Goal: Information Seeking & Learning: Learn about a topic

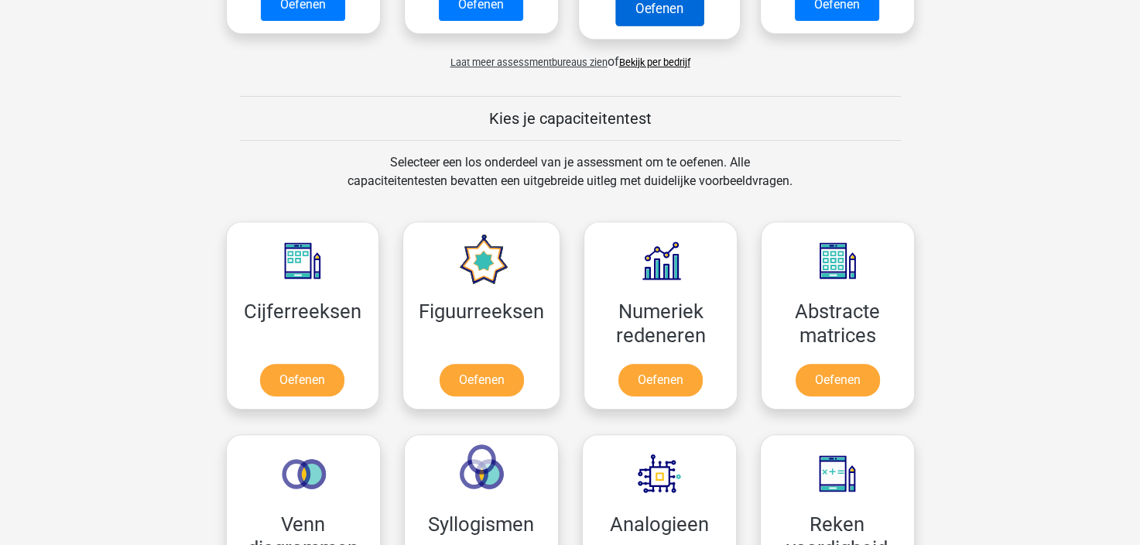
scroll to position [619, 0]
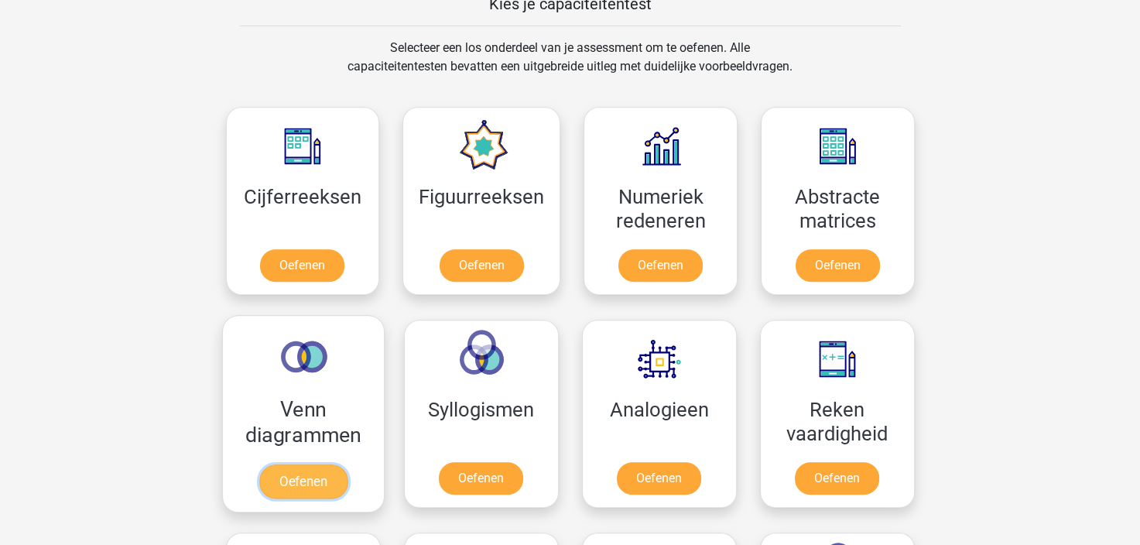
click at [328, 467] on link "Oefenen" at bounding box center [302, 481] width 88 height 34
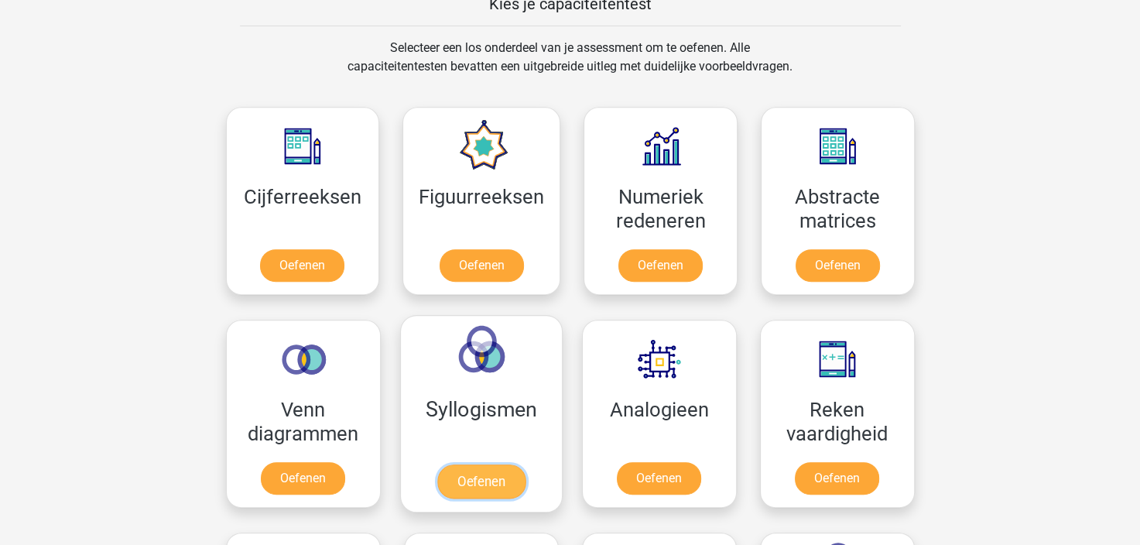
click at [470, 474] on link "Oefenen" at bounding box center [480, 481] width 88 height 34
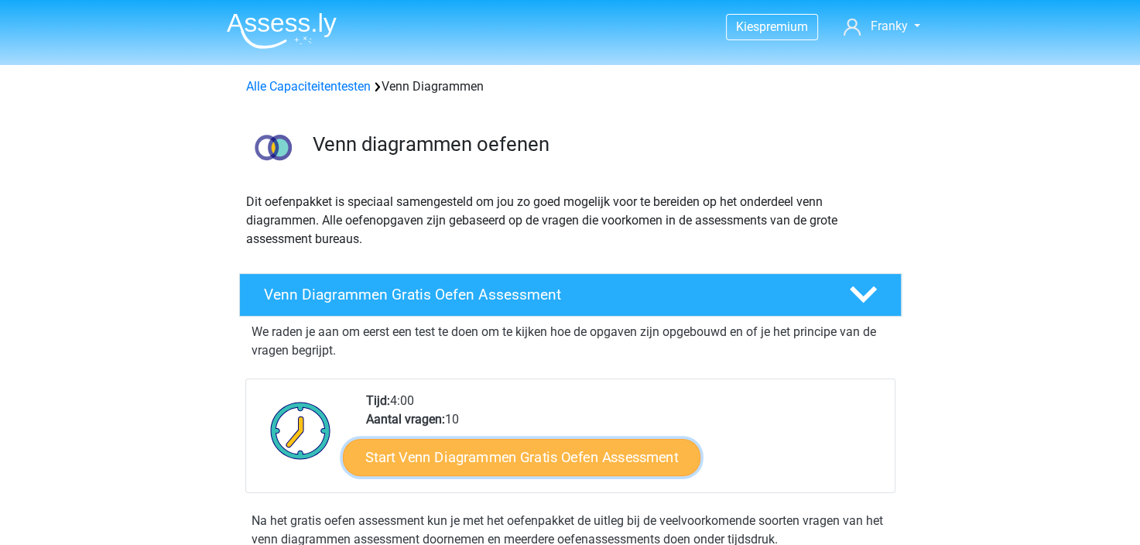
click at [551, 453] on link "Start Venn Diagrammen Gratis Oefen Assessment" at bounding box center [521, 457] width 357 height 37
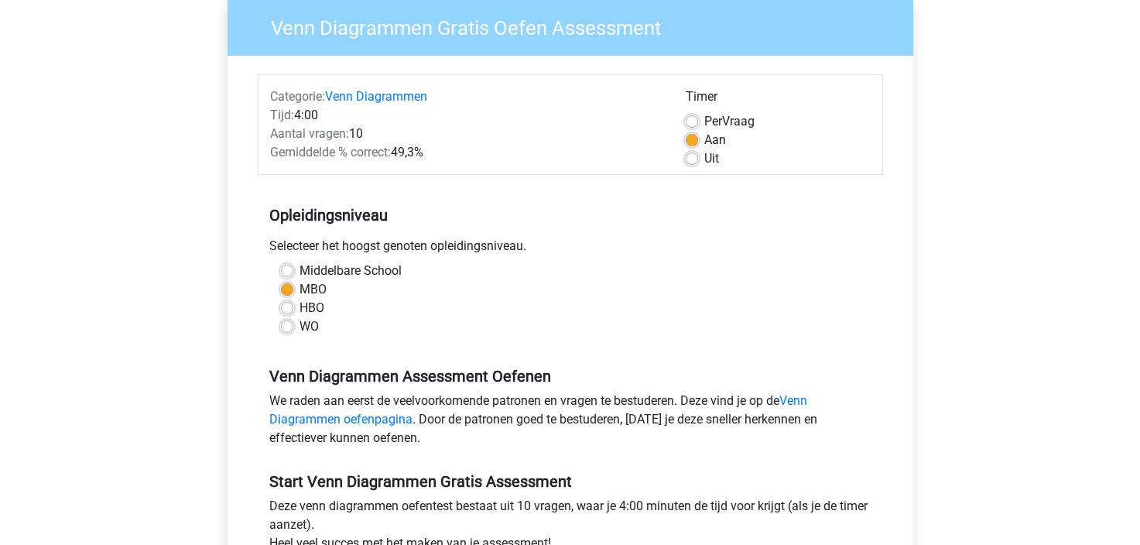
scroll to position [155, 0]
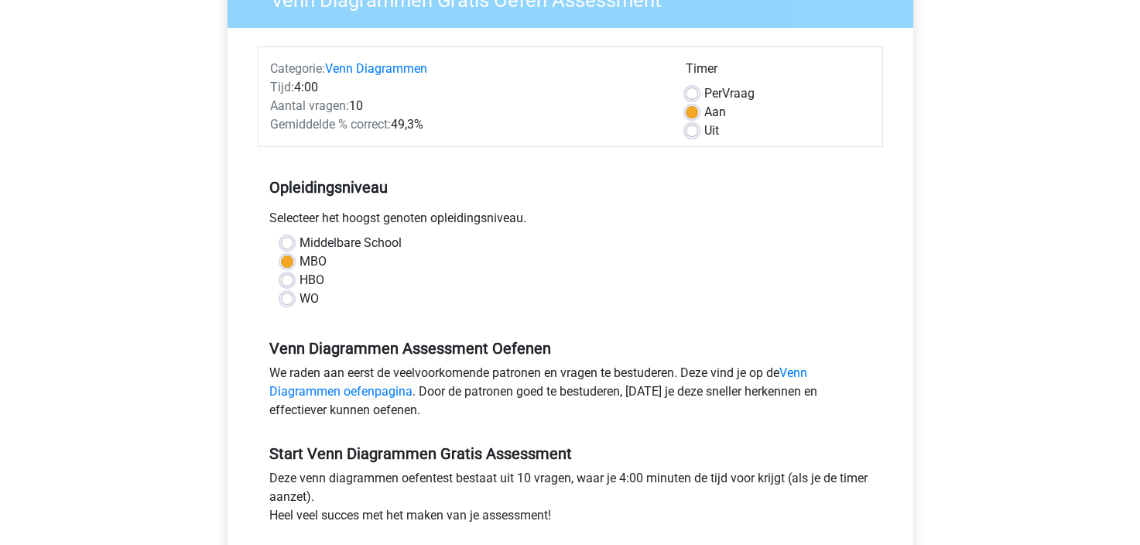
click at [309, 279] on label "HBO" at bounding box center [311, 280] width 25 height 19
click at [293, 279] on input "HBO" at bounding box center [287, 278] width 12 height 15
radio input "true"
click at [299, 260] on label "MBO" at bounding box center [312, 261] width 27 height 19
click at [289, 260] on input "MBO" at bounding box center [287, 259] width 12 height 15
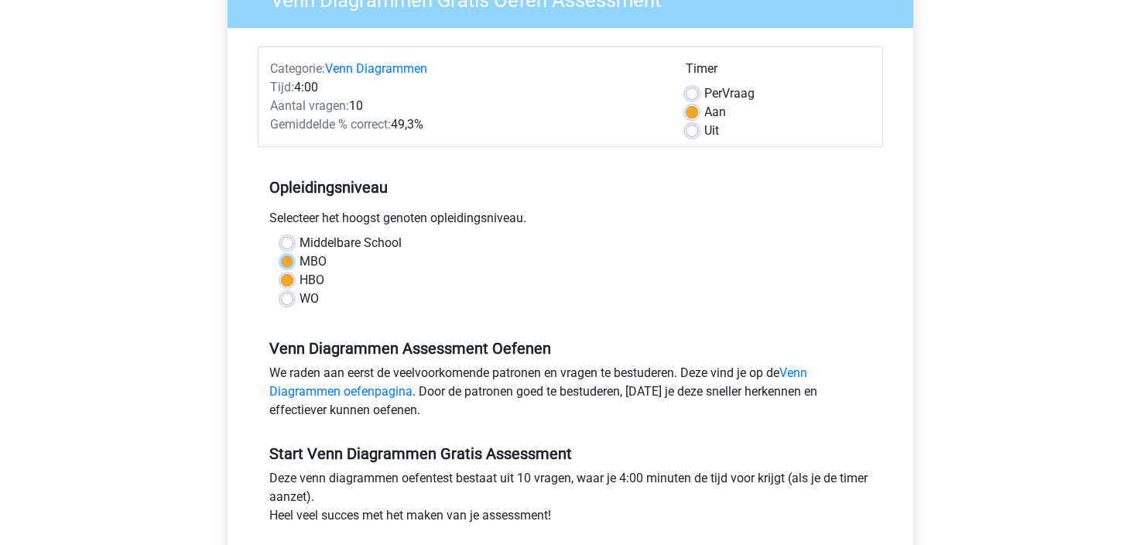
radio input "true"
click at [299, 279] on label "HBO" at bounding box center [311, 280] width 25 height 19
click at [291, 279] on input "HBO" at bounding box center [287, 278] width 12 height 15
radio input "true"
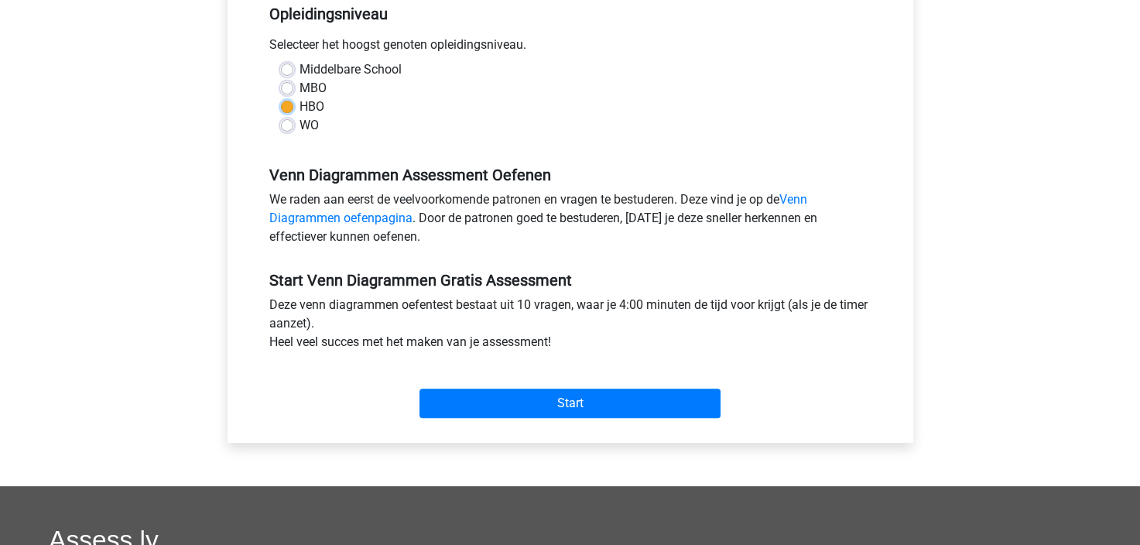
scroll to position [387, 0]
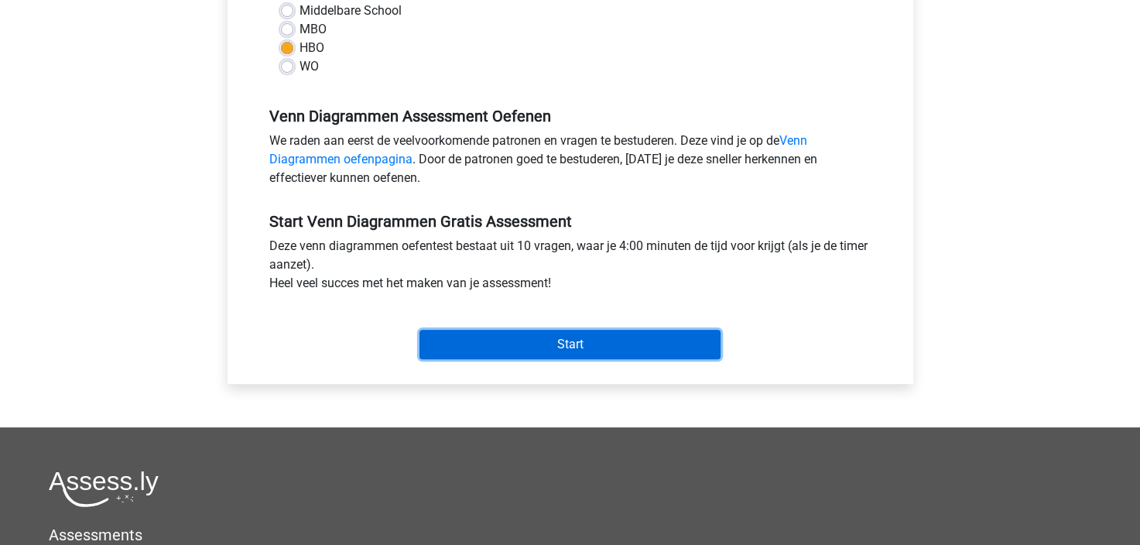
click at [582, 344] on input "Start" at bounding box center [569, 344] width 301 height 29
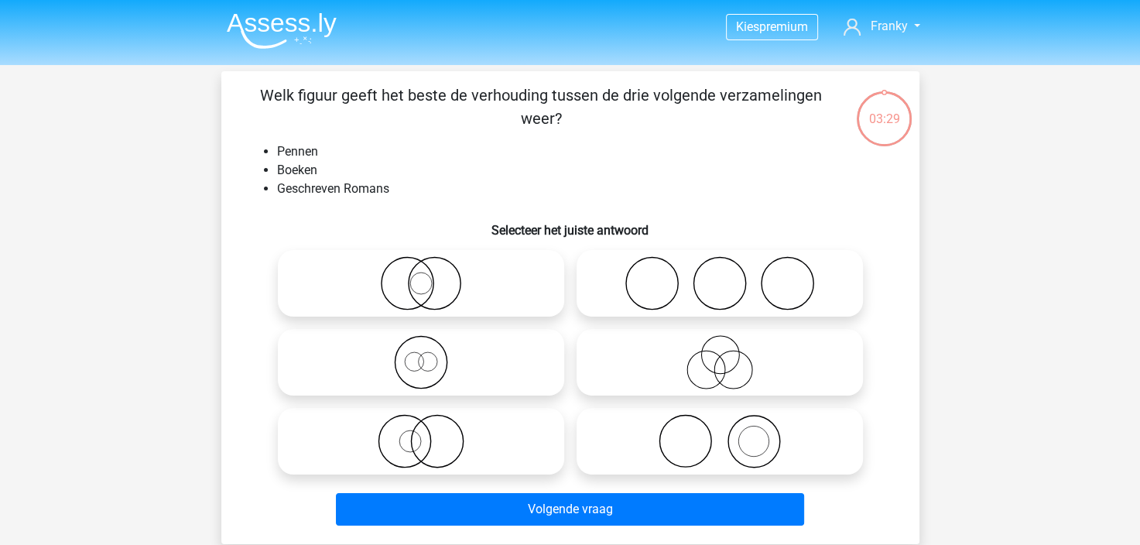
click at [723, 354] on input "radio" at bounding box center [725, 349] width 10 height 10
radio input "true"
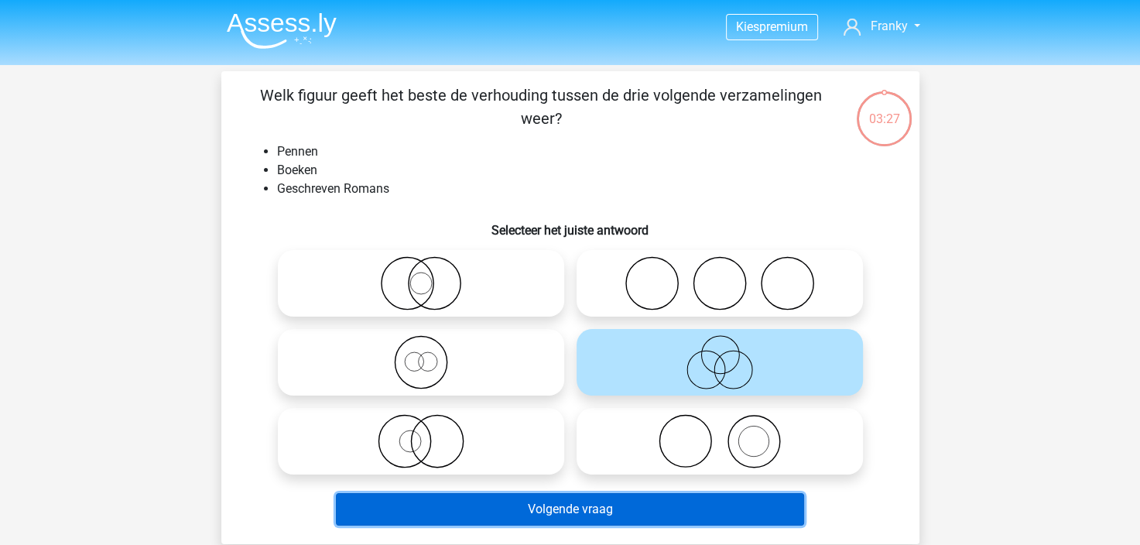
click at [619, 500] on button "Volgende vraag" at bounding box center [570, 509] width 468 height 32
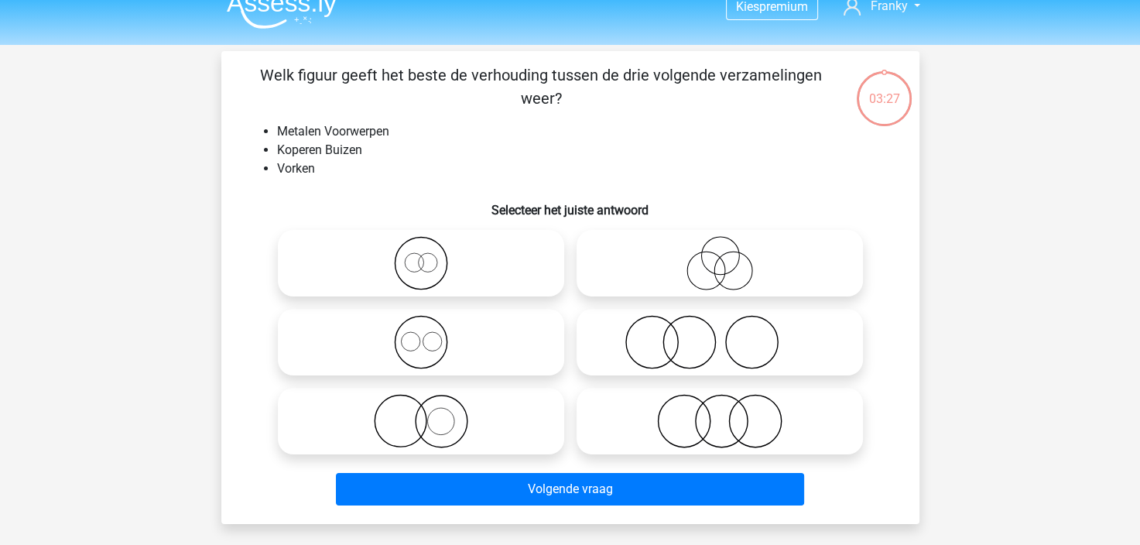
scroll to position [71, 0]
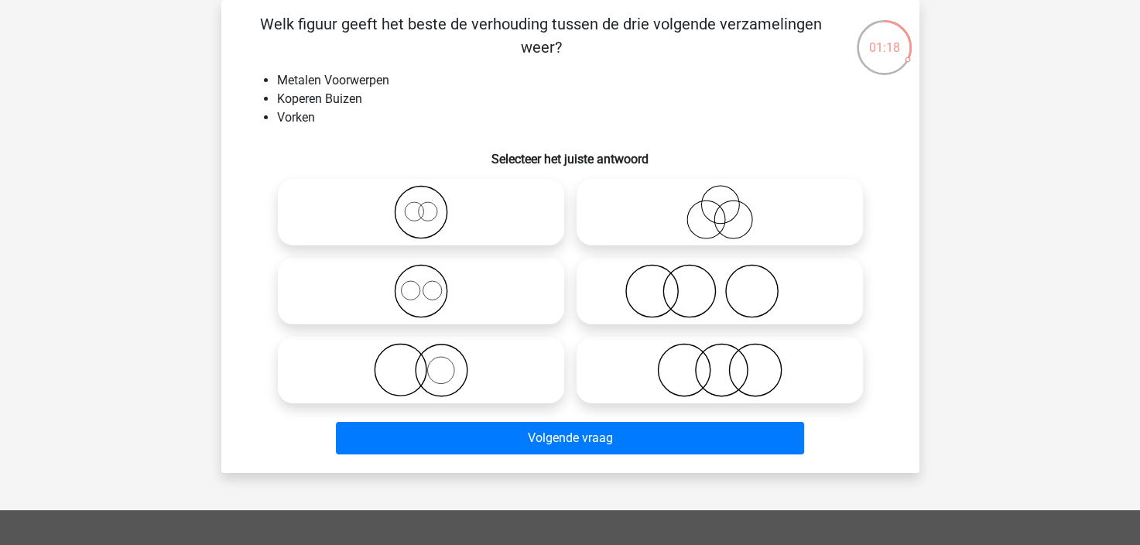
click at [449, 368] on icon at bounding box center [421, 370] width 274 height 54
click at [431, 362] on input "radio" at bounding box center [426, 357] width 10 height 10
radio input "true"
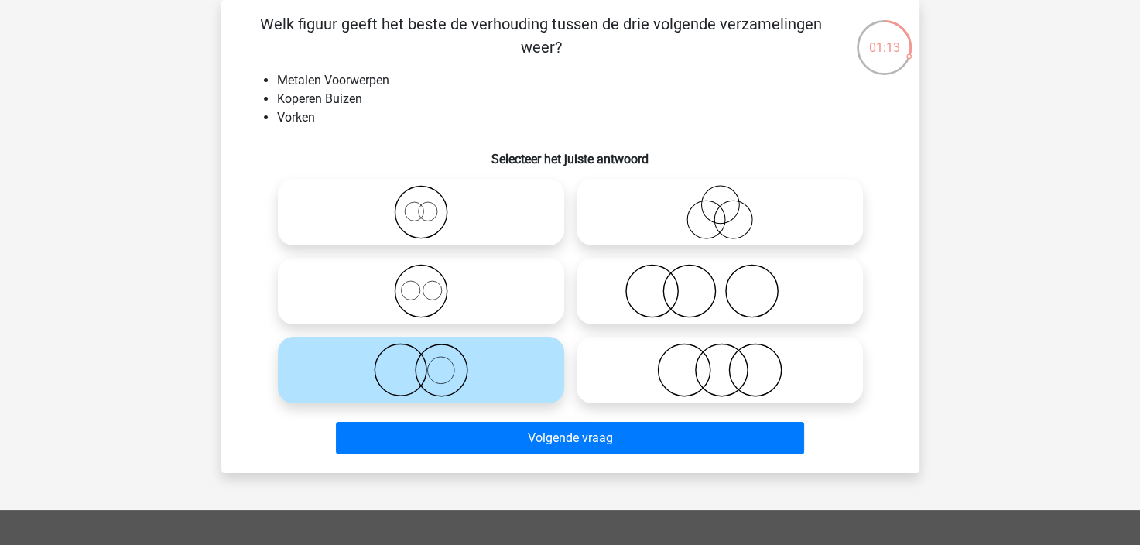
click at [419, 287] on circle at bounding box center [410, 290] width 19 height 19
click at [421, 283] on input "radio" at bounding box center [426, 278] width 10 height 10
radio input "true"
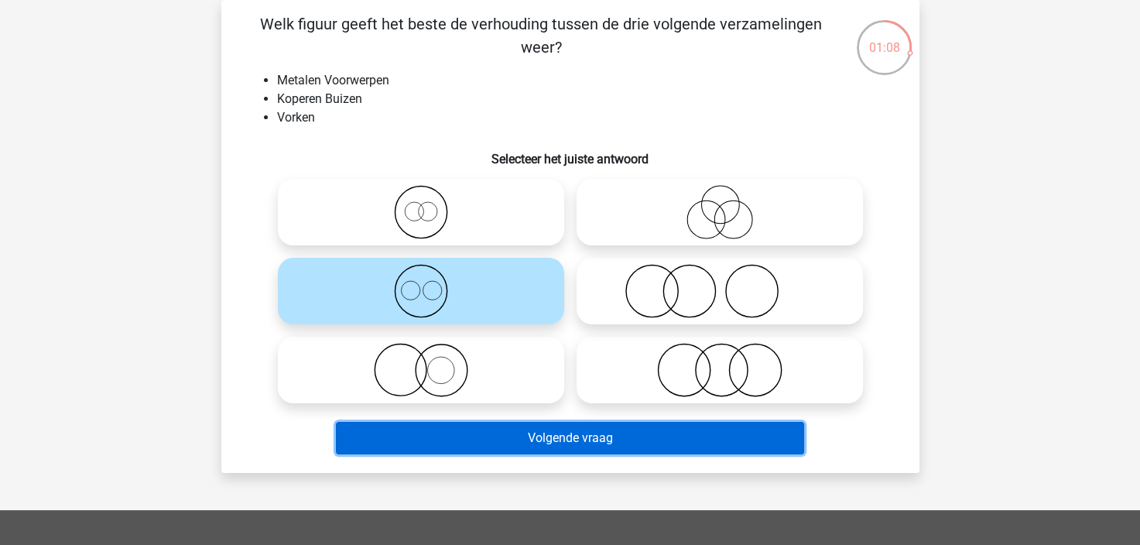
click at [566, 434] on button "Volgende vraag" at bounding box center [570, 438] width 468 height 32
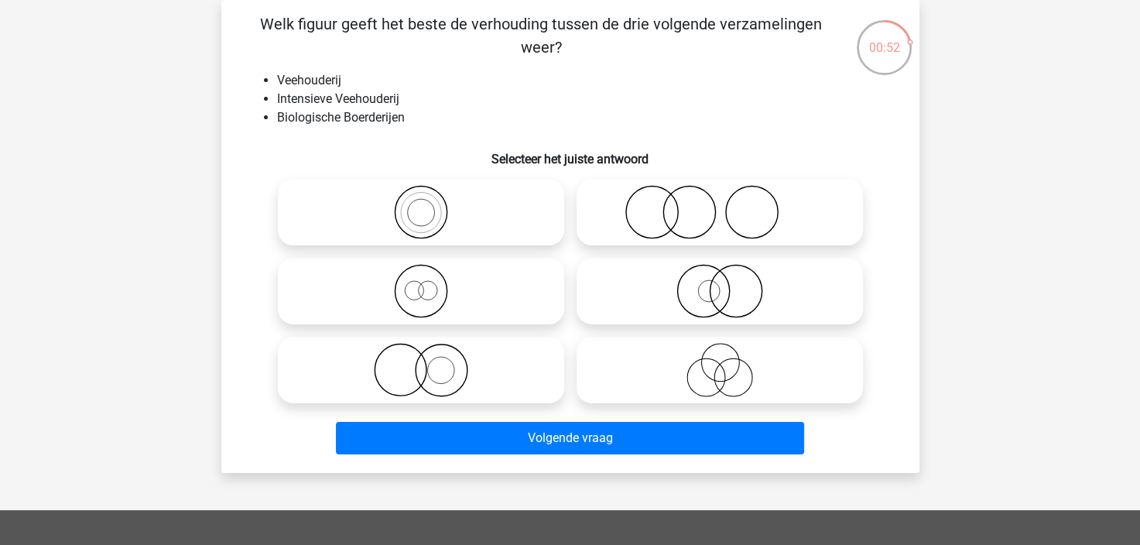
click at [442, 368] on icon at bounding box center [421, 370] width 274 height 54
click at [431, 362] on input "radio" at bounding box center [426, 357] width 10 height 10
radio input "true"
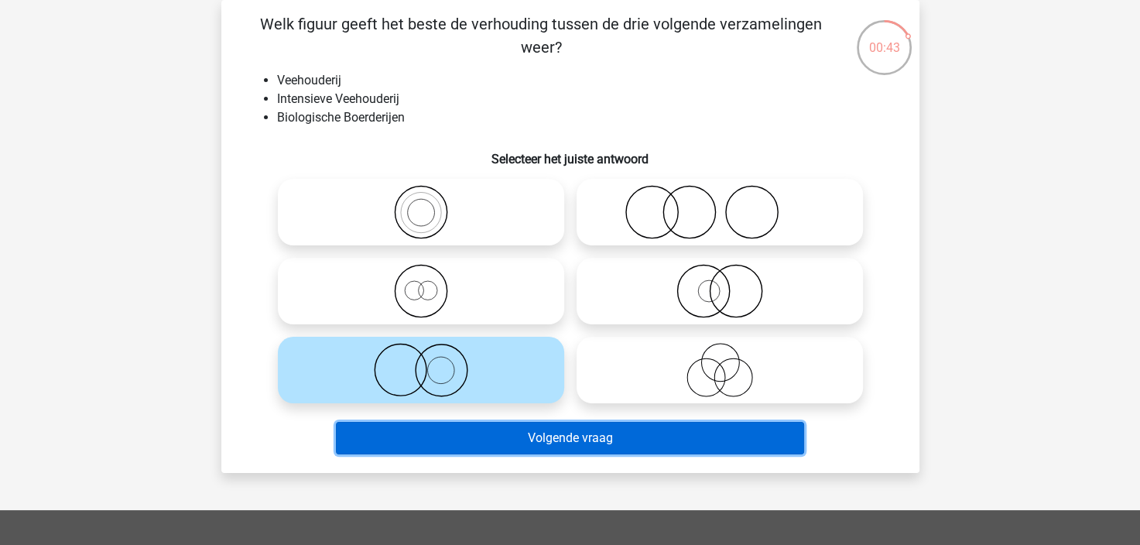
click at [558, 433] on button "Volgende vraag" at bounding box center [570, 438] width 468 height 32
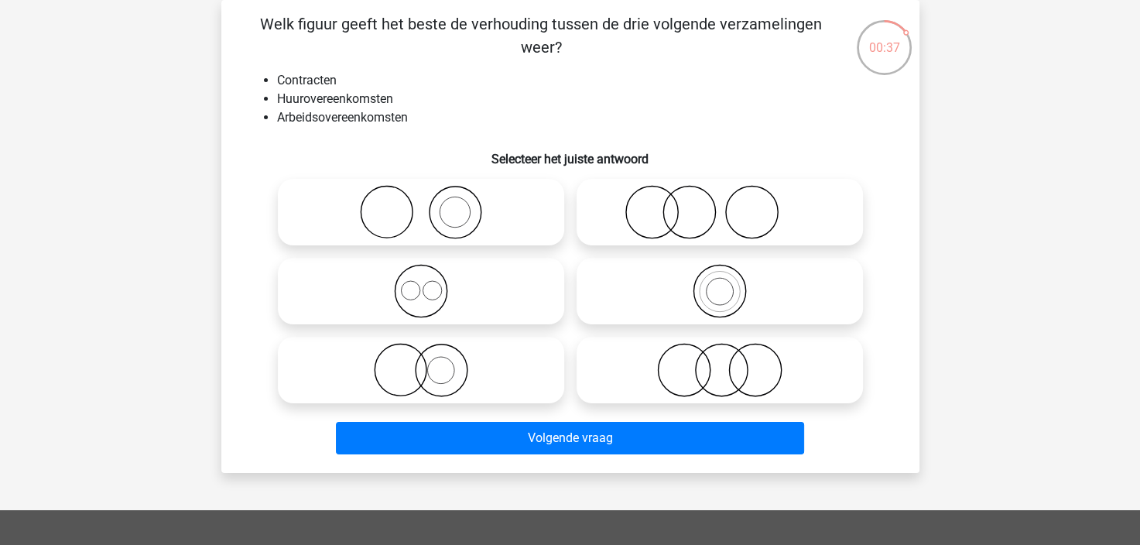
click at [432, 295] on icon at bounding box center [421, 291] width 274 height 54
click at [431, 283] on input "radio" at bounding box center [426, 278] width 10 height 10
radio input "true"
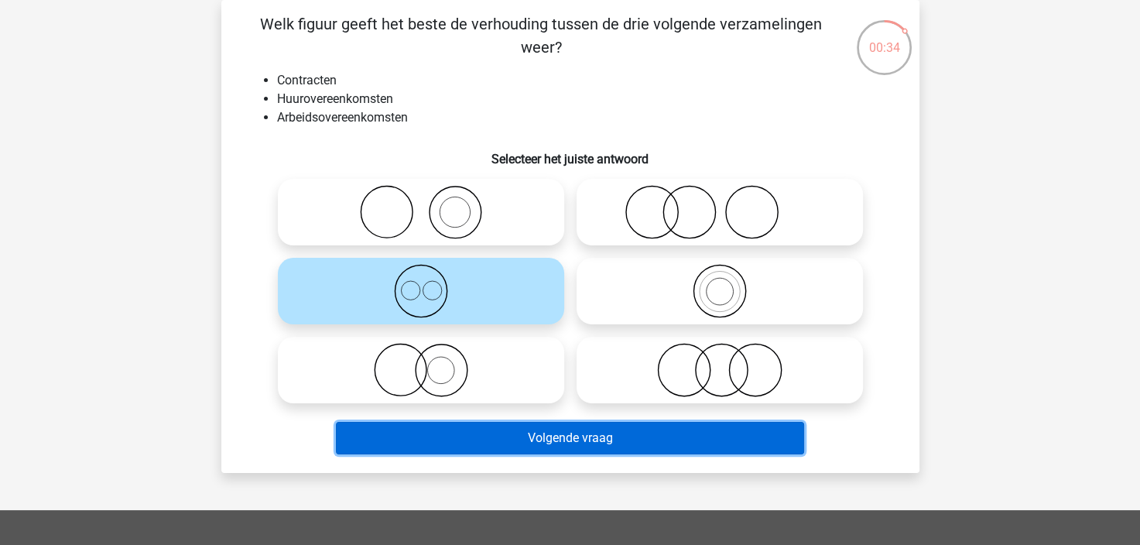
click at [612, 439] on button "Volgende vraag" at bounding box center [570, 438] width 468 height 32
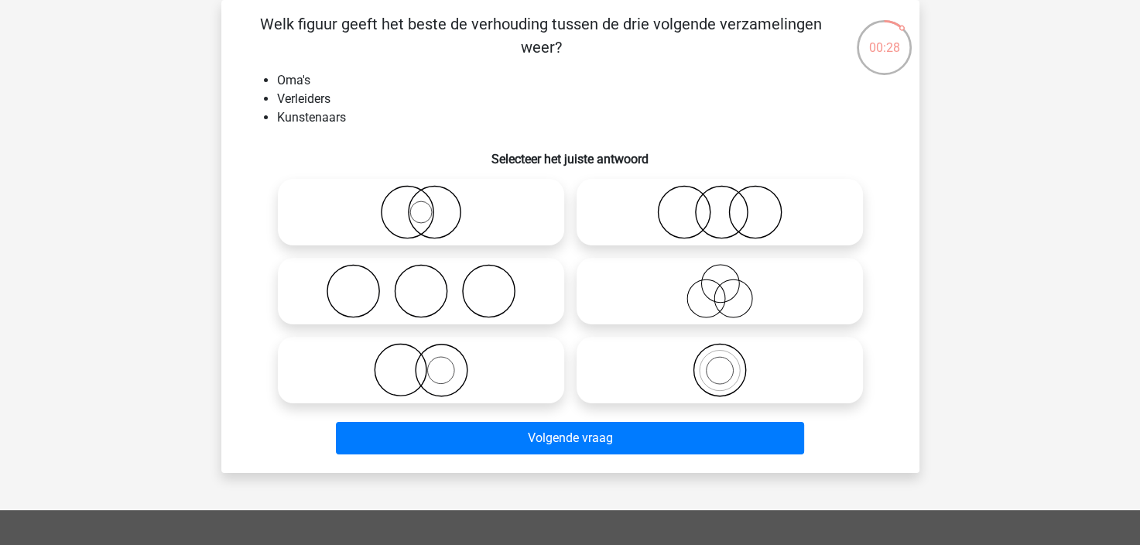
click at [424, 295] on icon at bounding box center [421, 291] width 274 height 54
click at [424, 283] on input "radio" at bounding box center [426, 278] width 10 height 10
radio input "true"
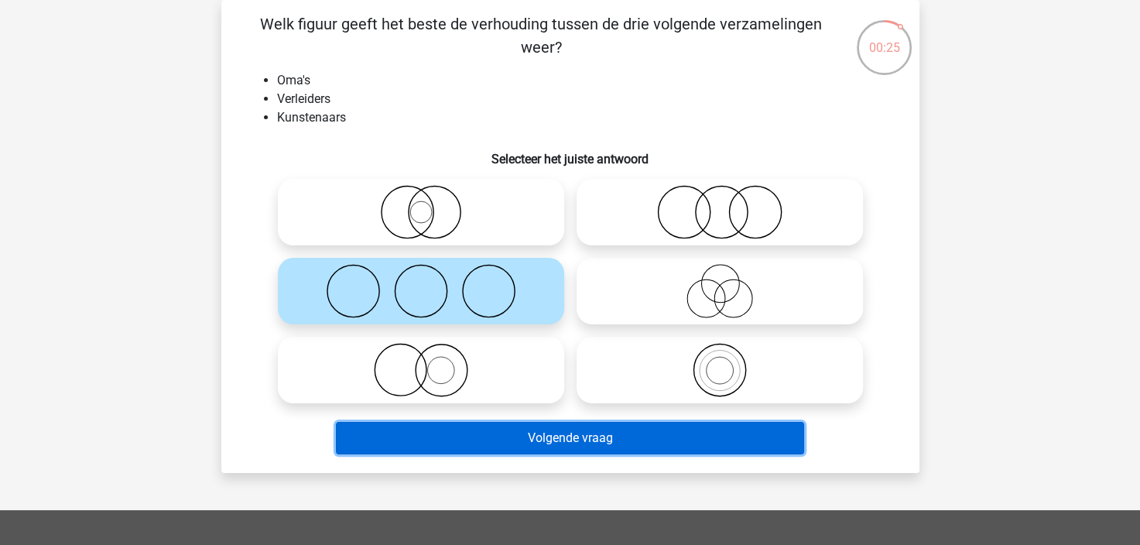
click at [613, 439] on button "Volgende vraag" at bounding box center [570, 438] width 468 height 32
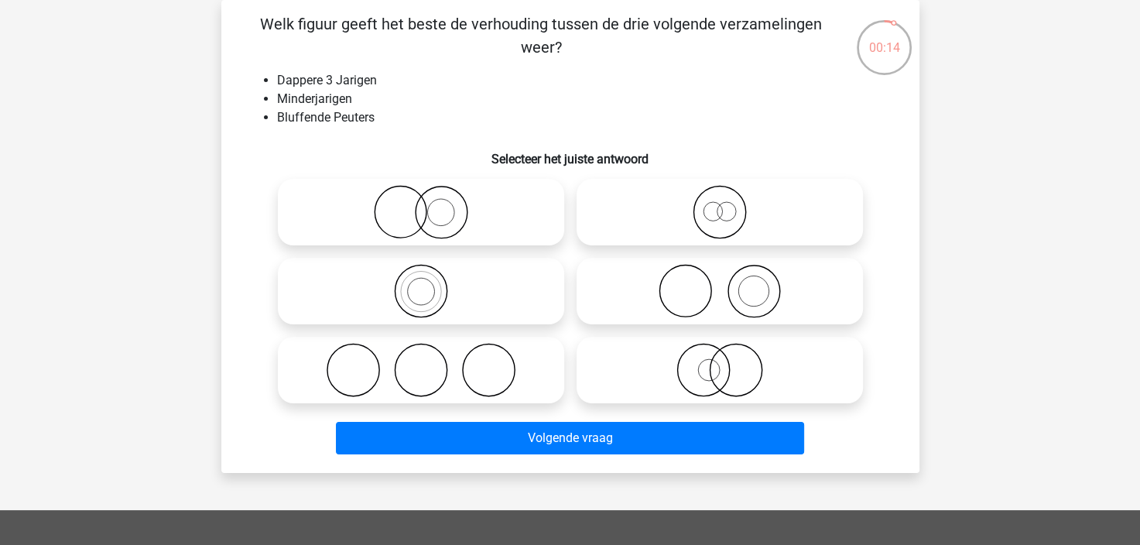
click at [421, 287] on icon at bounding box center [421, 291] width 274 height 54
click at [421, 283] on input "radio" at bounding box center [426, 278] width 10 height 10
radio input "true"
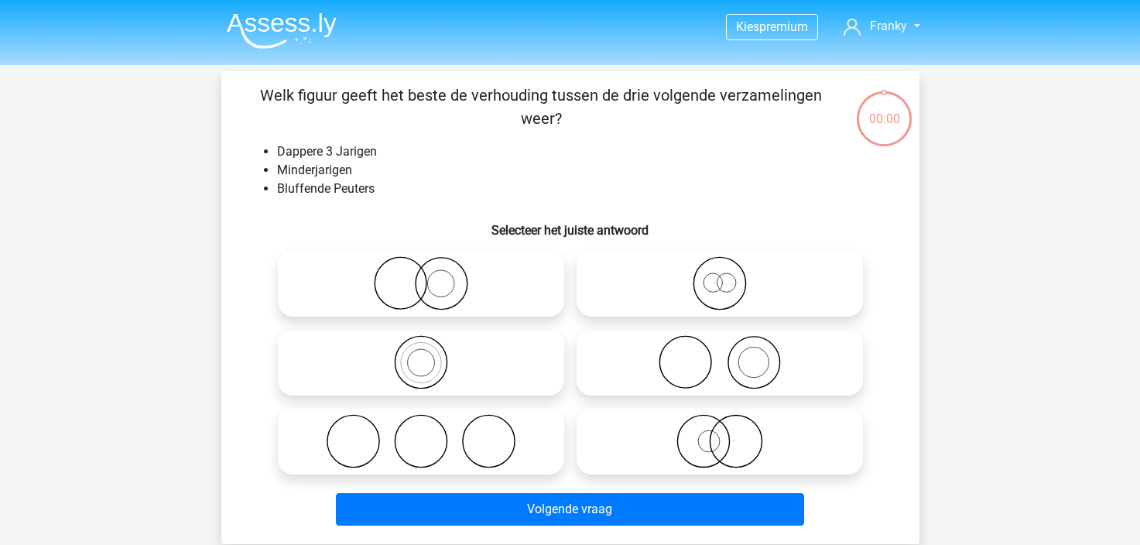
scroll to position [71, 0]
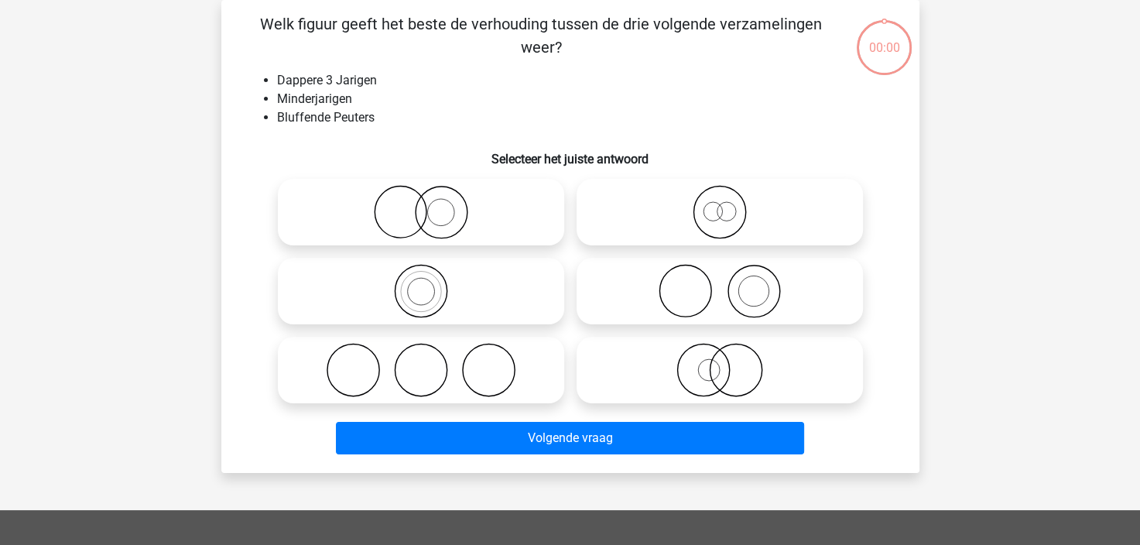
click at [535, 430] on button "Volgende vraag" at bounding box center [570, 438] width 468 height 32
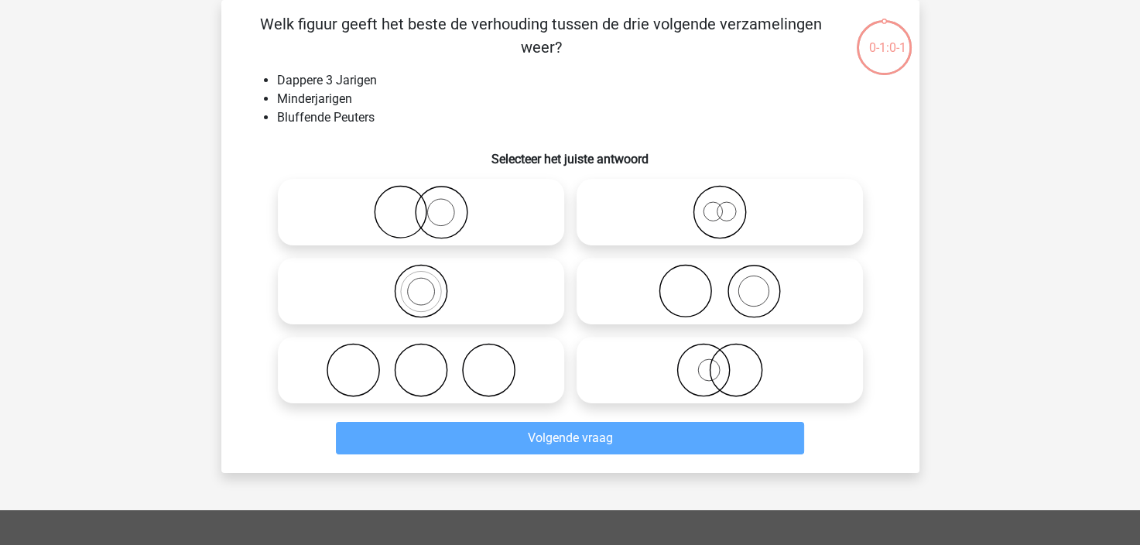
click at [458, 297] on icon at bounding box center [421, 291] width 274 height 54
click at [431, 283] on input "radio" at bounding box center [426, 278] width 10 height 10
radio input "true"
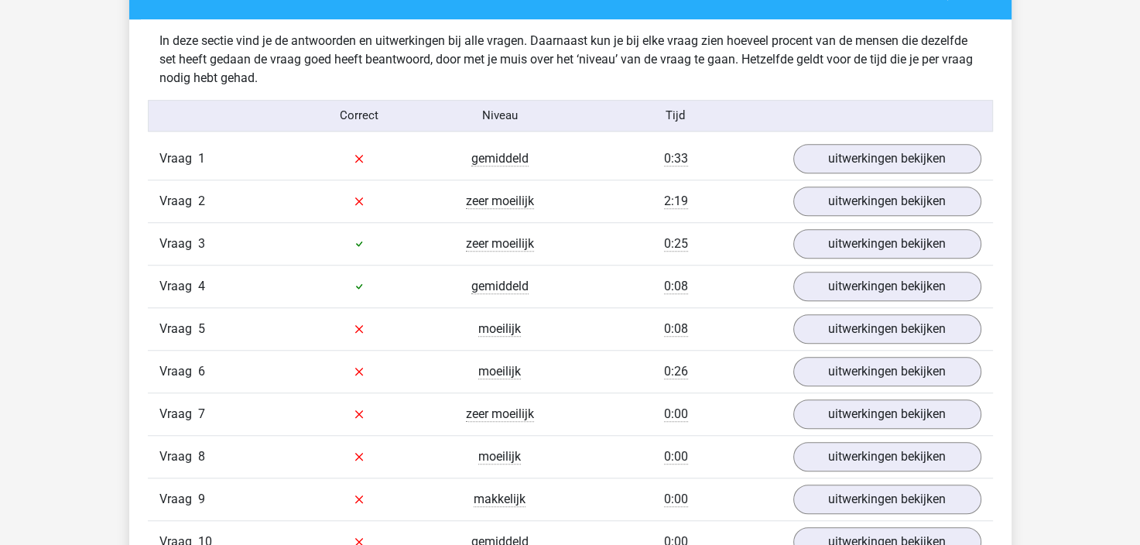
scroll to position [1238, 0]
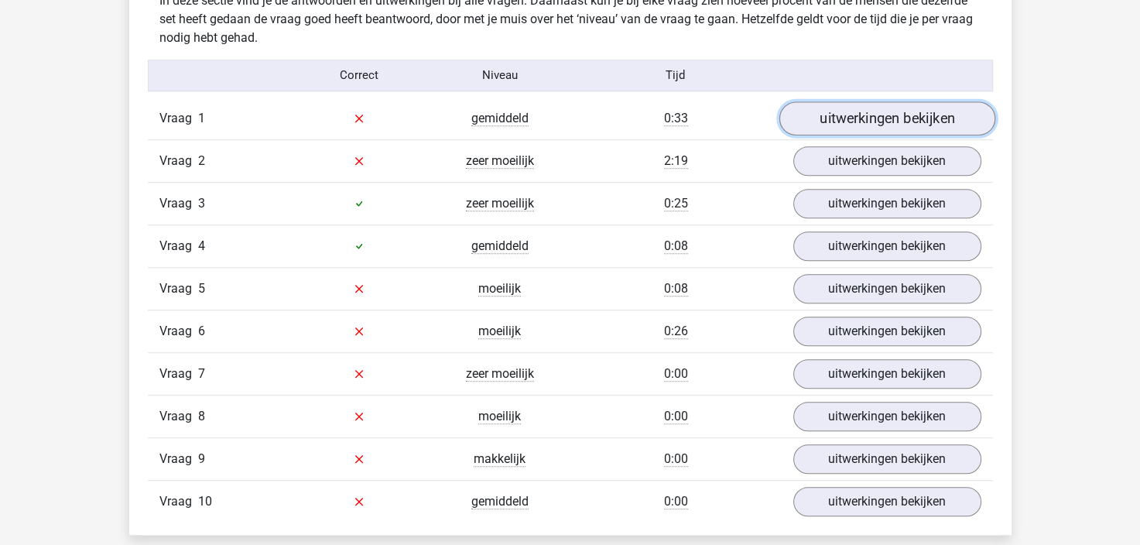
click at [878, 118] on link "uitwerkingen bekijken" at bounding box center [886, 118] width 216 height 34
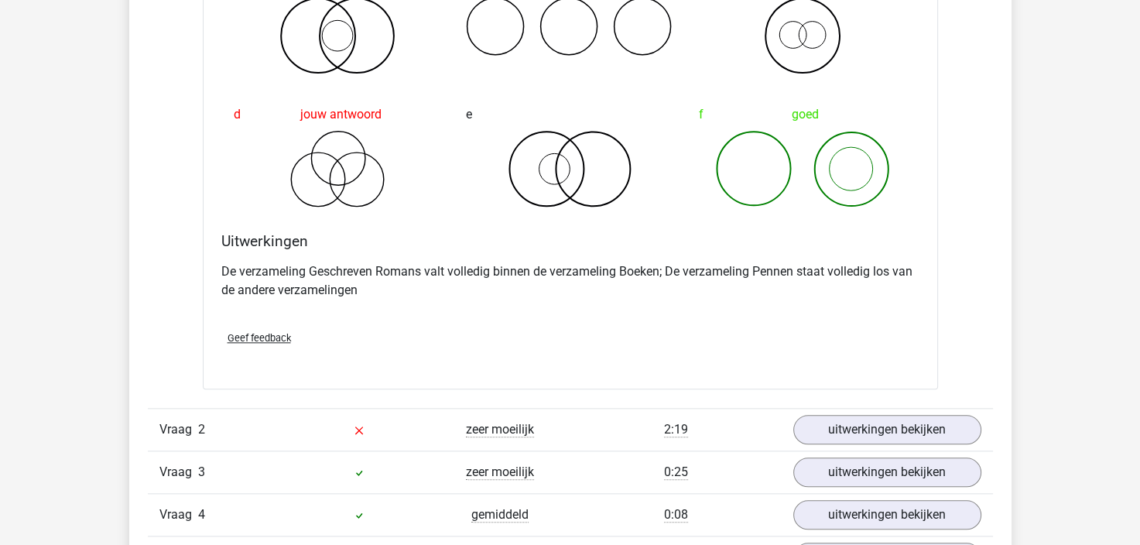
scroll to position [1625, 0]
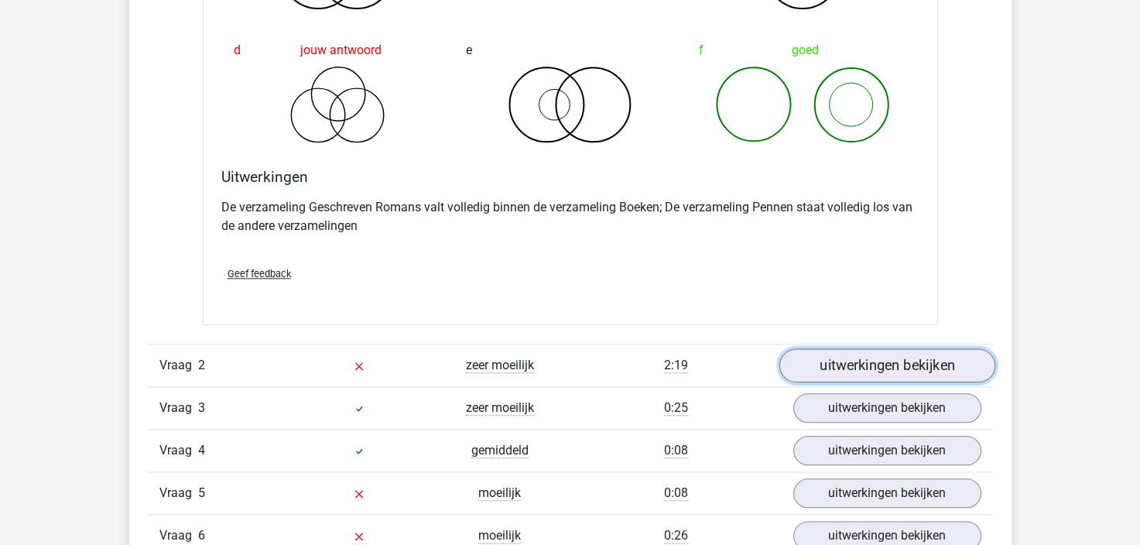
click at [890, 357] on link "uitwerkingen bekijken" at bounding box center [886, 365] width 216 height 34
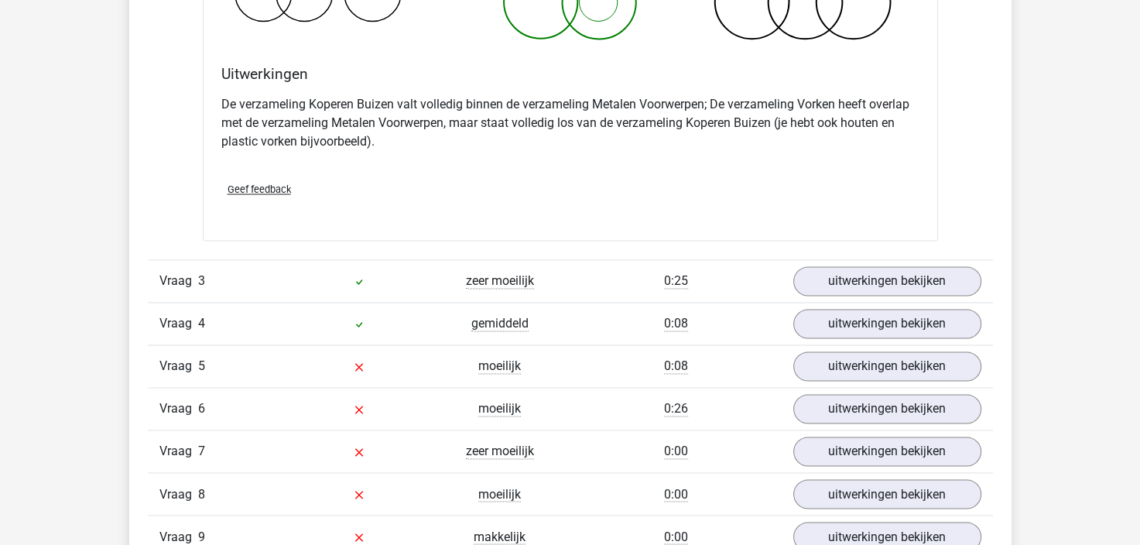
scroll to position [2398, 0]
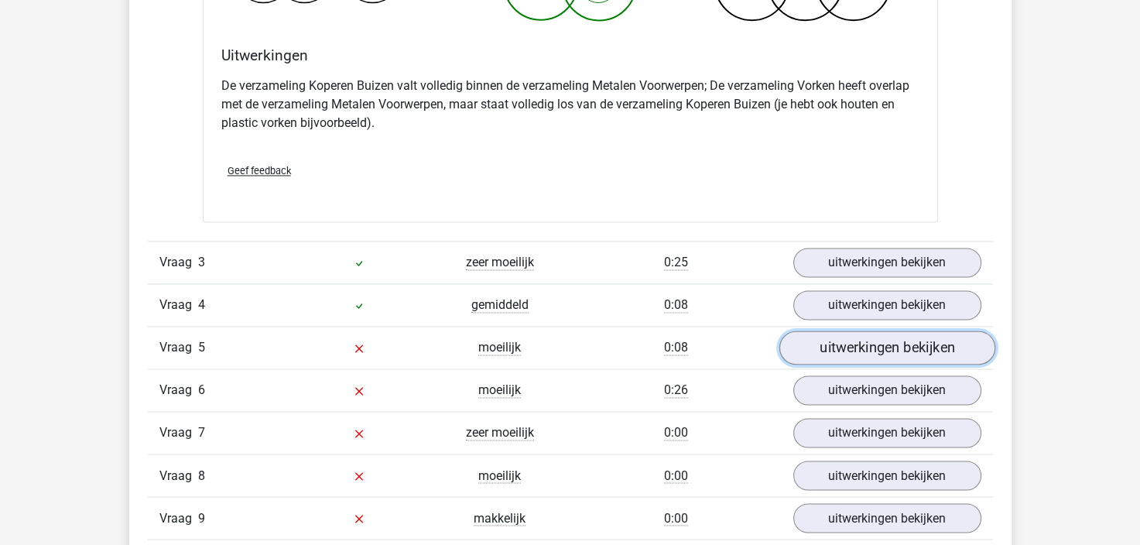
click at [876, 347] on link "uitwerkingen bekijken" at bounding box center [886, 347] width 216 height 34
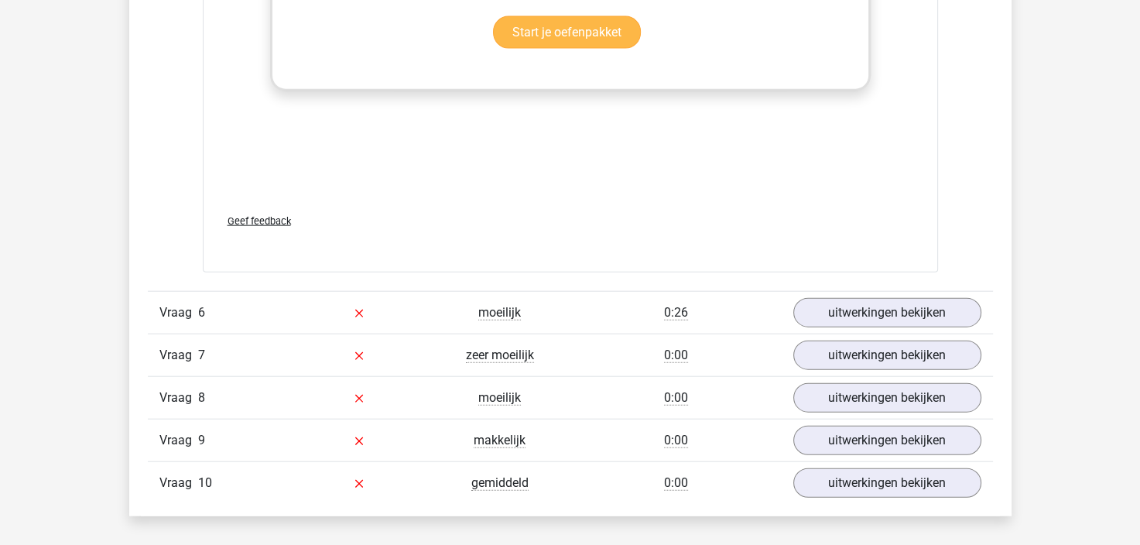
scroll to position [3559, 0]
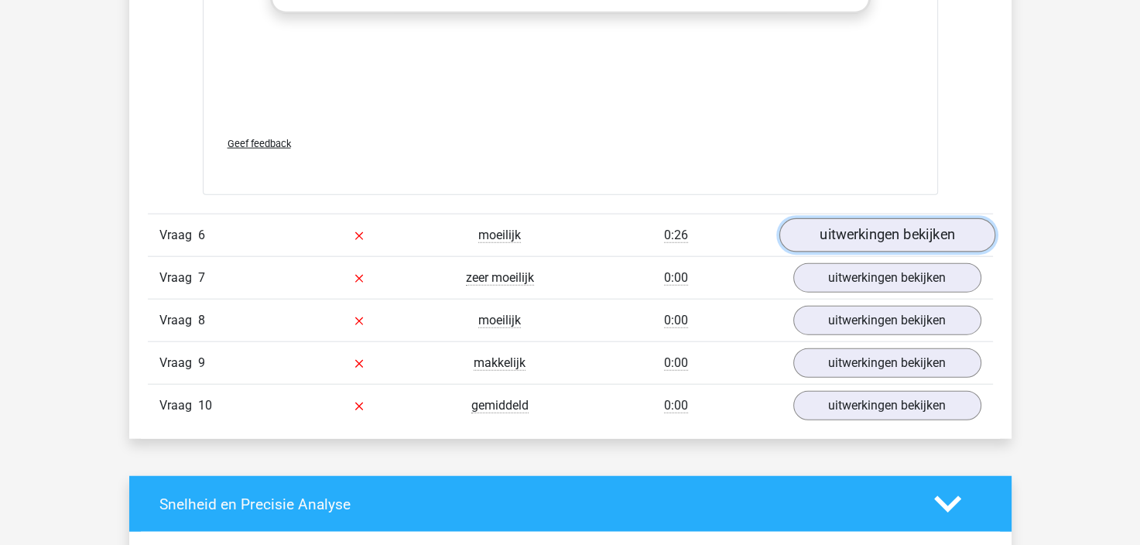
click at [888, 237] on link "uitwerkingen bekijken" at bounding box center [886, 235] width 216 height 34
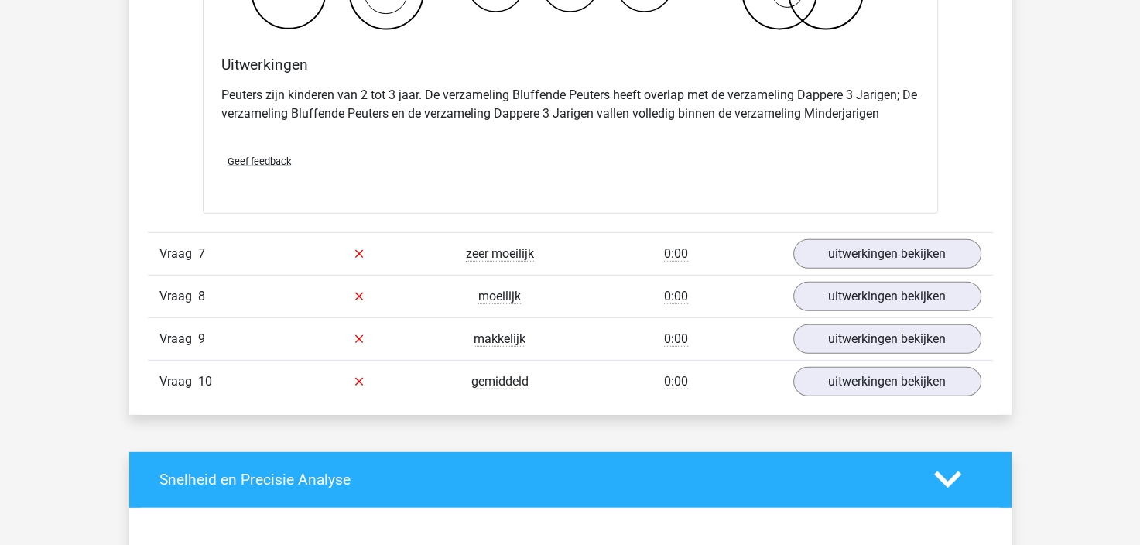
scroll to position [4178, 0]
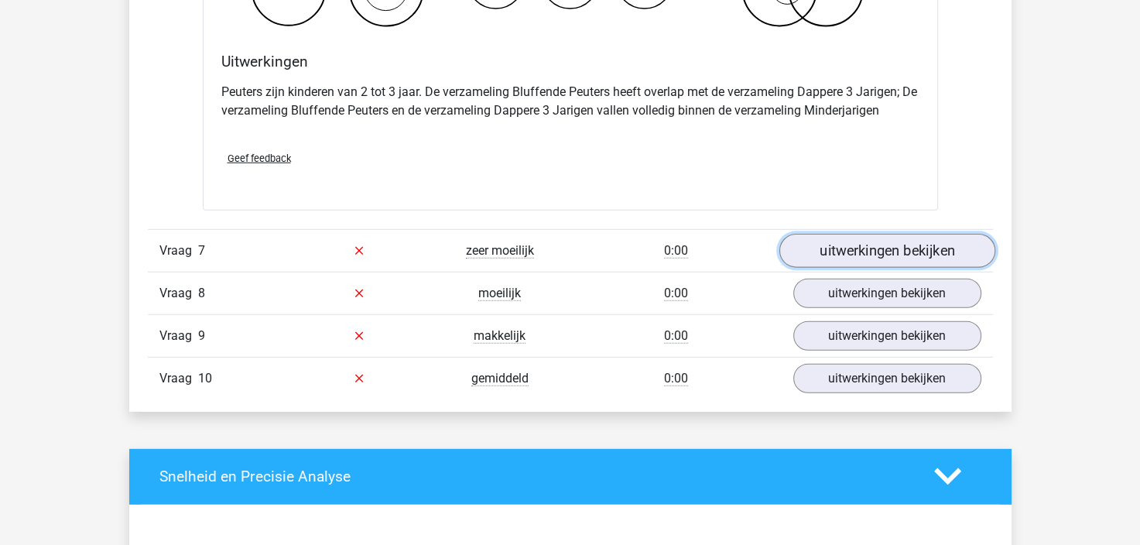
click at [865, 242] on link "uitwerkingen bekijken" at bounding box center [886, 251] width 216 height 34
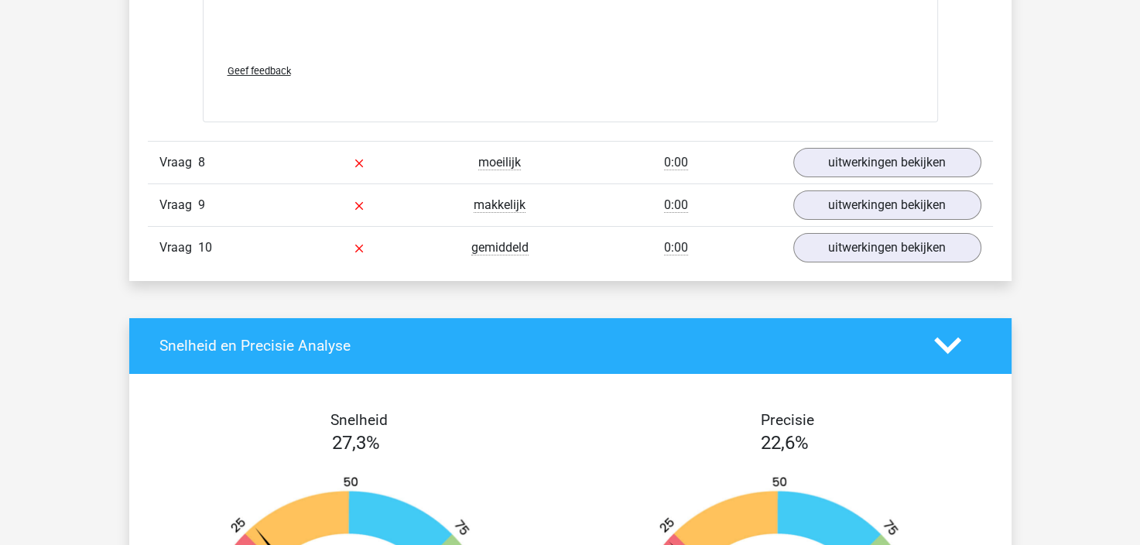
scroll to position [5338, 0]
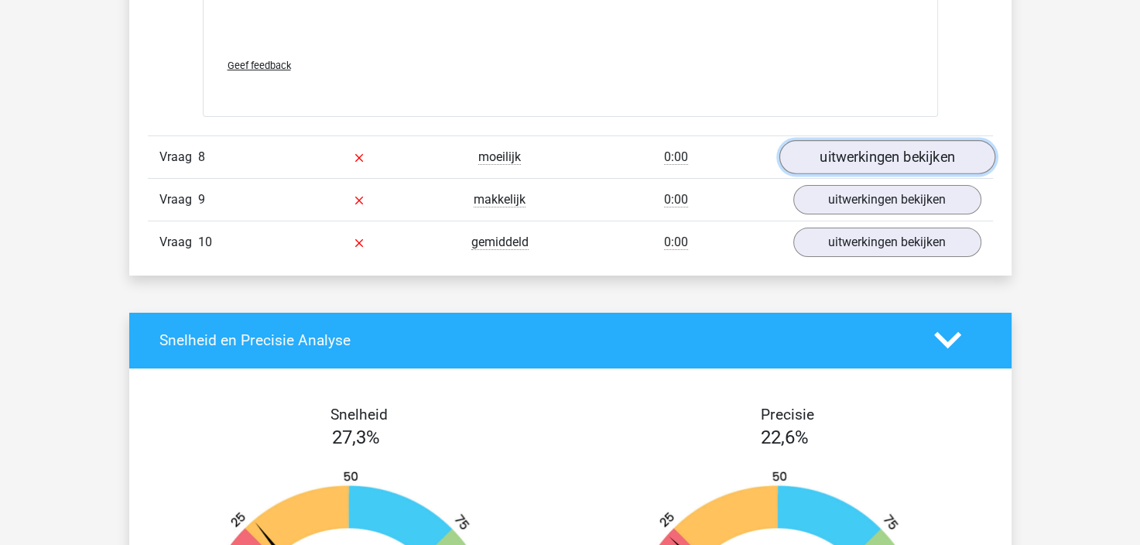
click at [887, 143] on link "uitwerkingen bekijken" at bounding box center [886, 157] width 216 height 34
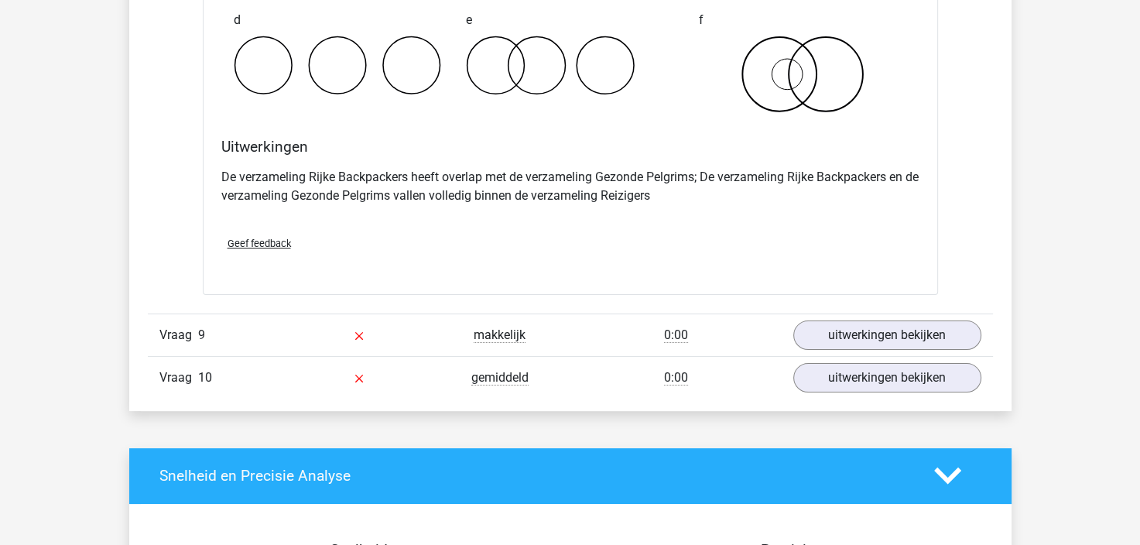
scroll to position [5803, 0]
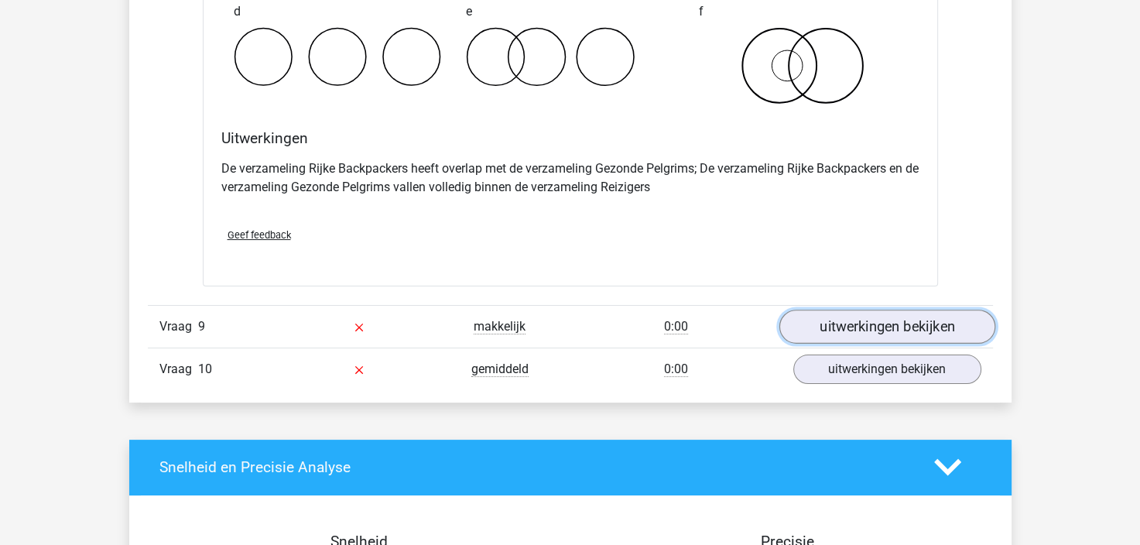
click at [879, 318] on link "uitwerkingen bekijken" at bounding box center [886, 326] width 216 height 34
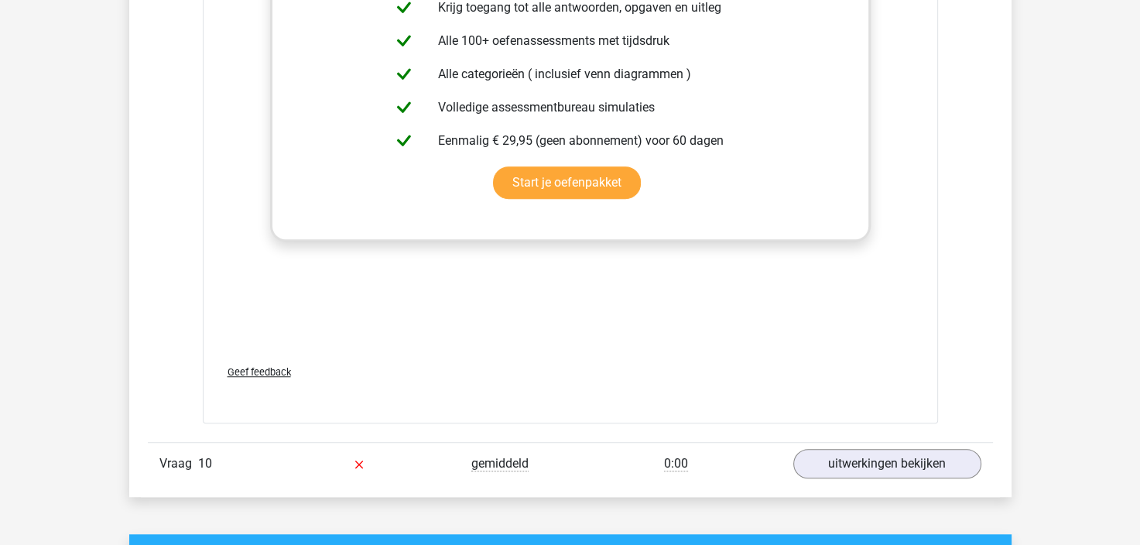
scroll to position [6731, 0]
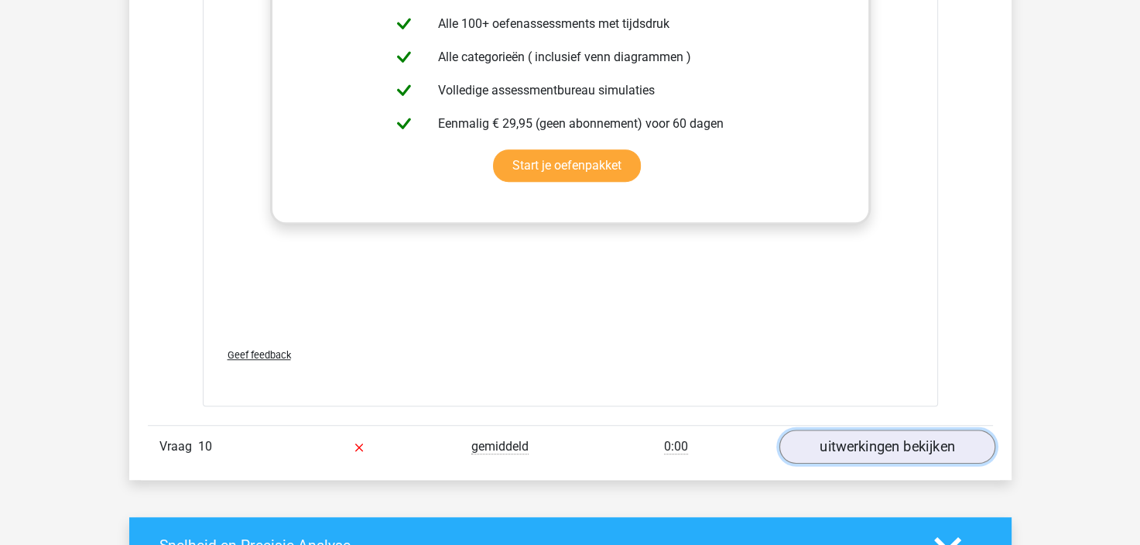
click at [869, 436] on link "uitwerkingen bekijken" at bounding box center [886, 446] width 216 height 34
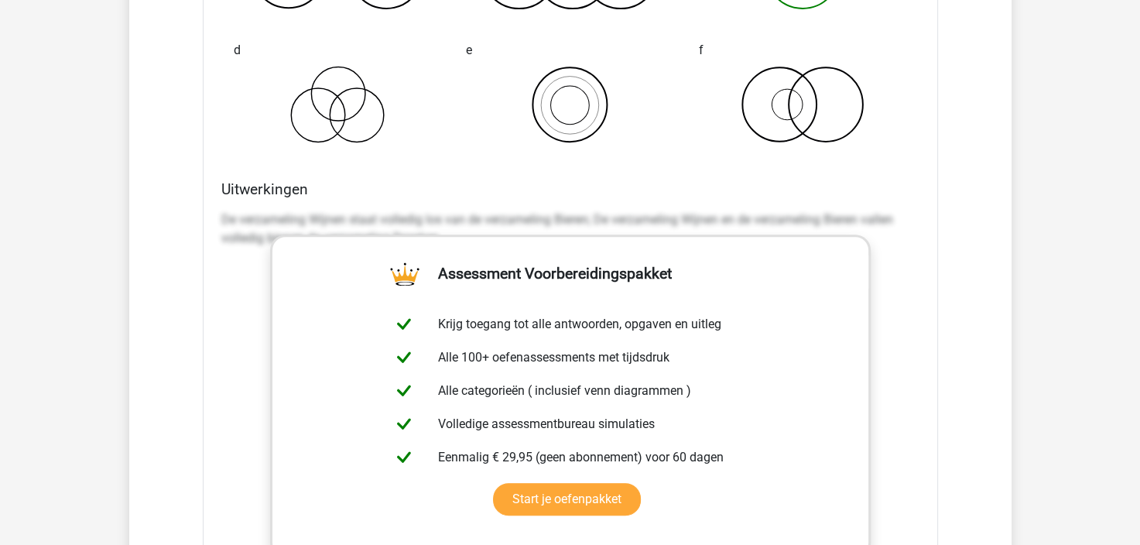
scroll to position [6190, 0]
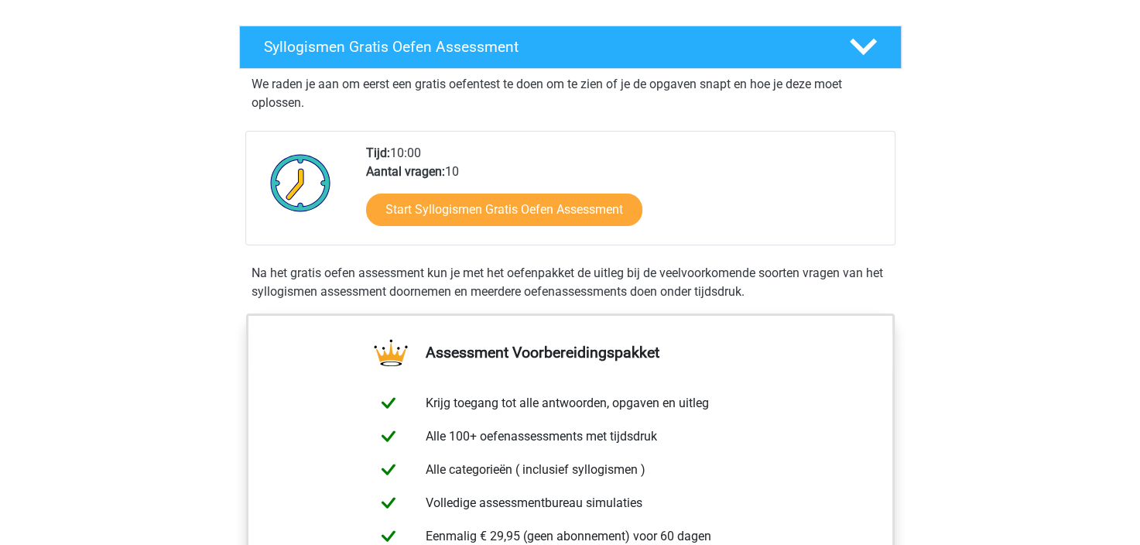
scroll to position [232, 0]
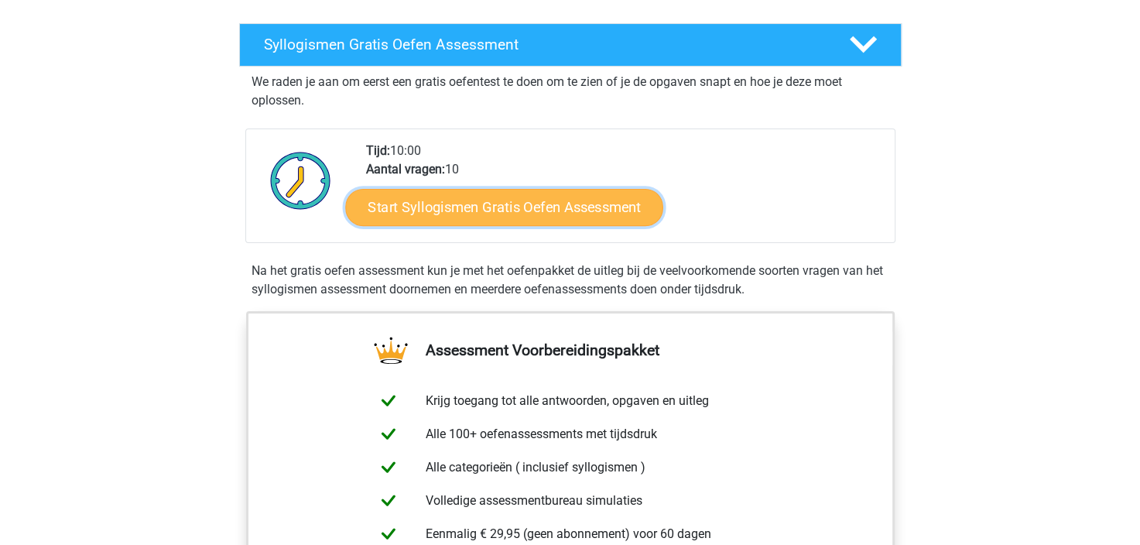
click at [542, 207] on link "Start Syllogismen Gratis Oefen Assessment" at bounding box center [504, 206] width 318 height 37
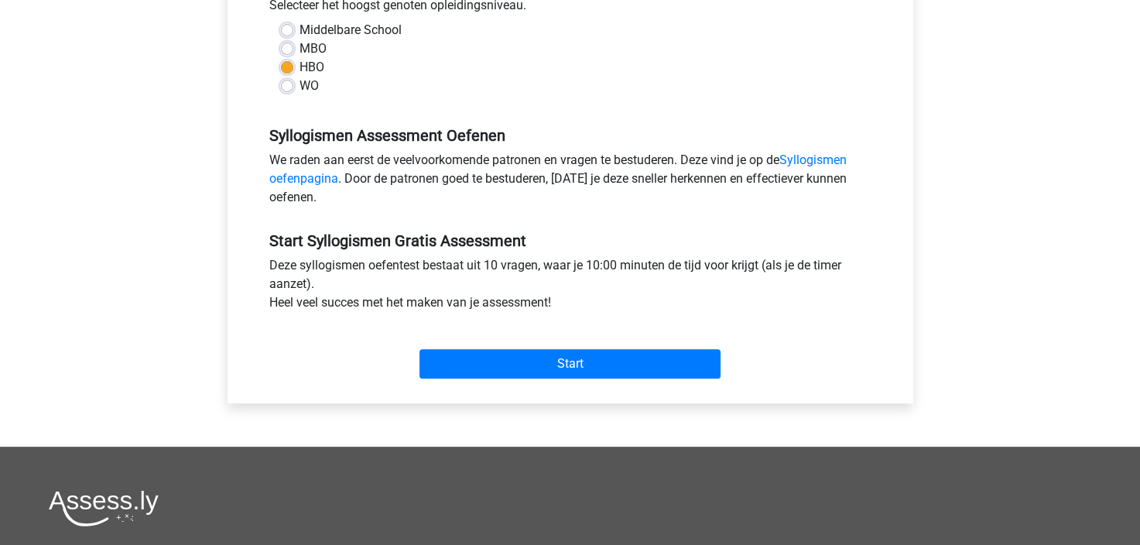
scroll to position [387, 0]
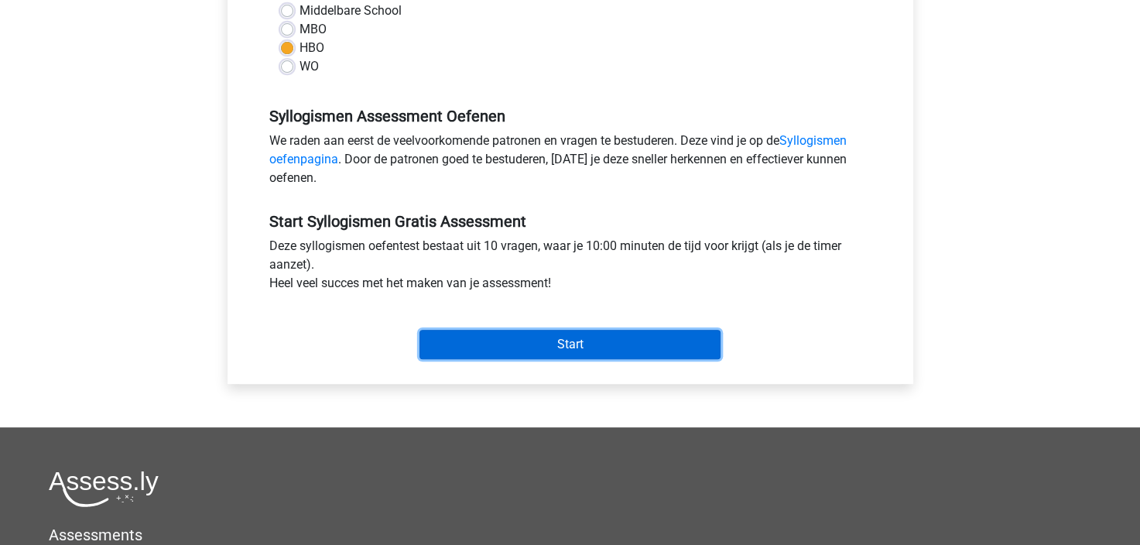
click at [582, 336] on input "Start" at bounding box center [569, 344] width 301 height 29
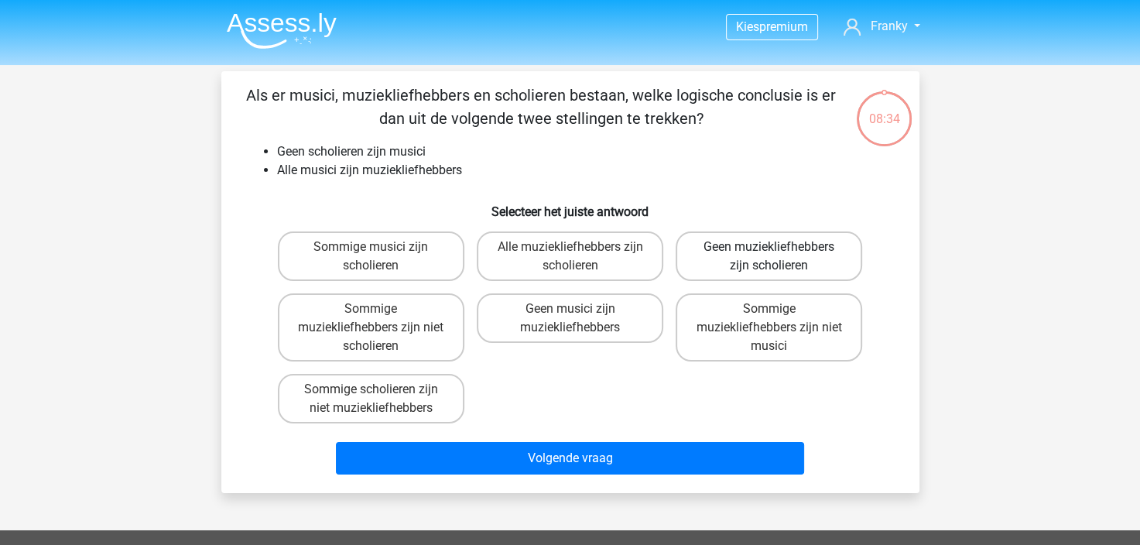
click at [793, 258] on label "Geen muziekliefhebbers zijn scholieren" at bounding box center [768, 256] width 186 height 50
click at [779, 257] on input "Geen muziekliefhebbers zijn scholieren" at bounding box center [774, 252] width 10 height 10
radio input "true"
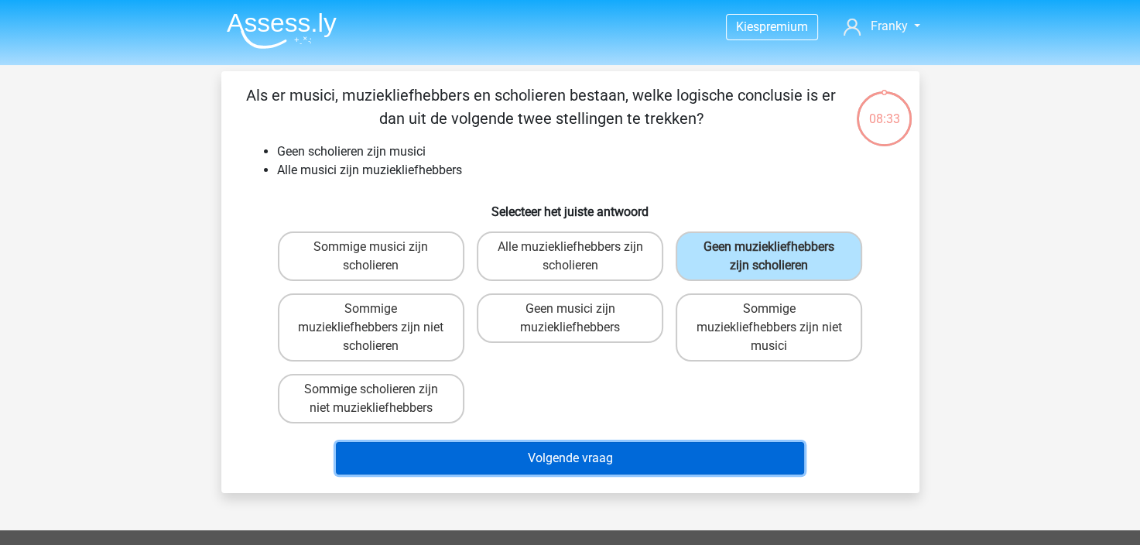
click at [622, 449] on button "Volgende vraag" at bounding box center [570, 458] width 468 height 32
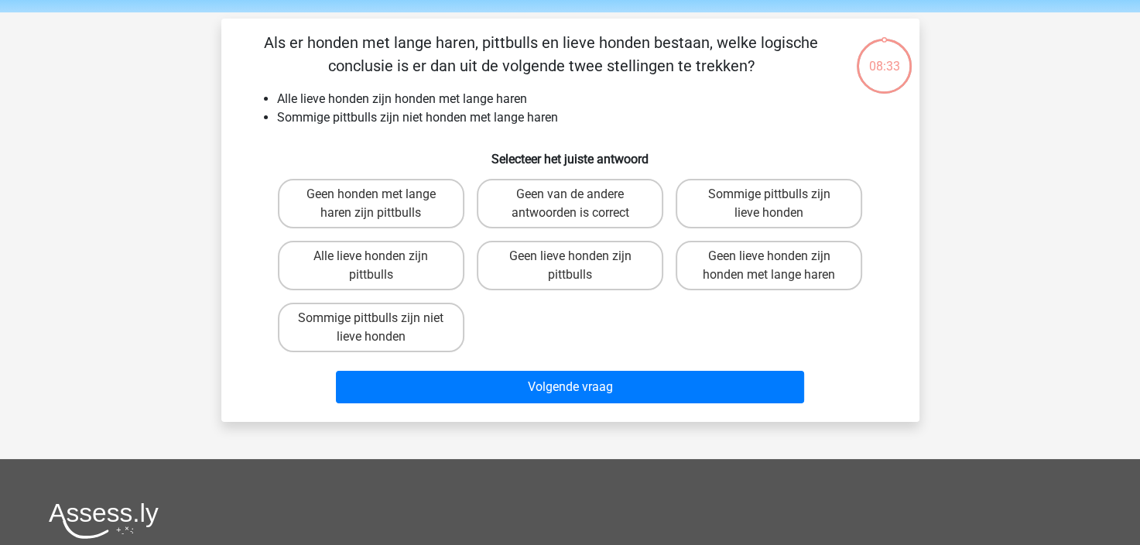
scroll to position [71, 0]
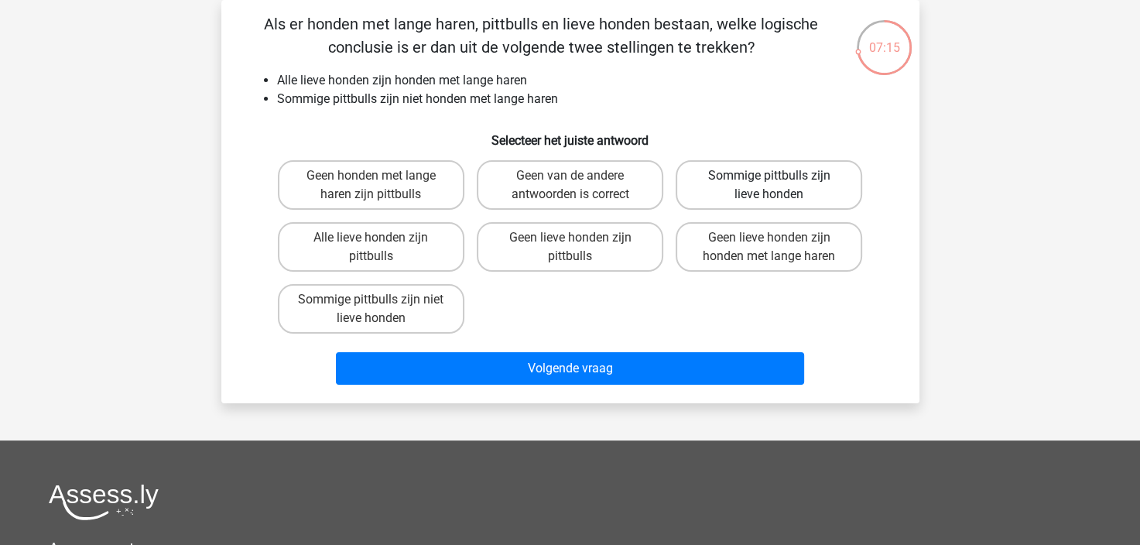
click at [752, 169] on label "Sommige pittbulls zijn lieve honden" at bounding box center [768, 185] width 186 height 50
click at [769, 176] on input "Sommige pittbulls zijn lieve honden" at bounding box center [774, 181] width 10 height 10
radio input "true"
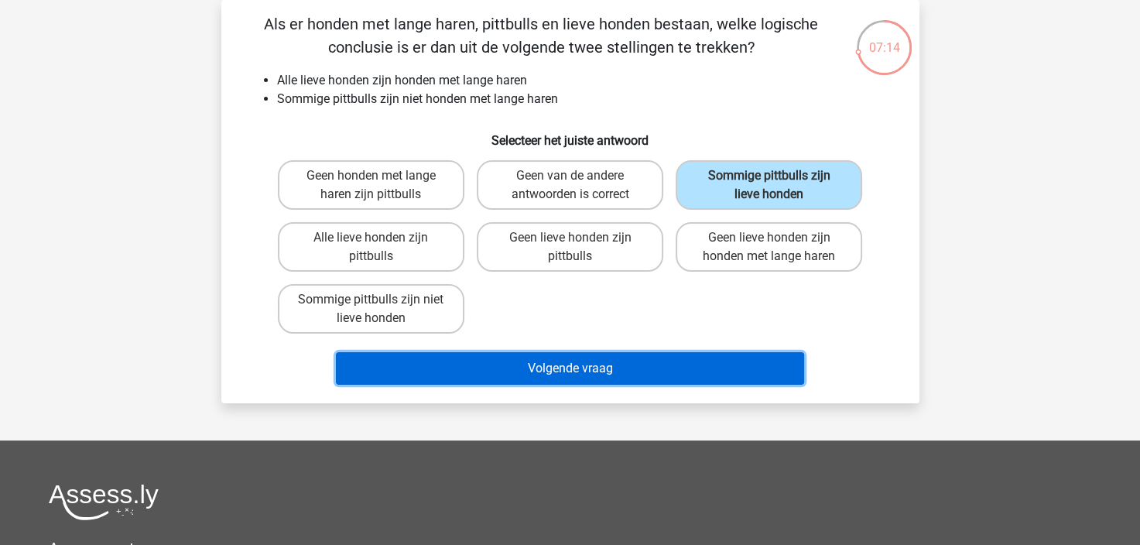
click at [615, 361] on button "Volgende vraag" at bounding box center [570, 368] width 468 height 32
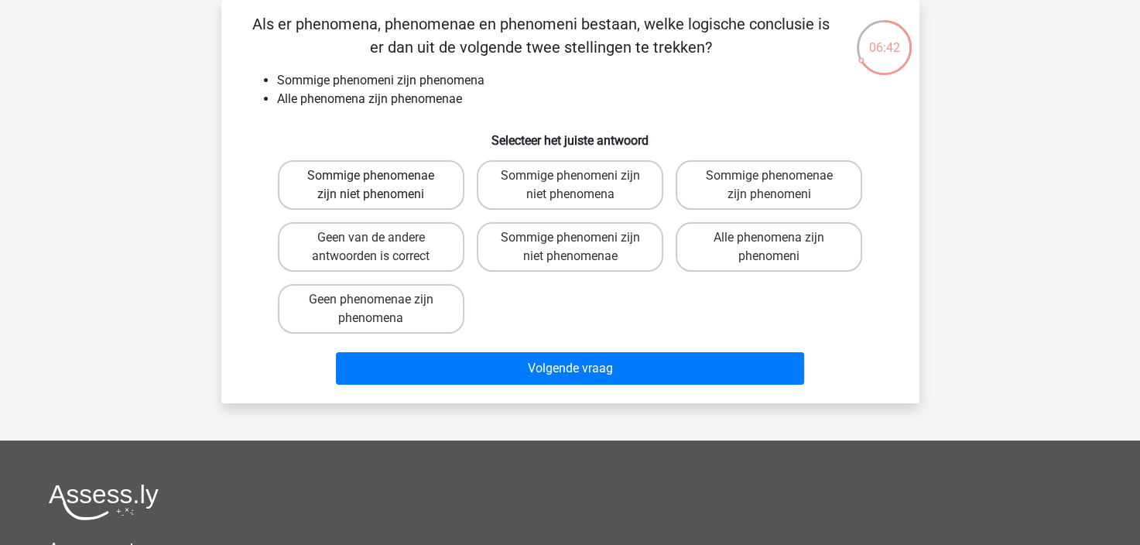
click at [379, 188] on label "Sommige phenomenae zijn niet phenomeni" at bounding box center [371, 185] width 186 height 50
click at [379, 186] on input "Sommige phenomenae zijn niet phenomeni" at bounding box center [376, 181] width 10 height 10
radio input "true"
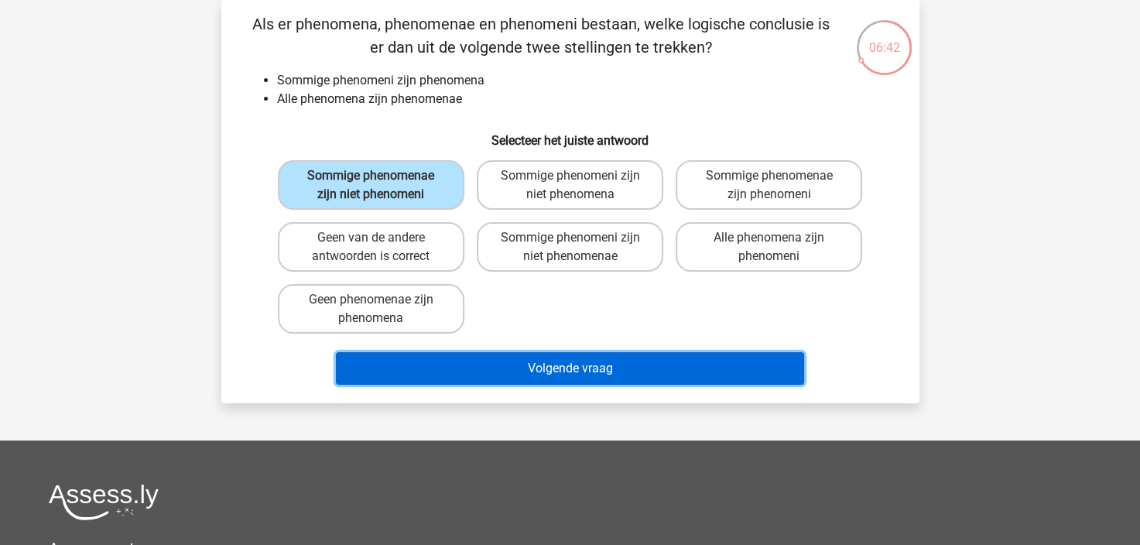
click at [582, 373] on button "Volgende vraag" at bounding box center [570, 368] width 468 height 32
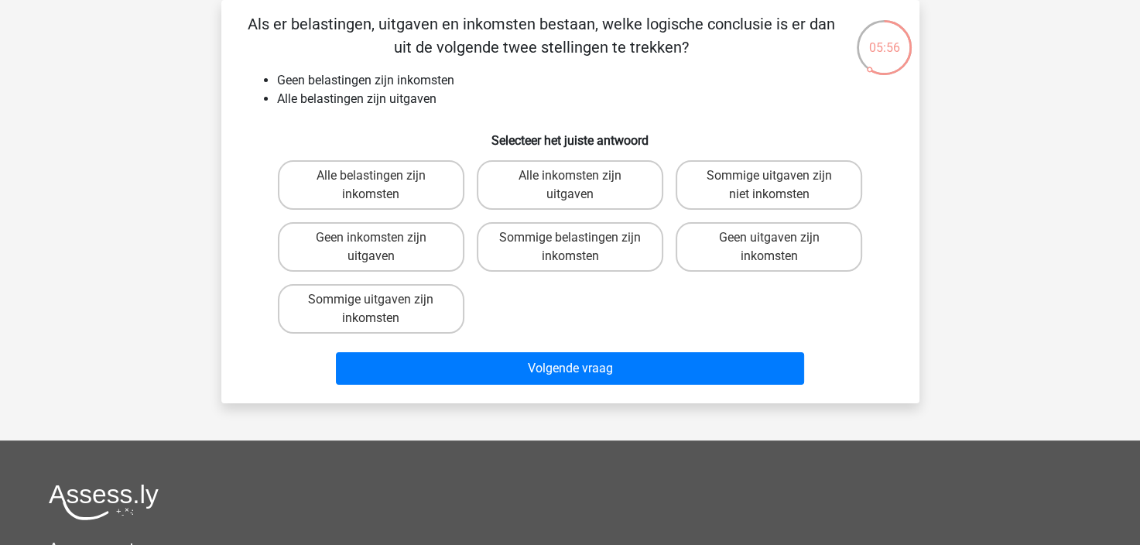
click at [778, 244] on input "Geen uitgaven zijn inkomsten" at bounding box center [774, 243] width 10 height 10
radio input "true"
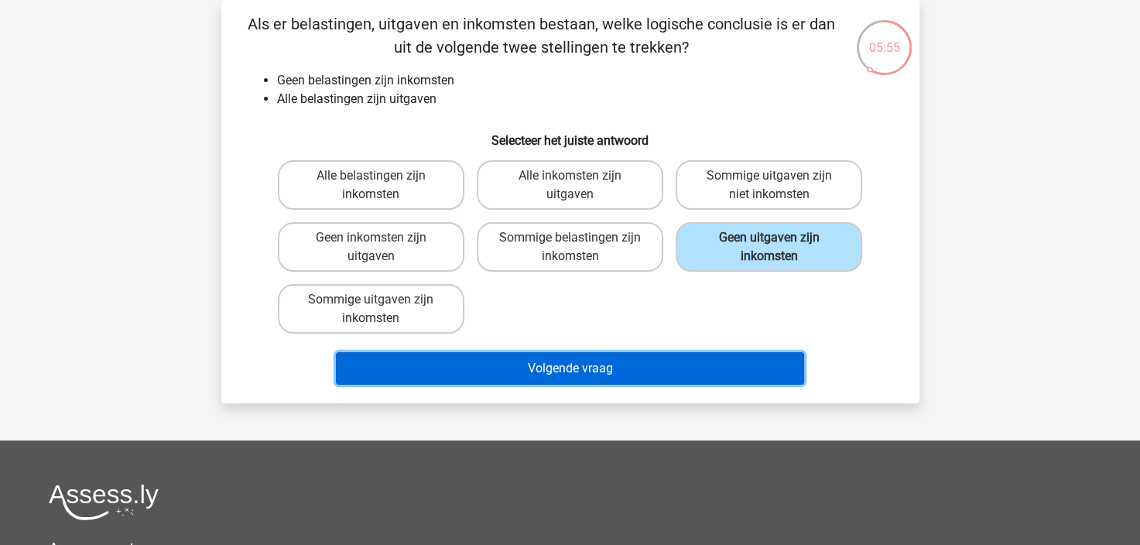
click at [620, 368] on button "Volgende vraag" at bounding box center [570, 368] width 468 height 32
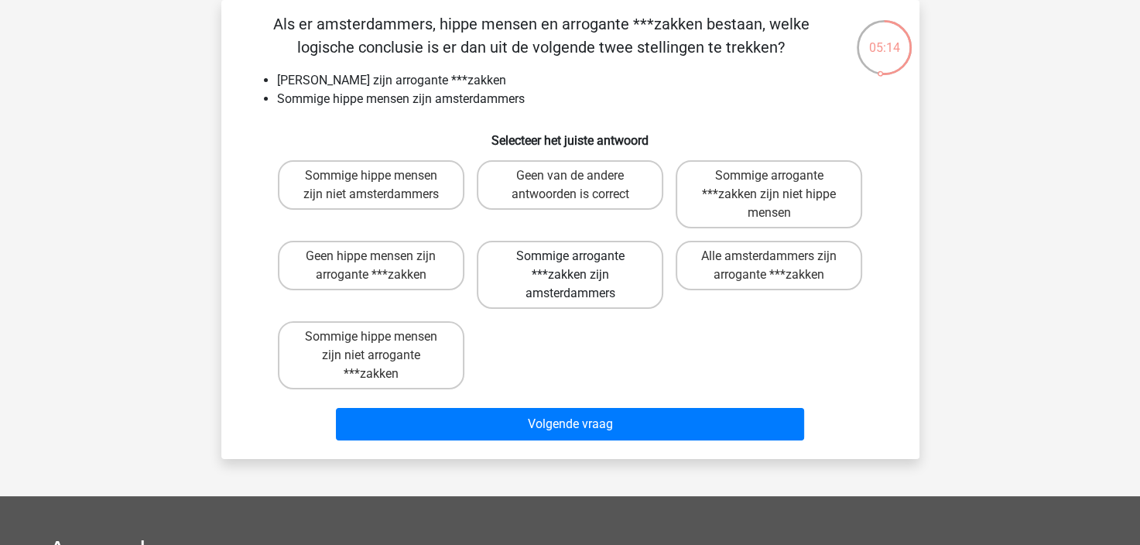
drag, startPoint x: 456, startPoint y: 195, endPoint x: 479, endPoint y: 263, distance: 71.7
click at [450, 231] on div "Sommige hippe mensen zijn niet amsterdammers" at bounding box center [371, 194] width 199 height 80
click at [431, 257] on label "Geen hippe mensen zijn arrogante ***zakken" at bounding box center [371, 266] width 186 height 50
click at [381, 257] on input "Geen hippe mensen zijn arrogante ***zakken" at bounding box center [376, 261] width 10 height 10
radio input "true"
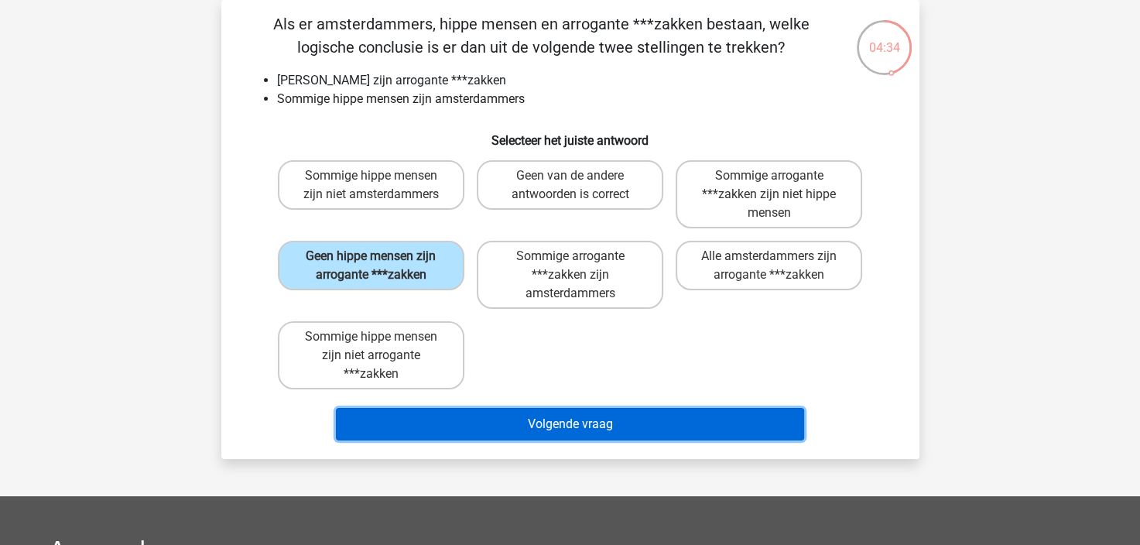
click at [573, 421] on button "Volgende vraag" at bounding box center [570, 424] width 468 height 32
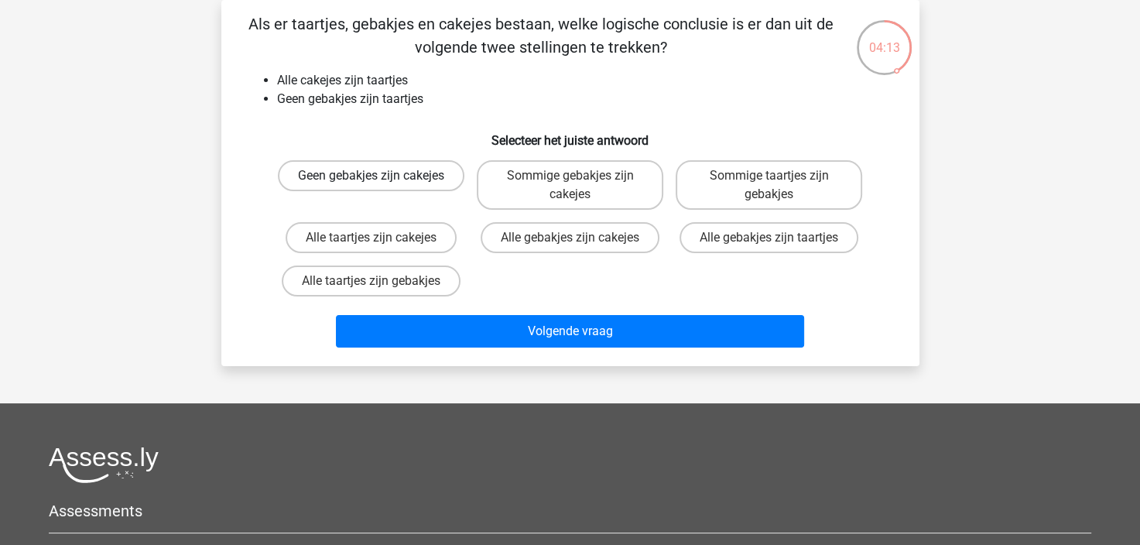
click at [396, 178] on label "Geen gebakjes zijn cakejes" at bounding box center [371, 175] width 186 height 31
click at [381, 178] on input "Geen gebakjes zijn cakejes" at bounding box center [376, 181] width 10 height 10
radio input "true"
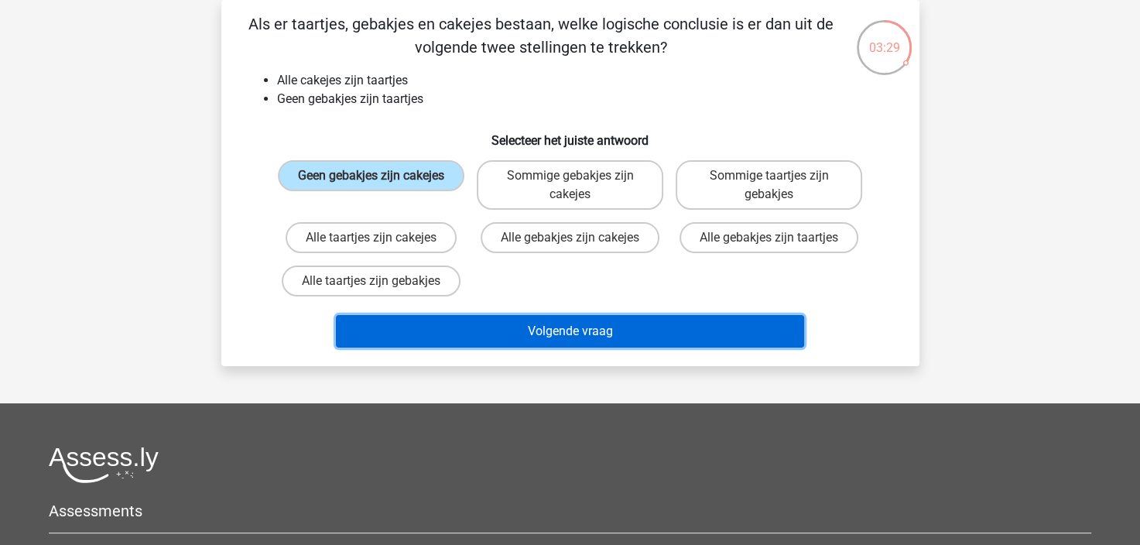
click at [560, 324] on button "Volgende vraag" at bounding box center [570, 331] width 468 height 32
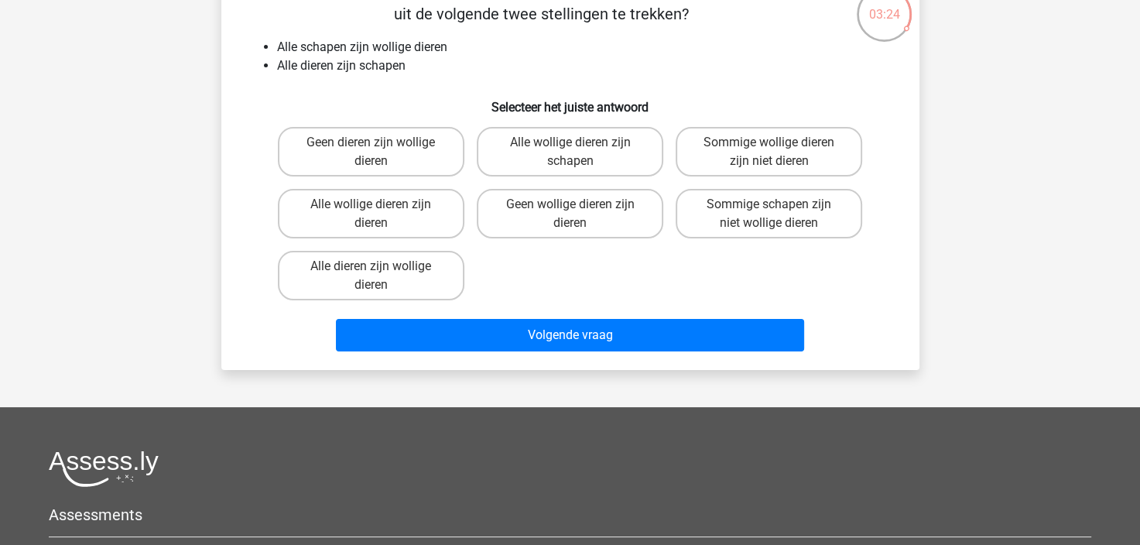
scroll to position [77, 0]
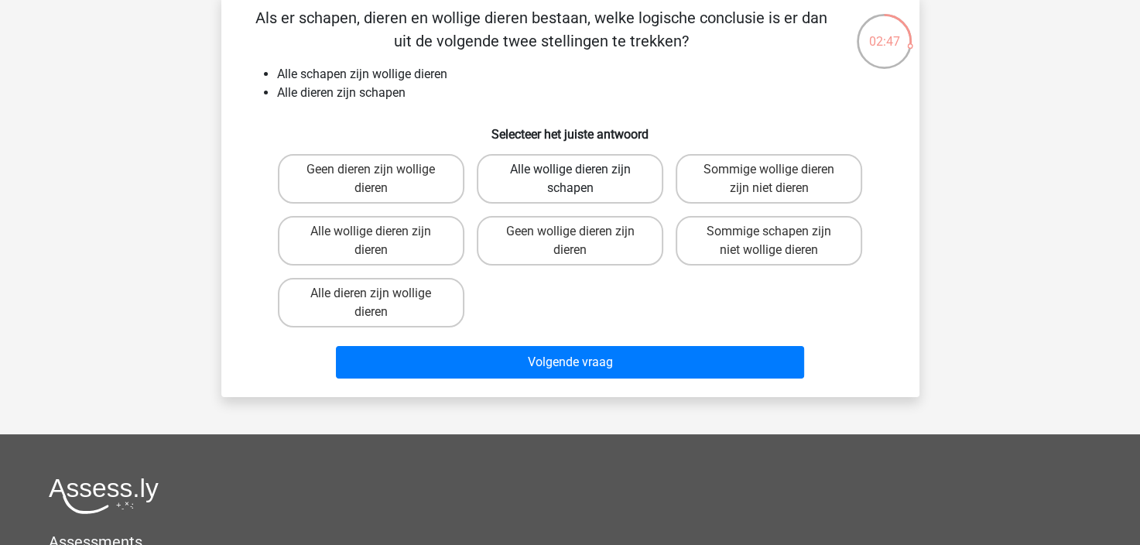
click at [593, 183] on label "Alle wollige dieren zijn schapen" at bounding box center [570, 179] width 186 height 50
click at [579, 179] on input "Alle wollige dieren zijn schapen" at bounding box center [574, 174] width 10 height 10
radio input "true"
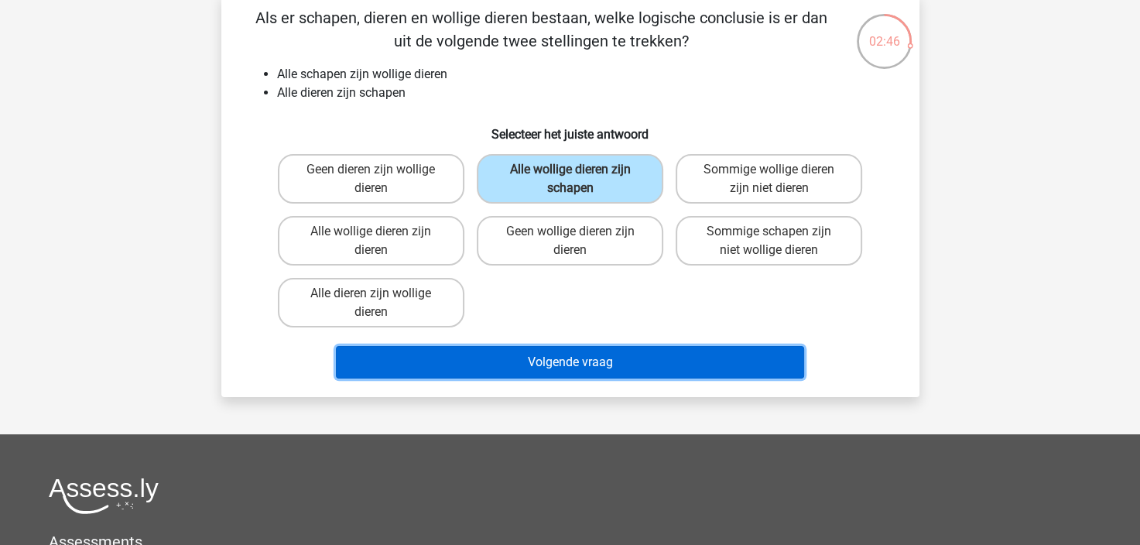
click at [548, 357] on button "Volgende vraag" at bounding box center [570, 362] width 468 height 32
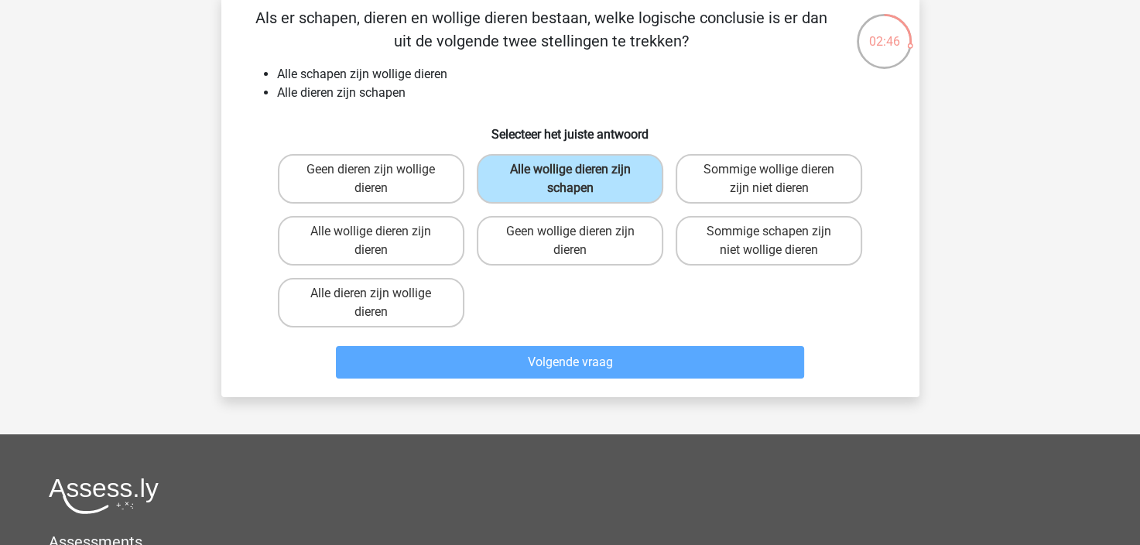
scroll to position [71, 0]
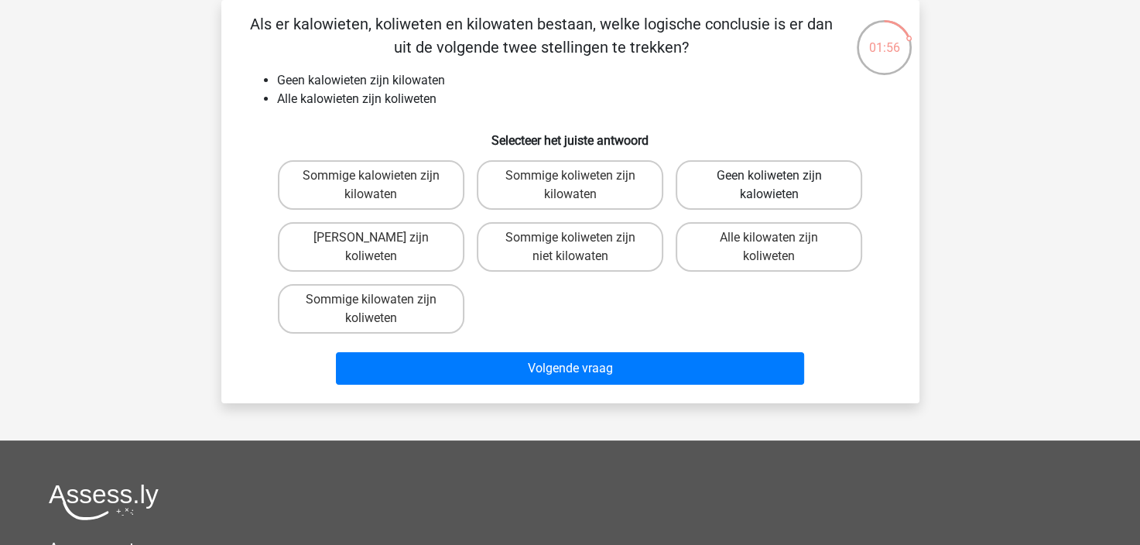
click at [783, 190] on label "Geen koliweten zijn kalowieten" at bounding box center [768, 185] width 186 height 50
click at [779, 186] on input "Geen koliweten zijn kalowieten" at bounding box center [774, 181] width 10 height 10
radio input "true"
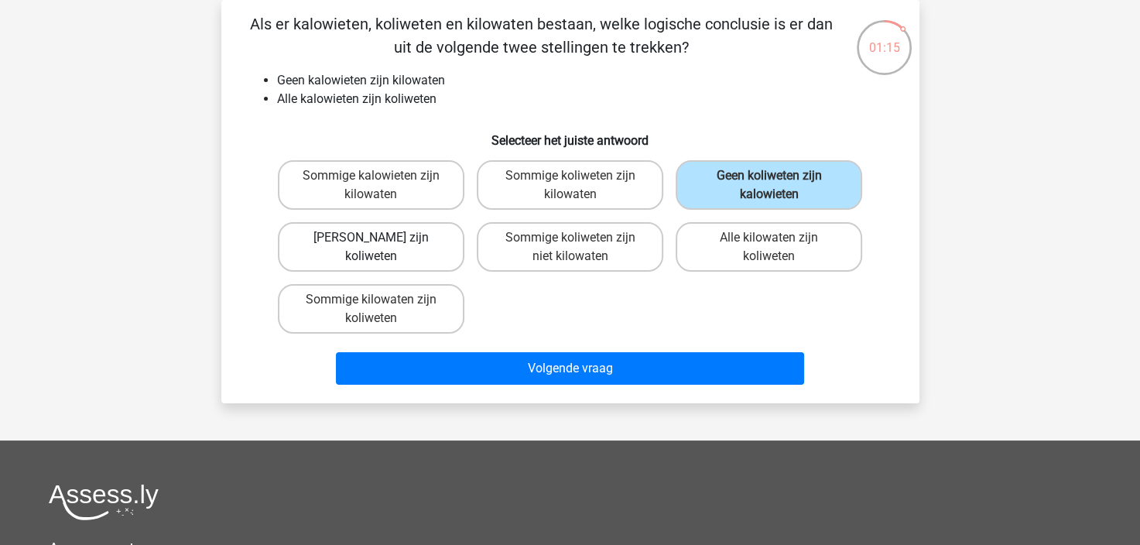
click at [417, 248] on label "Geen kilowaten zijn koliweten" at bounding box center [371, 247] width 186 height 50
click at [381, 248] on input "Geen kilowaten zijn koliweten" at bounding box center [376, 243] width 10 height 10
radio input "true"
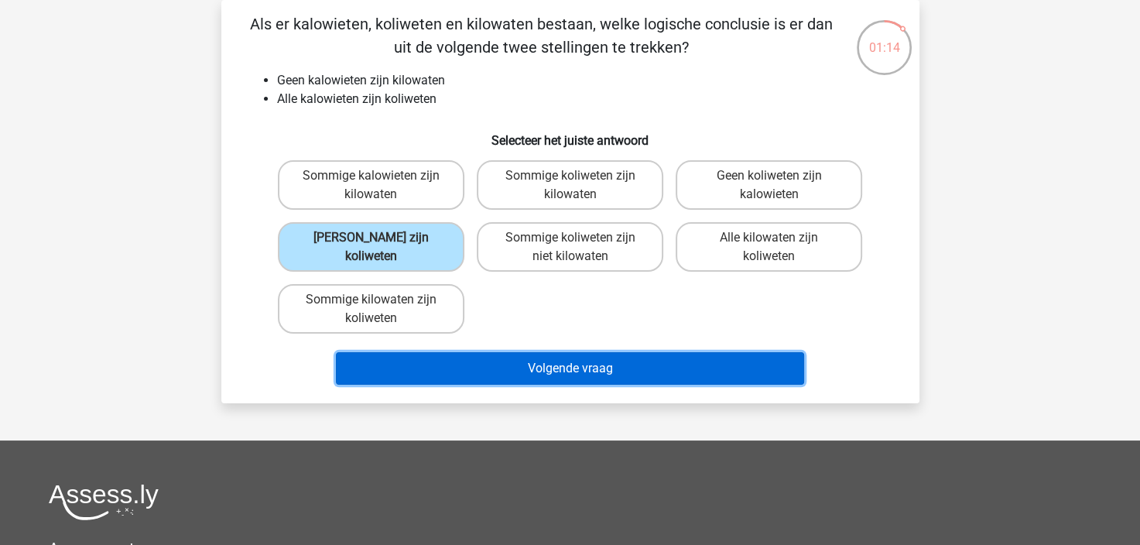
click at [562, 368] on button "Volgende vraag" at bounding box center [570, 368] width 468 height 32
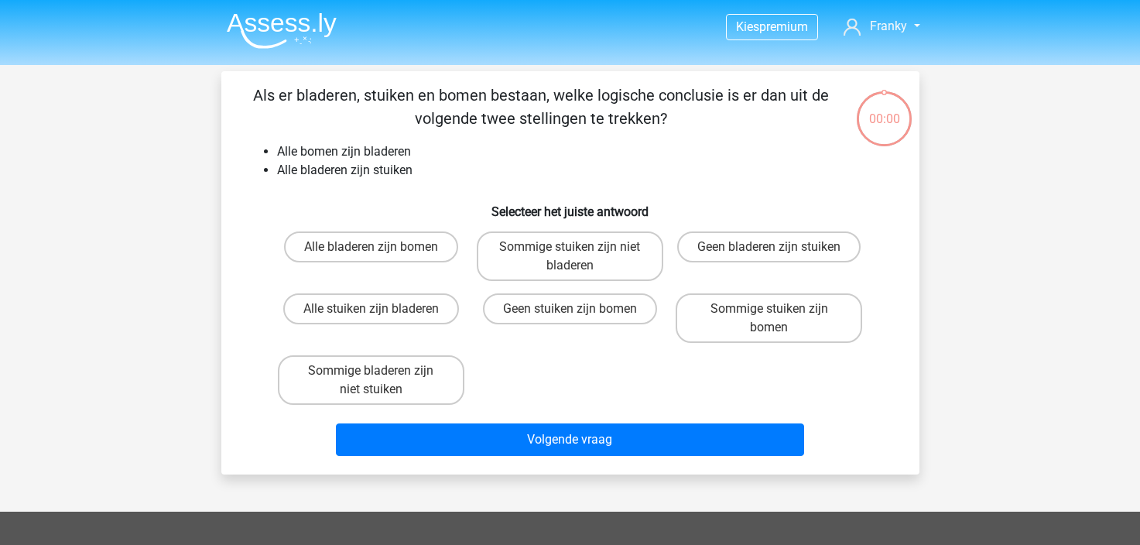
scroll to position [71, 0]
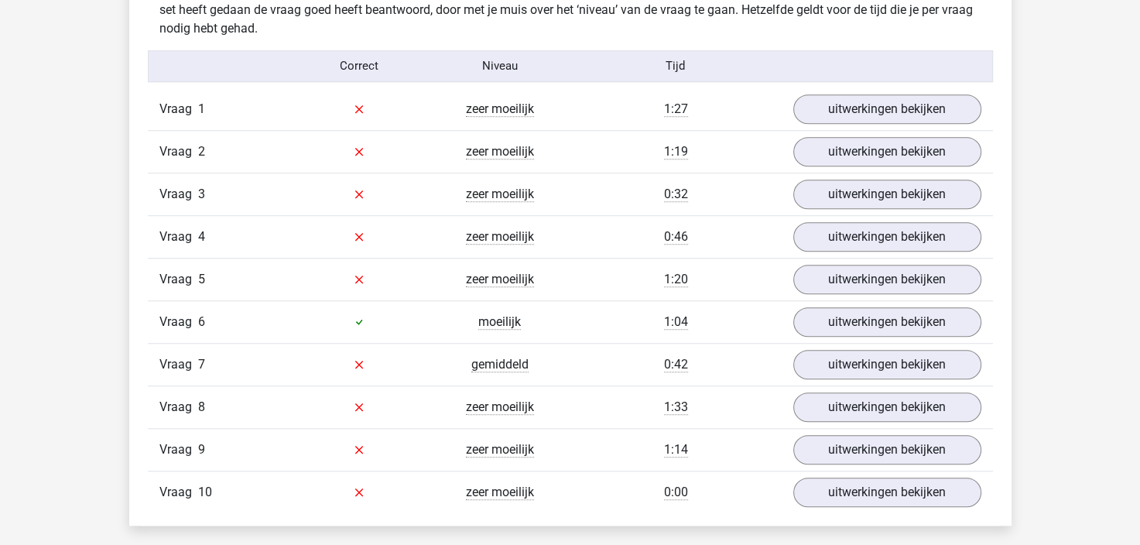
scroll to position [1238, 0]
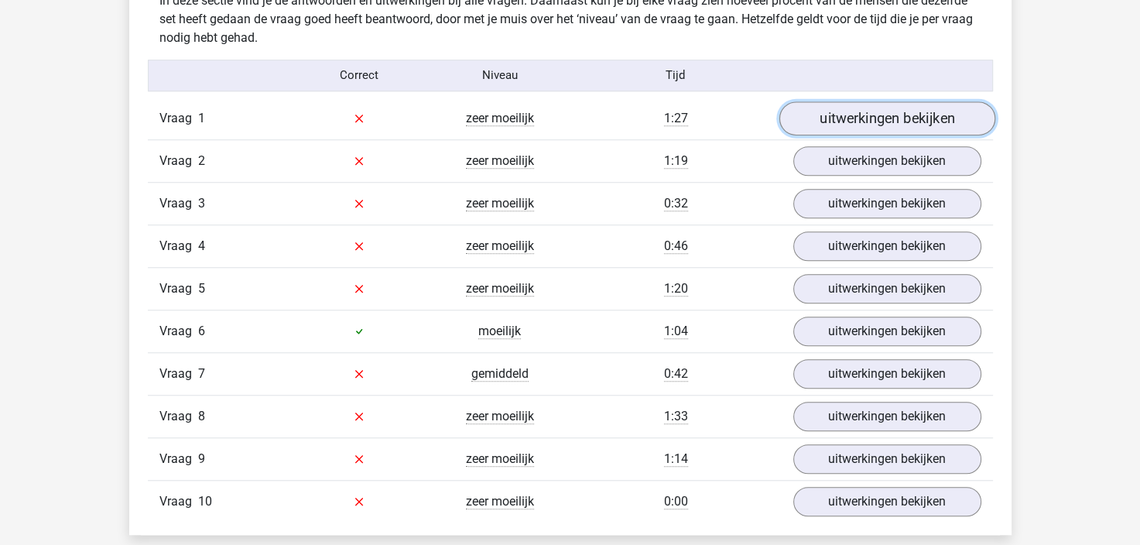
click at [870, 121] on link "uitwerkingen bekijken" at bounding box center [886, 118] width 216 height 34
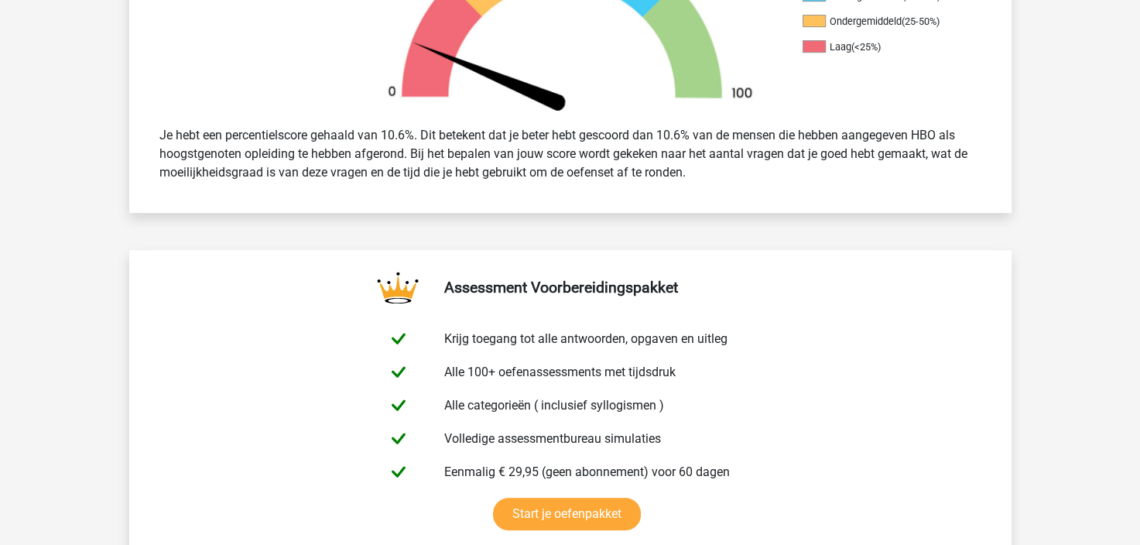
scroll to position [464, 0]
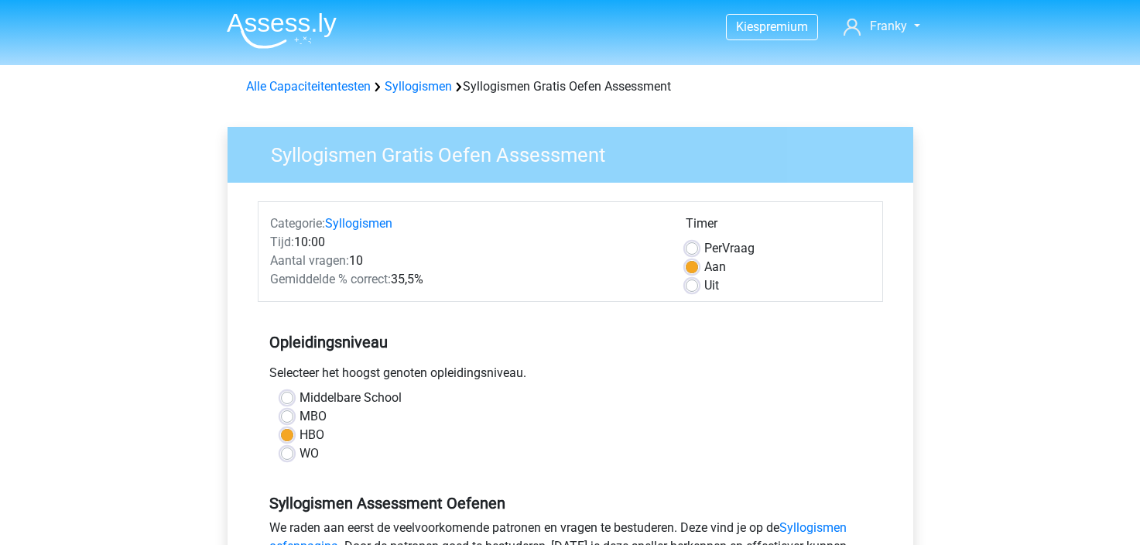
scroll to position [387, 0]
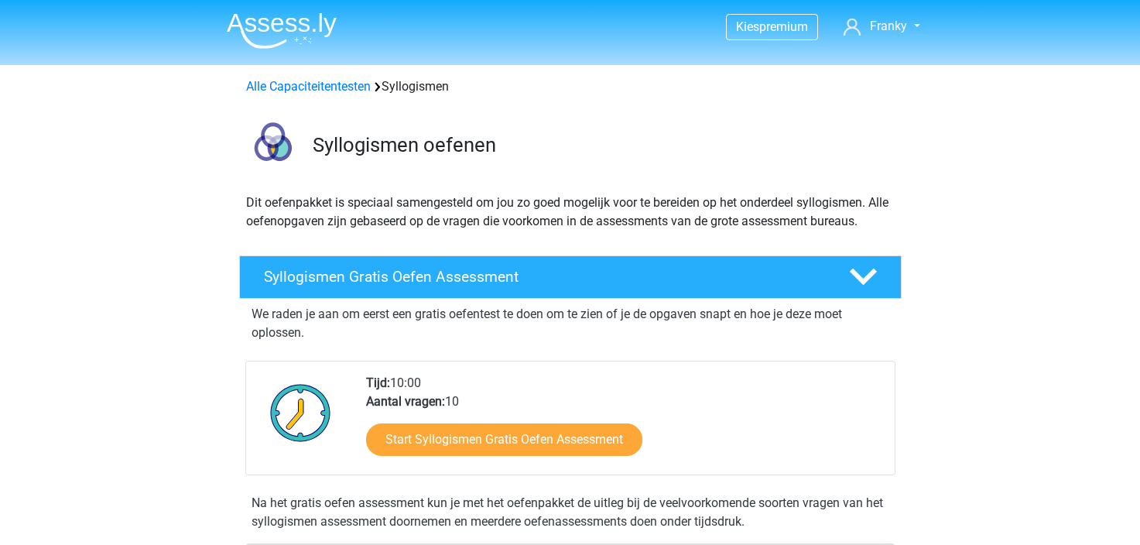
scroll to position [232, 0]
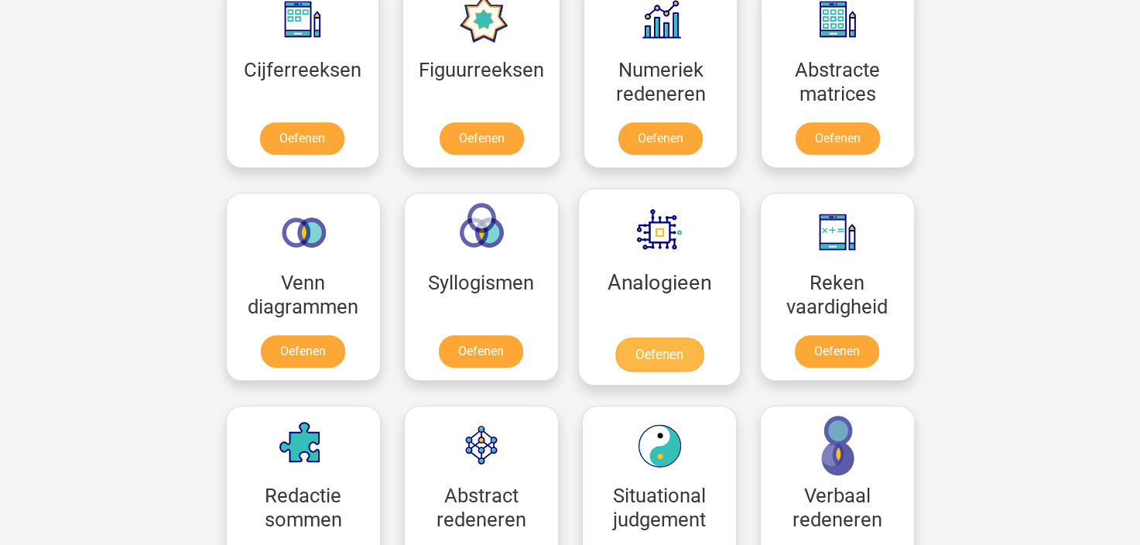
scroll to position [774, 0]
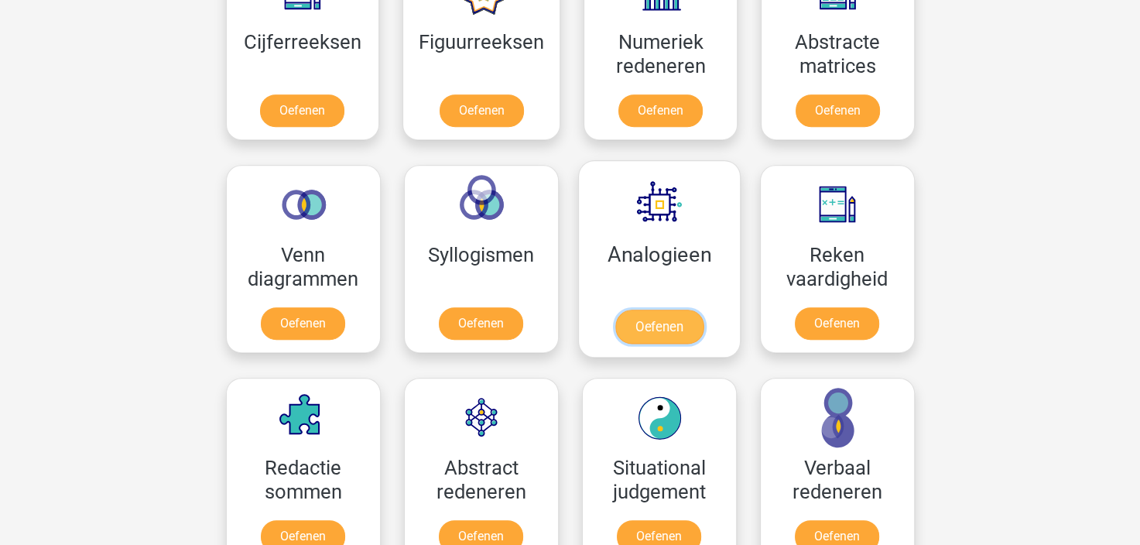
click at [662, 322] on link "Oefenen" at bounding box center [658, 326] width 88 height 34
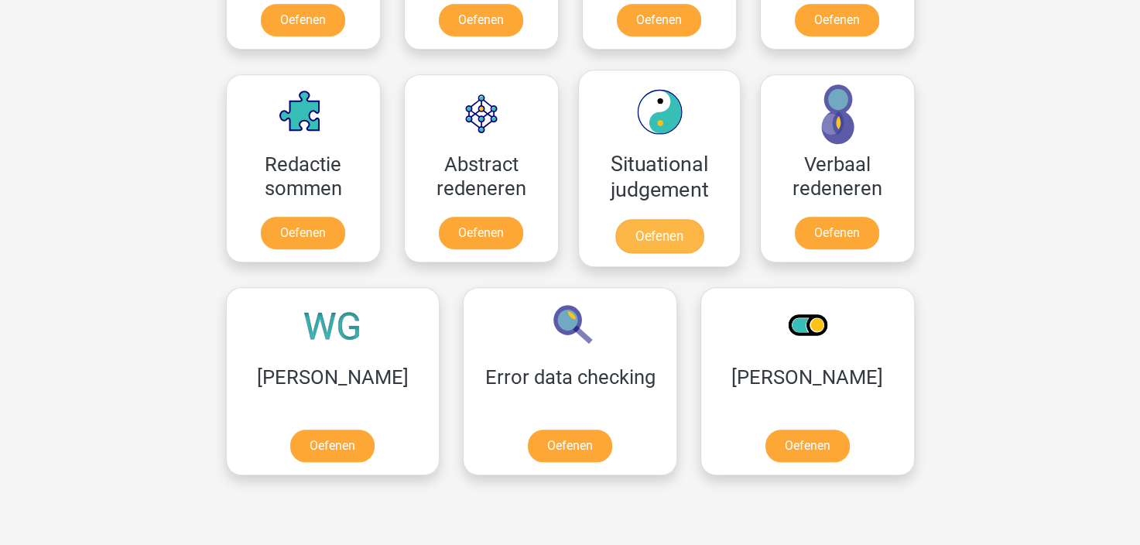
scroll to position [1083, 0]
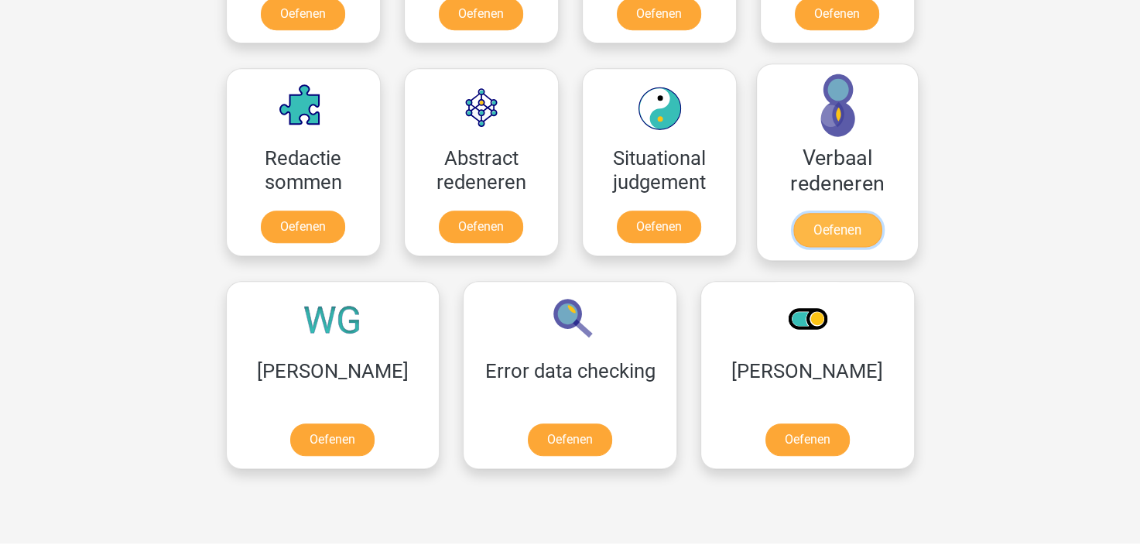
click at [842, 229] on link "Oefenen" at bounding box center [836, 230] width 88 height 34
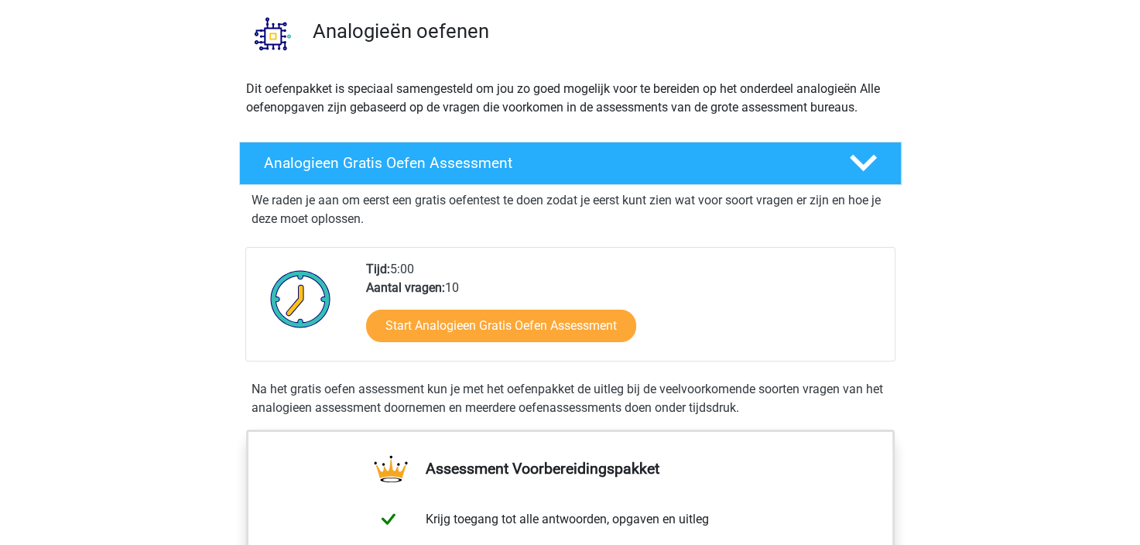
scroll to position [155, 0]
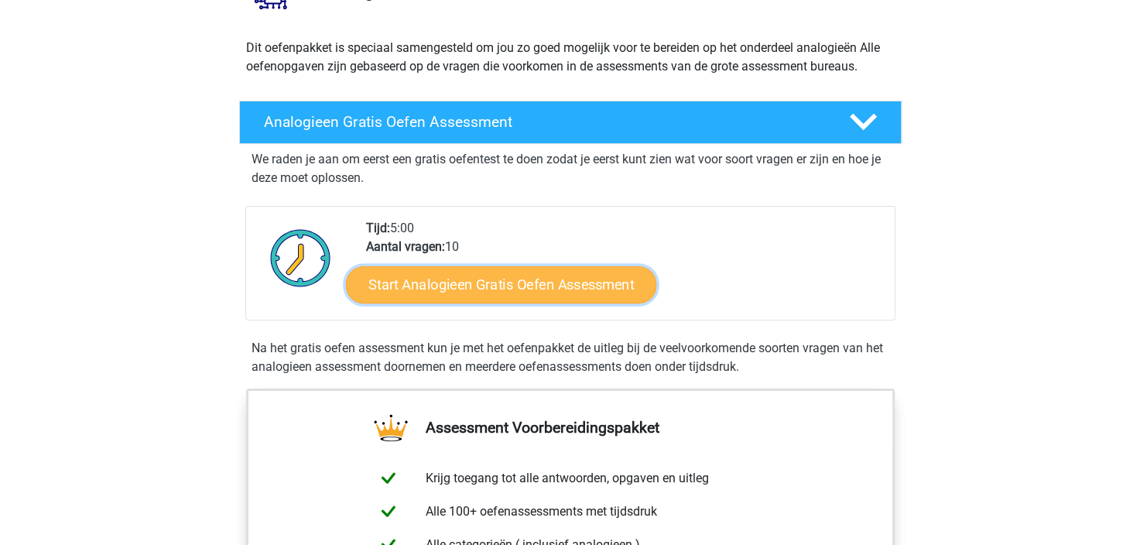
click at [586, 282] on link "Start Analogieen Gratis Oefen Assessment" at bounding box center [501, 283] width 310 height 37
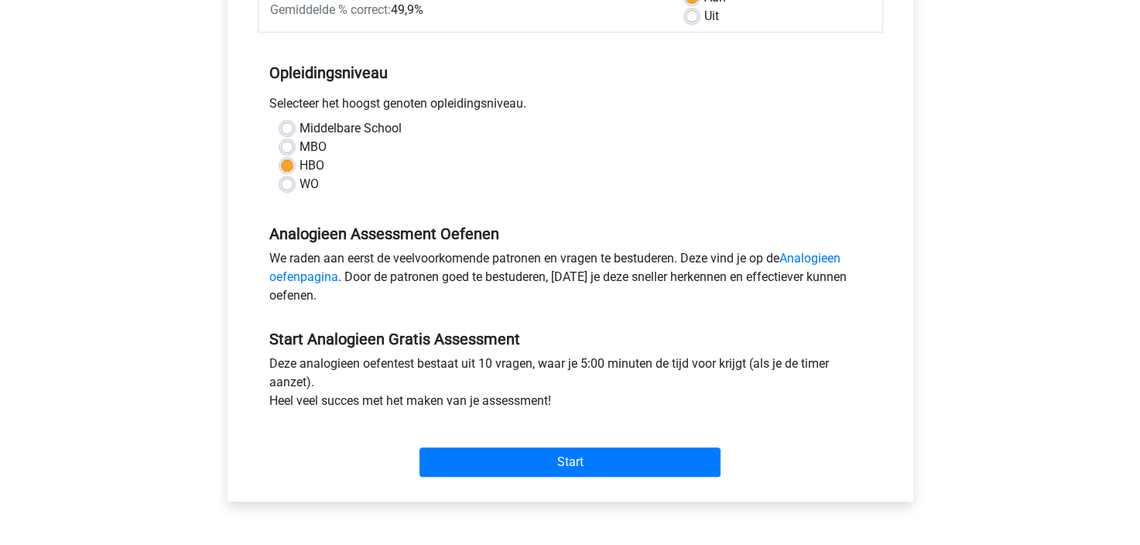
scroll to position [309, 0]
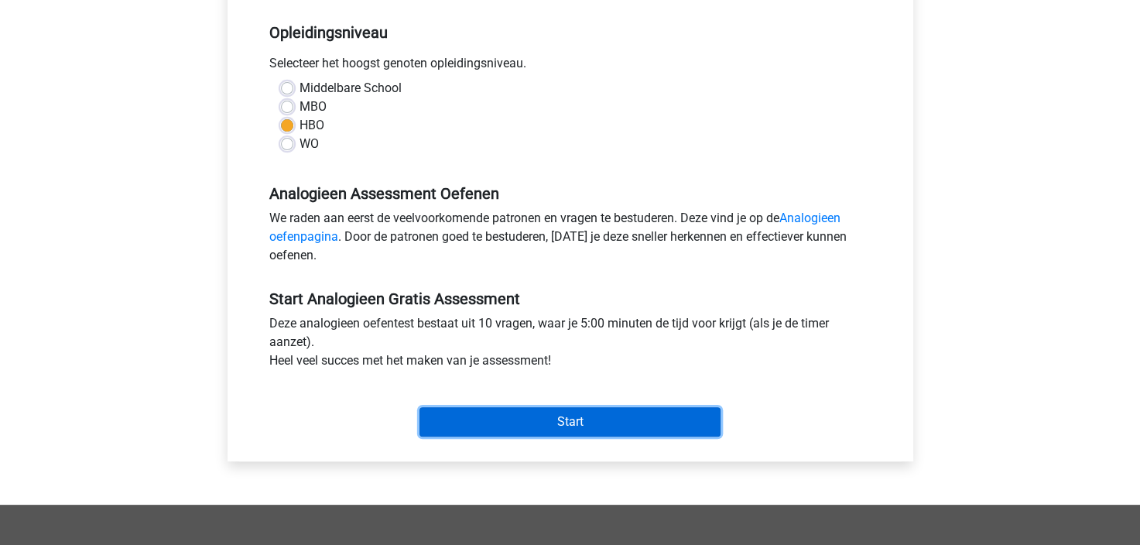
click at [587, 420] on input "Start" at bounding box center [569, 421] width 301 height 29
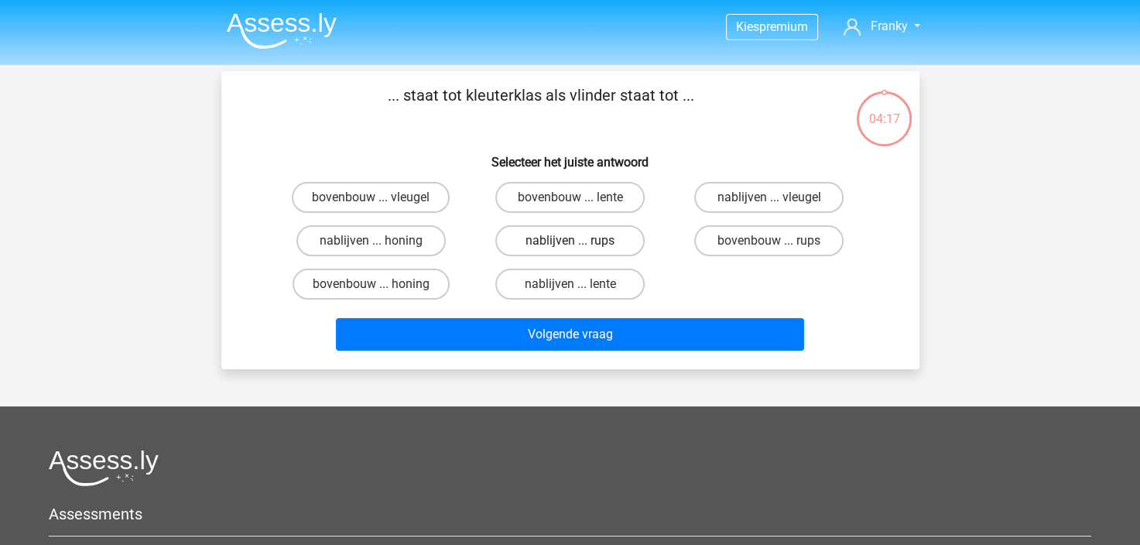
click at [557, 240] on label "nablijven ... rups" at bounding box center [569, 240] width 149 height 31
click at [569, 241] on input "nablijven ... rups" at bounding box center [574, 246] width 10 height 10
radio input "true"
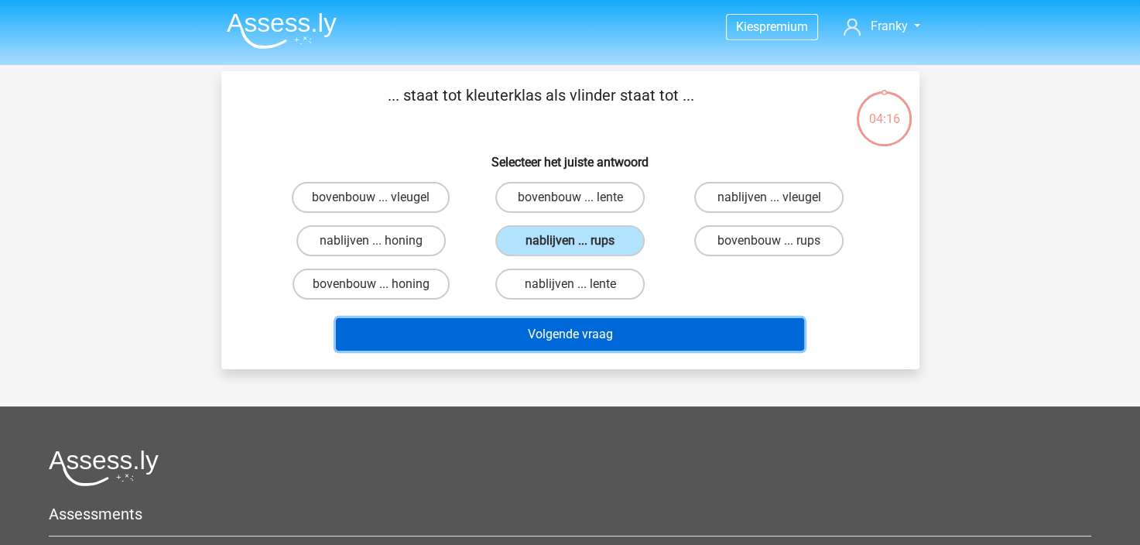
click at [568, 329] on button "Volgende vraag" at bounding box center [570, 334] width 468 height 32
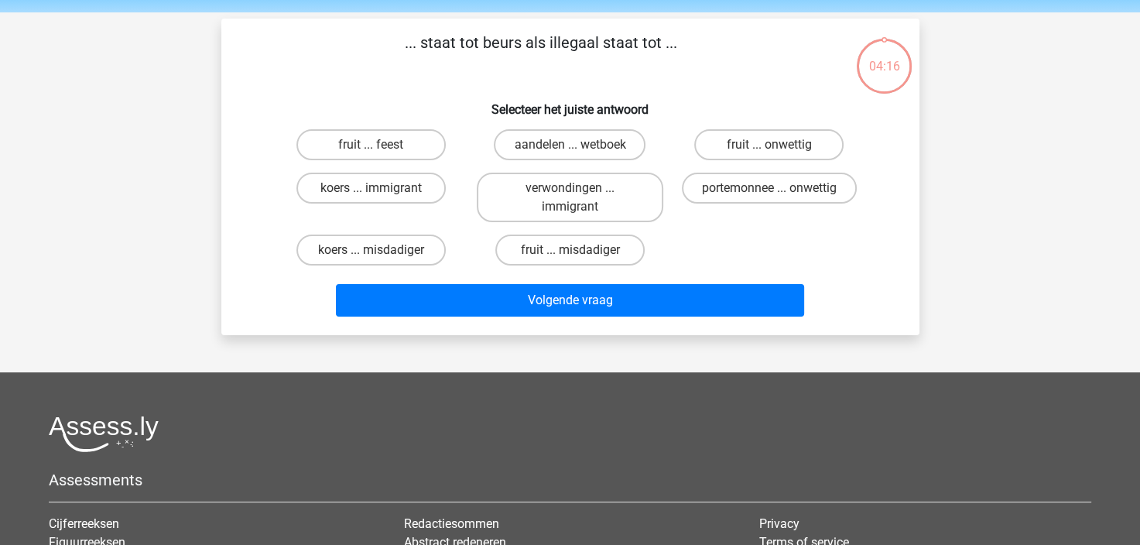
scroll to position [71, 0]
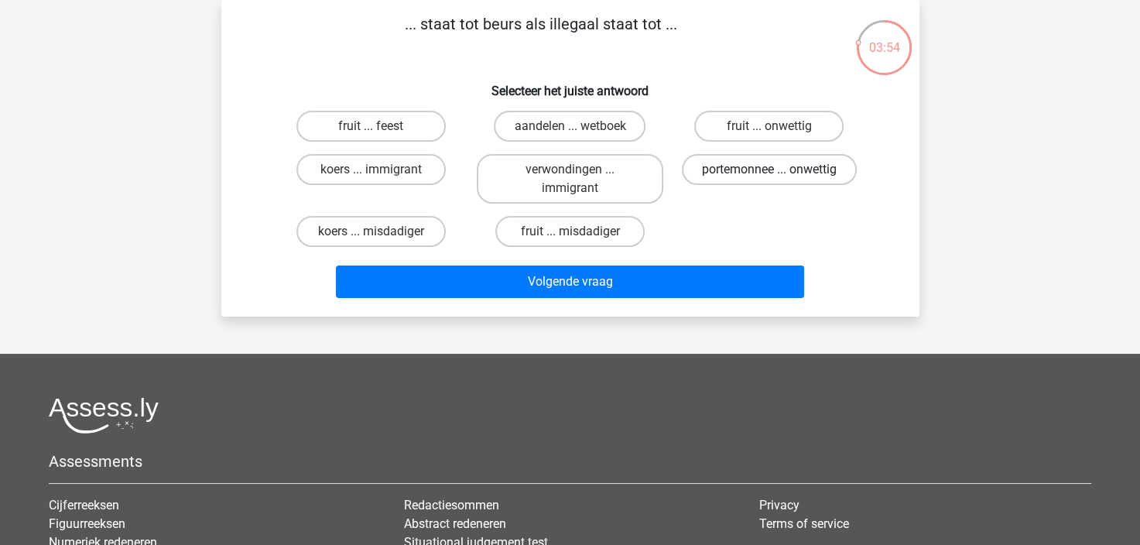
click at [757, 166] on label "portemonnee ... onwettig" at bounding box center [769, 169] width 175 height 31
click at [769, 169] on input "portemonnee ... onwettig" at bounding box center [774, 174] width 10 height 10
radio input "true"
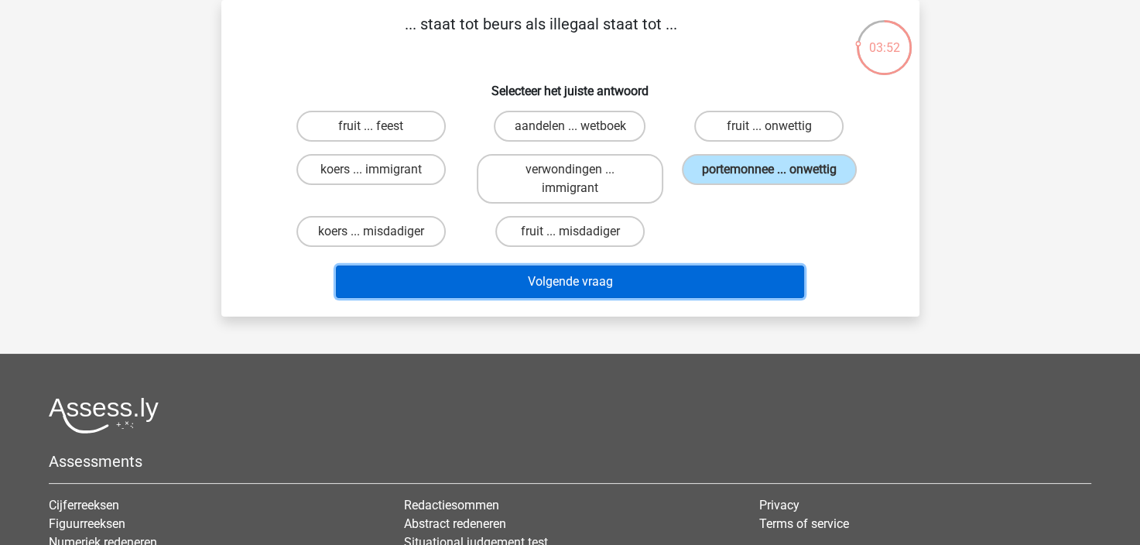
click at [591, 279] on button "Volgende vraag" at bounding box center [570, 281] width 468 height 32
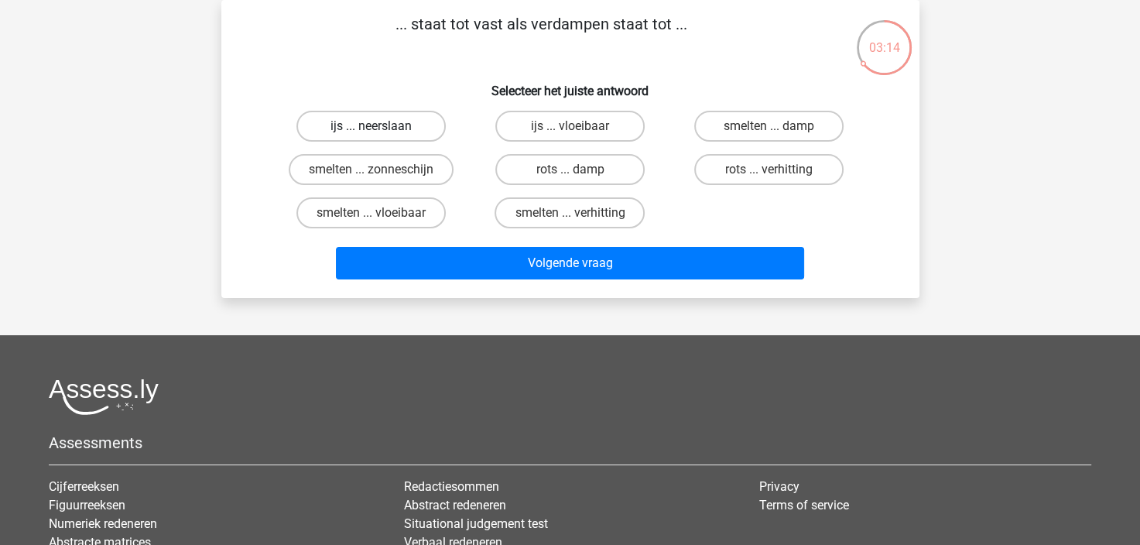
click at [388, 127] on label "ijs ... neerslaan" at bounding box center [370, 126] width 149 height 31
click at [381, 127] on input "ijs ... neerslaan" at bounding box center [376, 131] width 10 height 10
radio input "true"
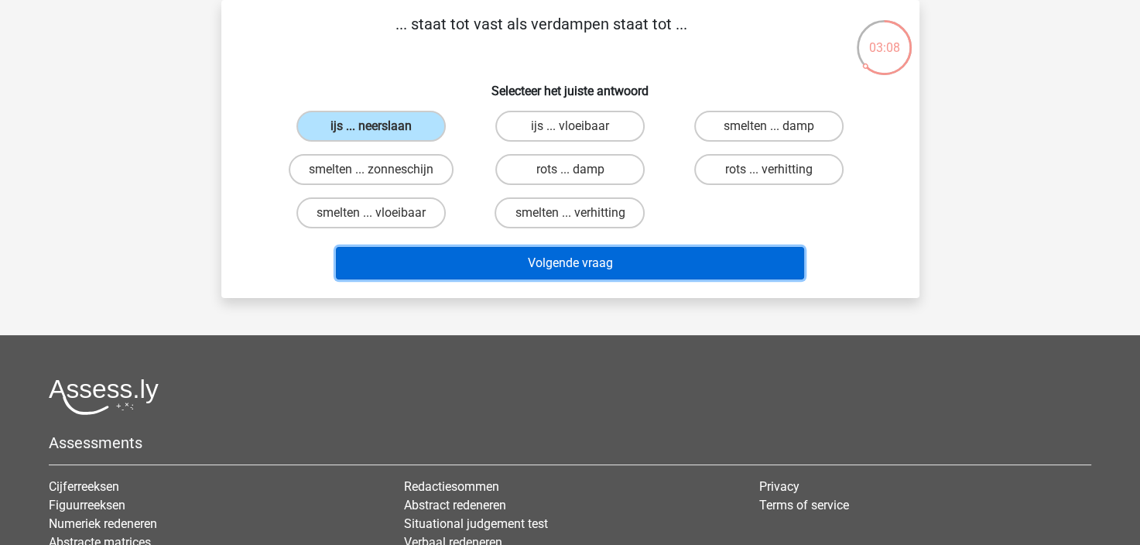
click at [588, 257] on button "Volgende vraag" at bounding box center [570, 263] width 468 height 32
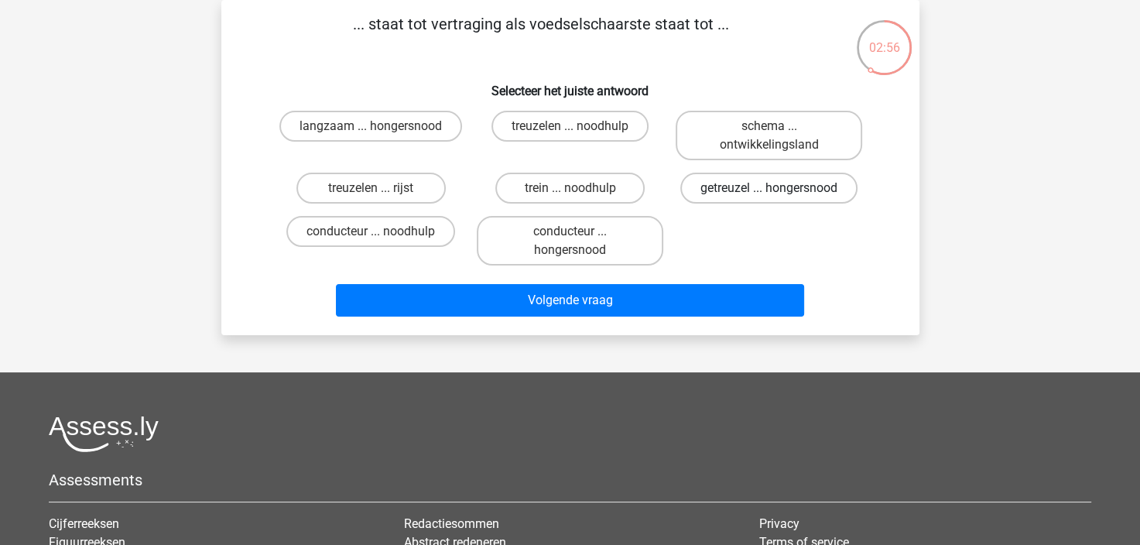
click at [749, 186] on label "getreuzel ... hongersnood" at bounding box center [768, 188] width 177 height 31
click at [769, 188] on input "getreuzel ... hongersnood" at bounding box center [774, 193] width 10 height 10
radio input "true"
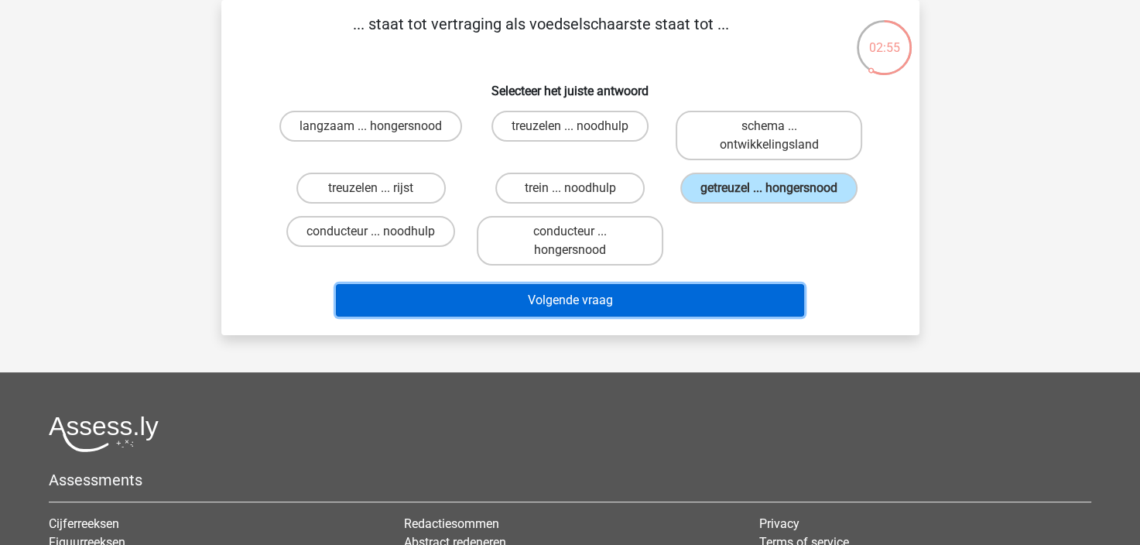
click at [608, 297] on button "Volgende vraag" at bounding box center [570, 300] width 468 height 32
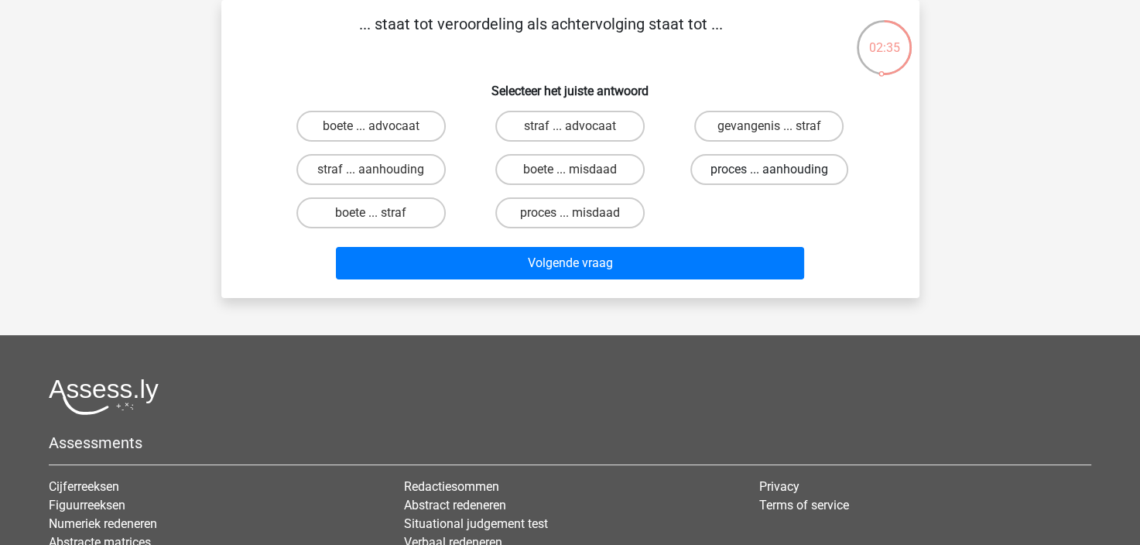
click at [783, 167] on label "proces ... aanhouding" at bounding box center [769, 169] width 158 height 31
click at [779, 169] on input "proces ... aanhouding" at bounding box center [774, 174] width 10 height 10
radio input "true"
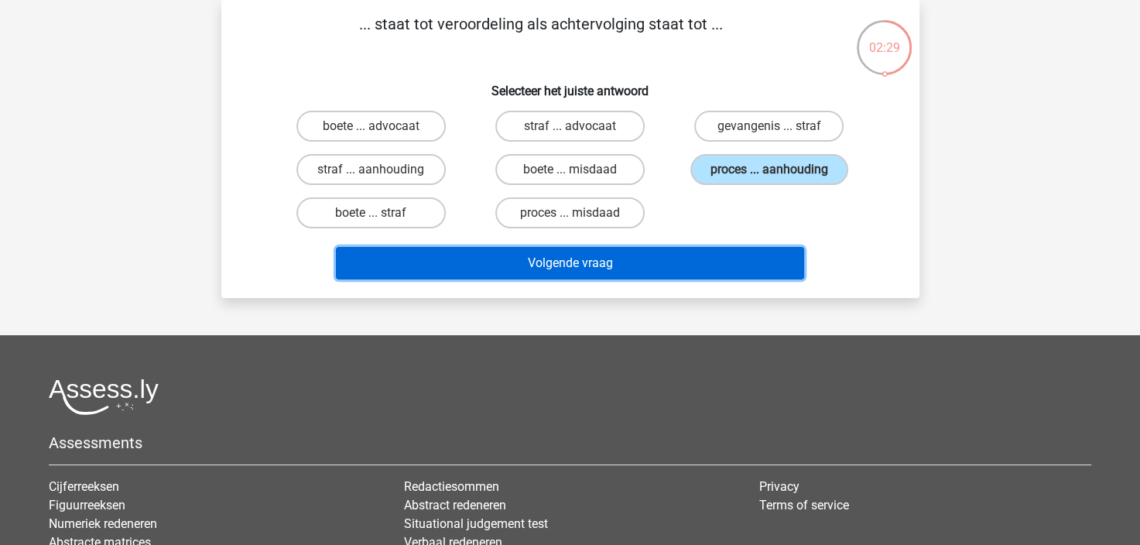
click at [625, 258] on button "Volgende vraag" at bounding box center [570, 263] width 468 height 32
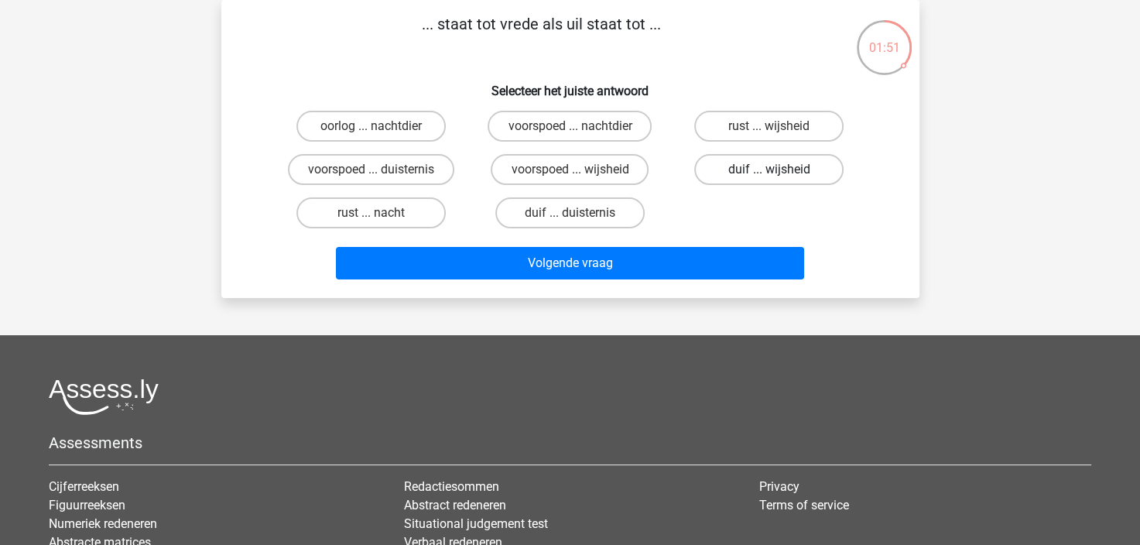
click at [768, 170] on label "duif ... wijsheid" at bounding box center [768, 169] width 149 height 31
click at [769, 170] on input "duif ... wijsheid" at bounding box center [774, 174] width 10 height 10
radio input "true"
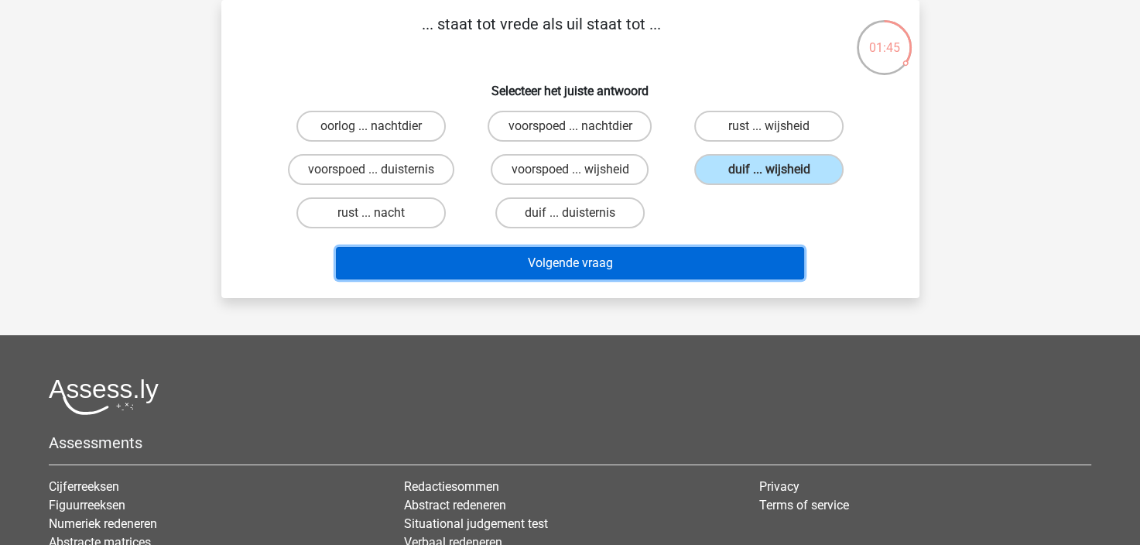
click at [588, 260] on button "Volgende vraag" at bounding box center [570, 263] width 468 height 32
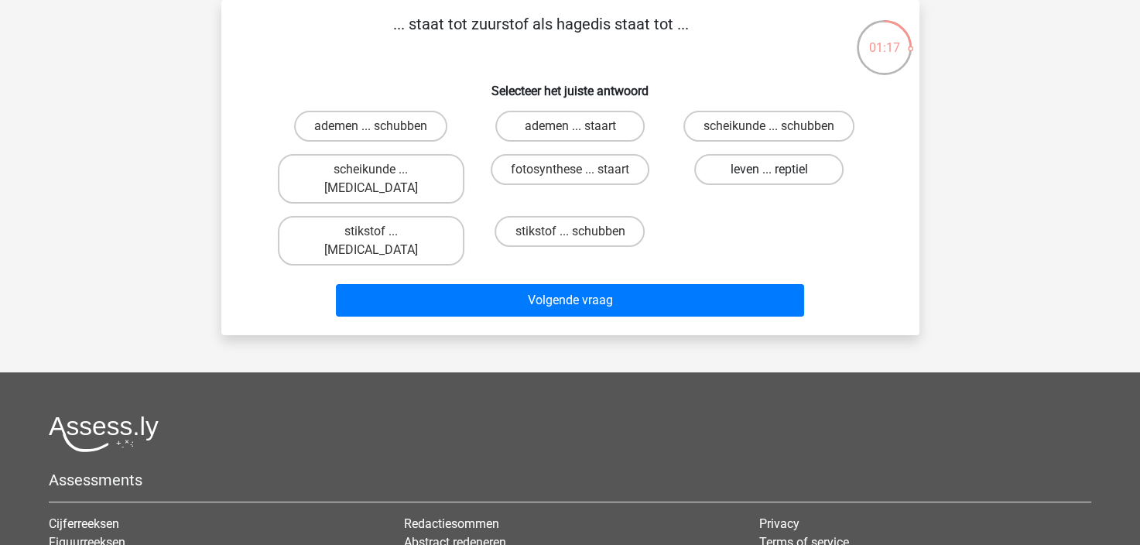
click at [763, 170] on label "leven ... reptiel" at bounding box center [768, 169] width 149 height 31
click at [769, 170] on input "leven ... reptiel" at bounding box center [774, 174] width 10 height 10
radio input "true"
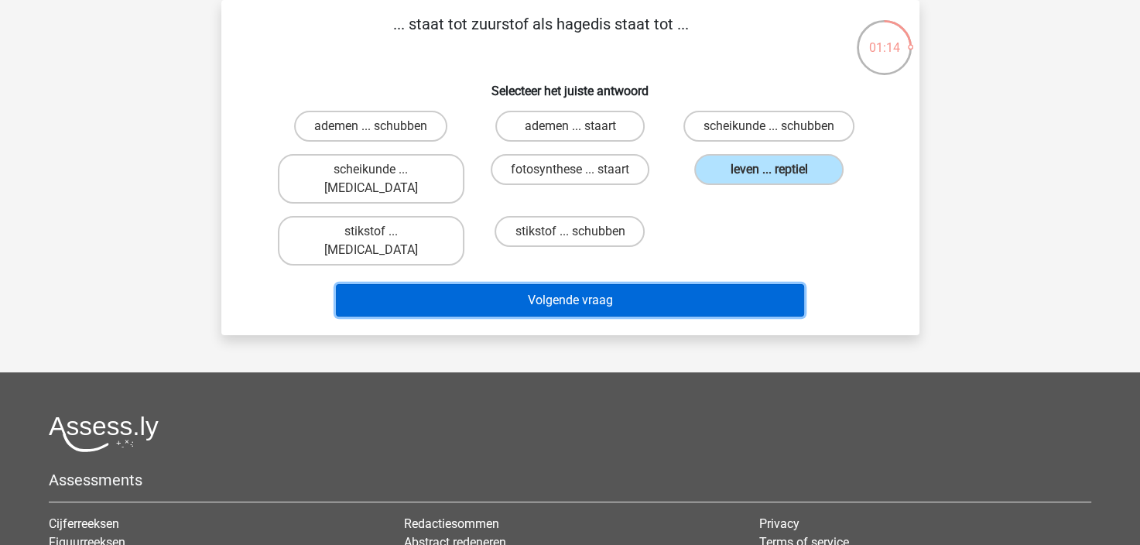
click at [606, 284] on button "Volgende vraag" at bounding box center [570, 300] width 468 height 32
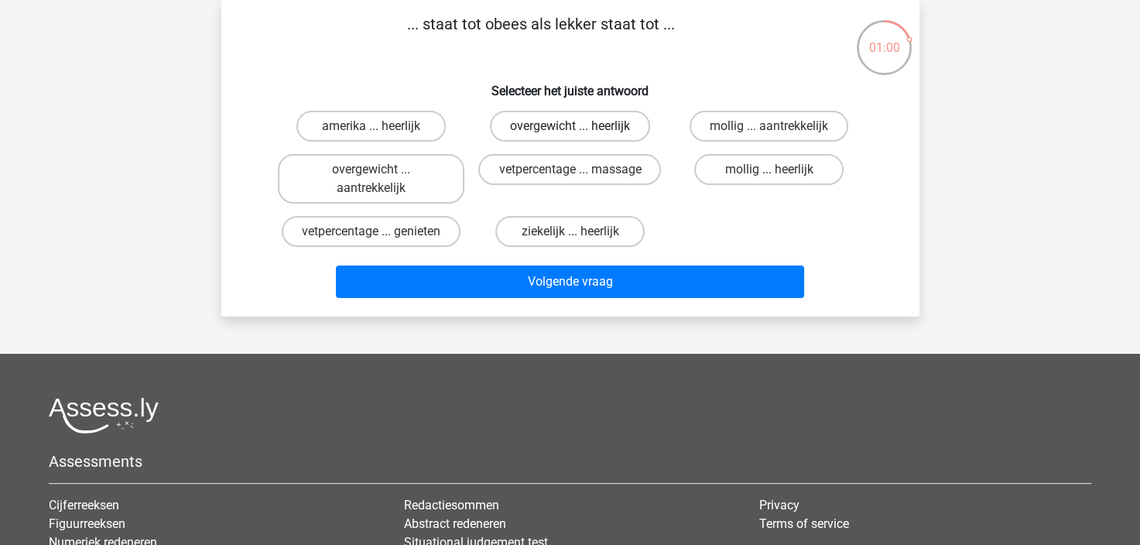
click at [545, 124] on label "overgewicht ... heerlijk" at bounding box center [570, 126] width 160 height 31
click at [569, 126] on input "overgewicht ... heerlijk" at bounding box center [574, 131] width 10 height 10
radio input "true"
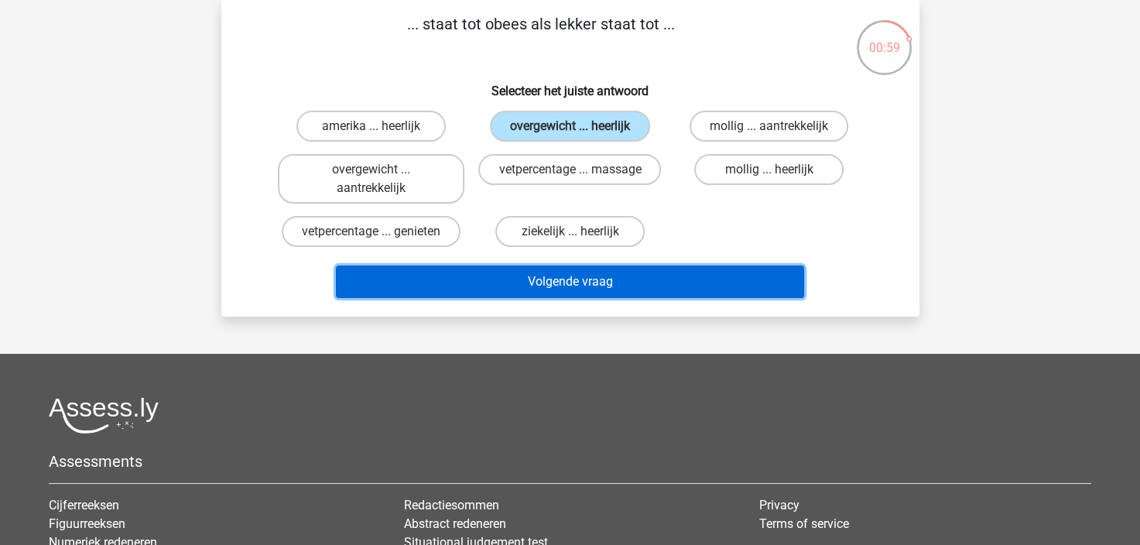
click at [528, 279] on button "Volgende vraag" at bounding box center [570, 281] width 468 height 32
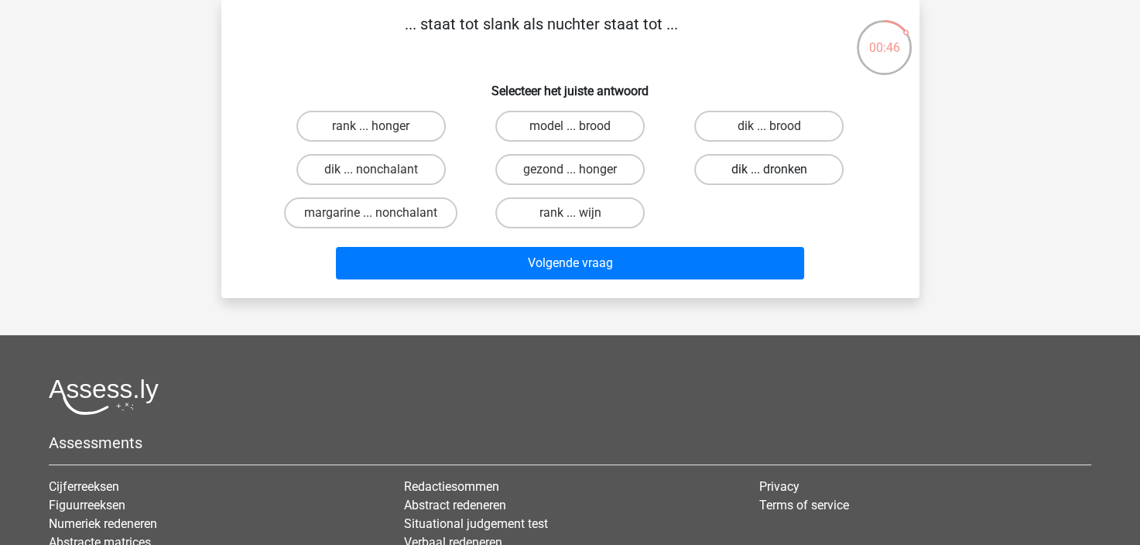
click at [787, 172] on label "dik ... dronken" at bounding box center [768, 169] width 149 height 31
click at [779, 172] on input "dik ... dronken" at bounding box center [774, 174] width 10 height 10
radio input "true"
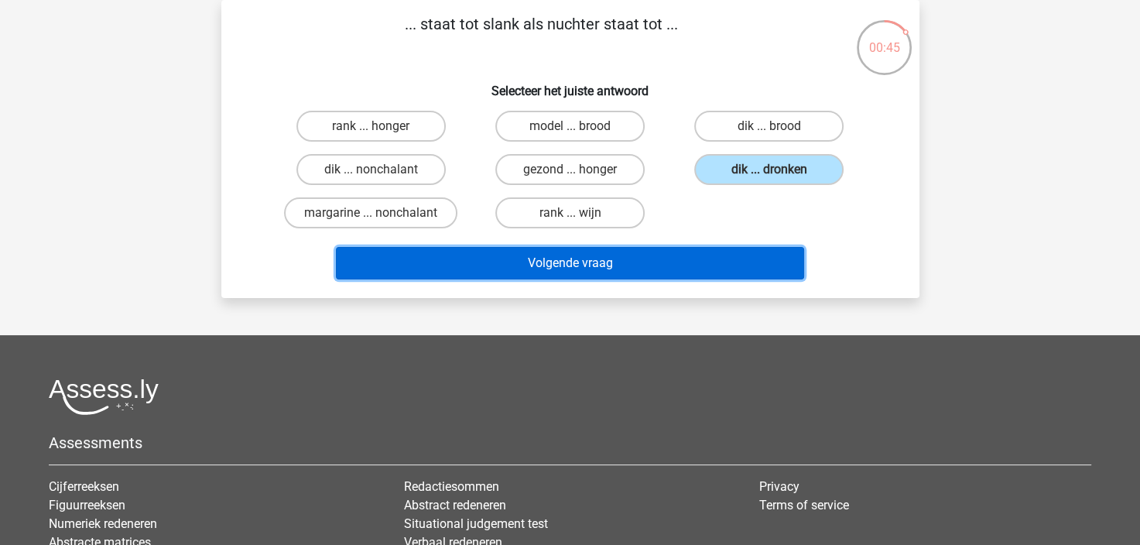
click at [576, 260] on button "Volgende vraag" at bounding box center [570, 263] width 468 height 32
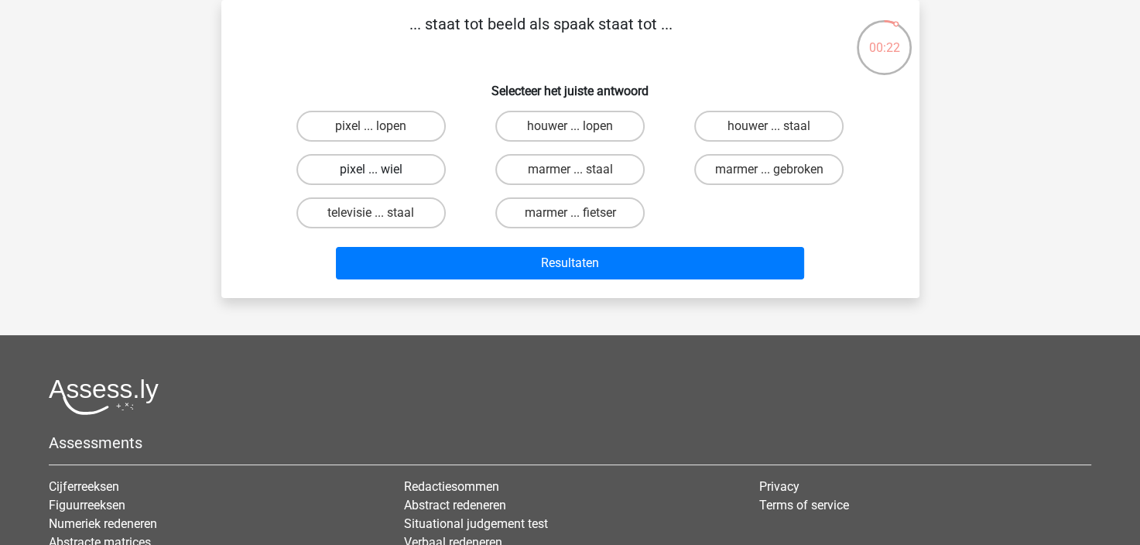
click at [393, 167] on label "pixel ... wiel" at bounding box center [370, 169] width 149 height 31
click at [381, 169] on input "pixel ... wiel" at bounding box center [376, 174] width 10 height 10
radio input "true"
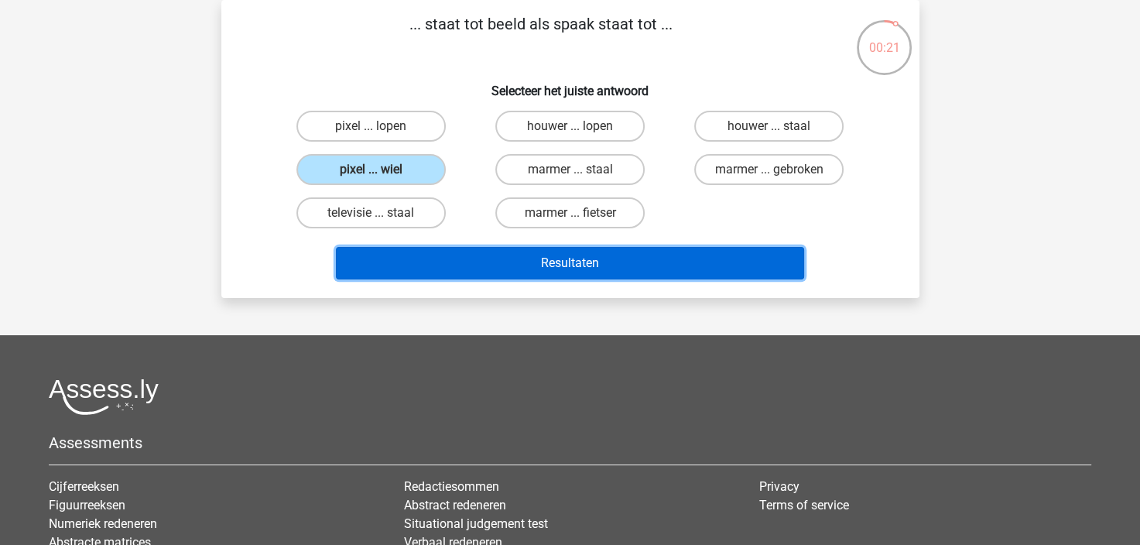
click at [612, 257] on button "Resultaten" at bounding box center [570, 263] width 468 height 32
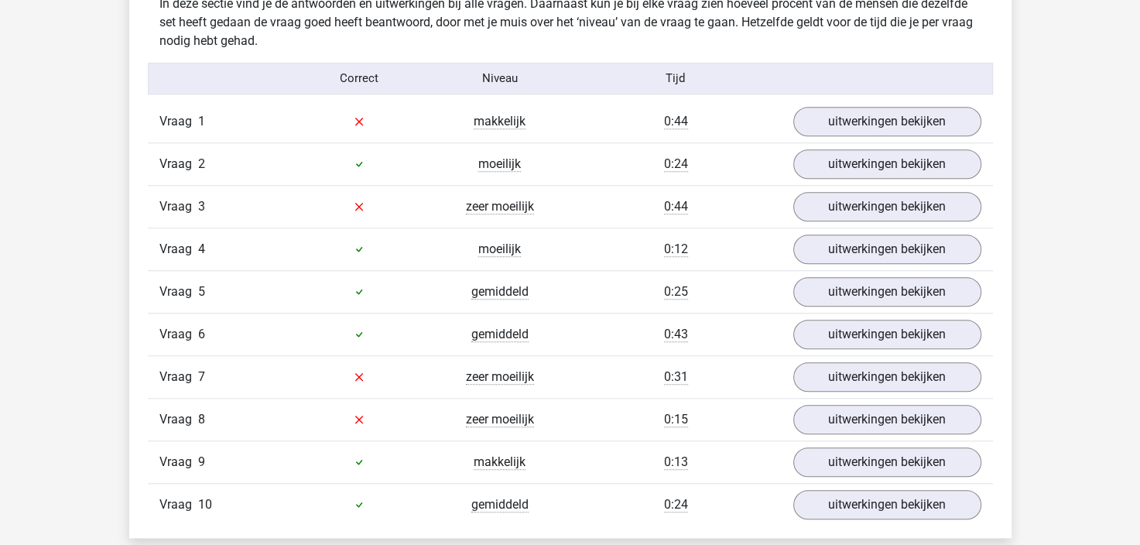
scroll to position [1238, 0]
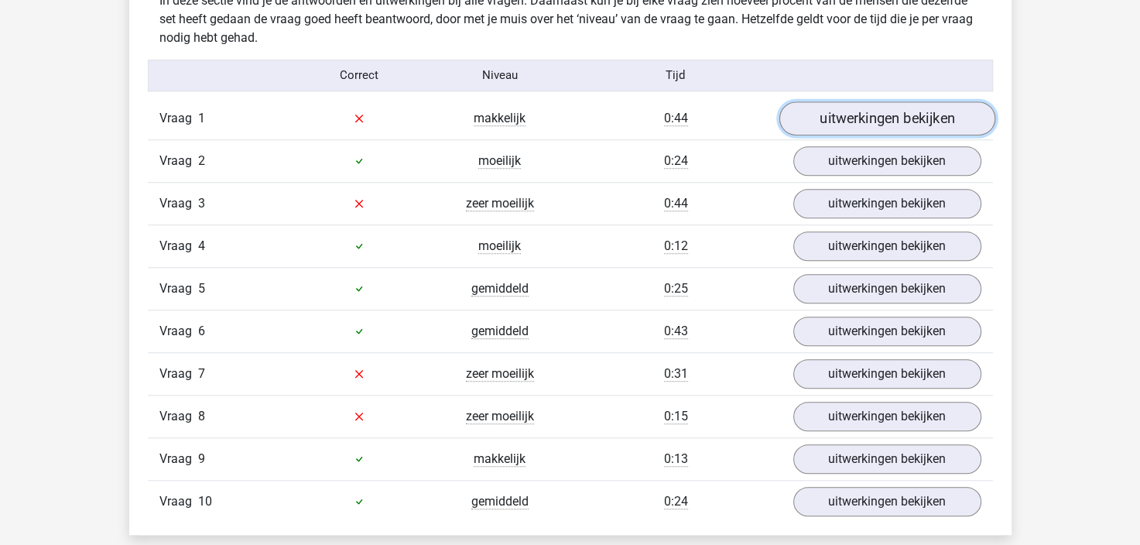
click at [844, 120] on link "uitwerkingen bekijken" at bounding box center [886, 118] width 216 height 34
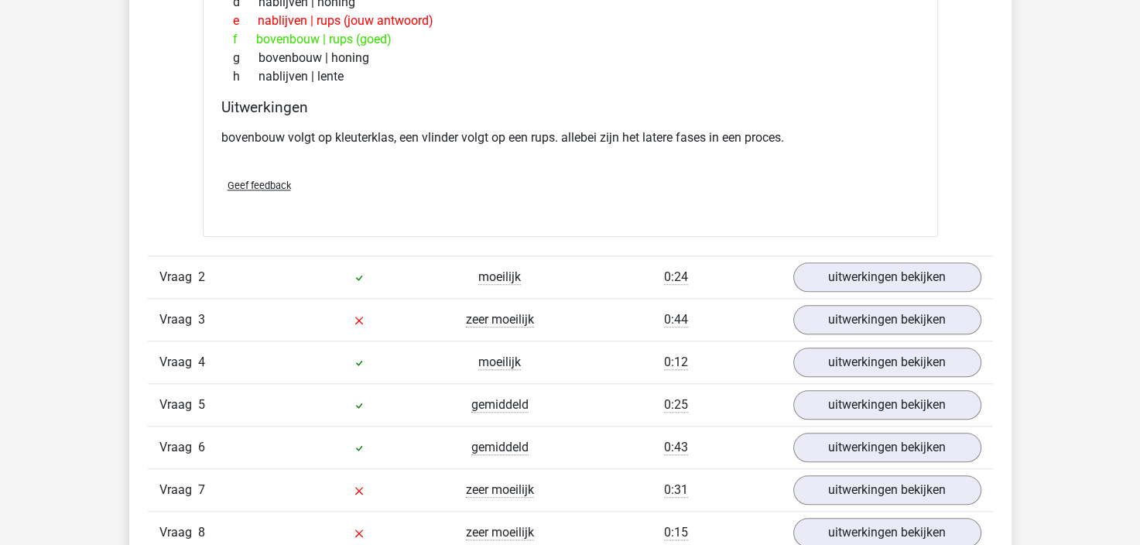
scroll to position [1547, 0]
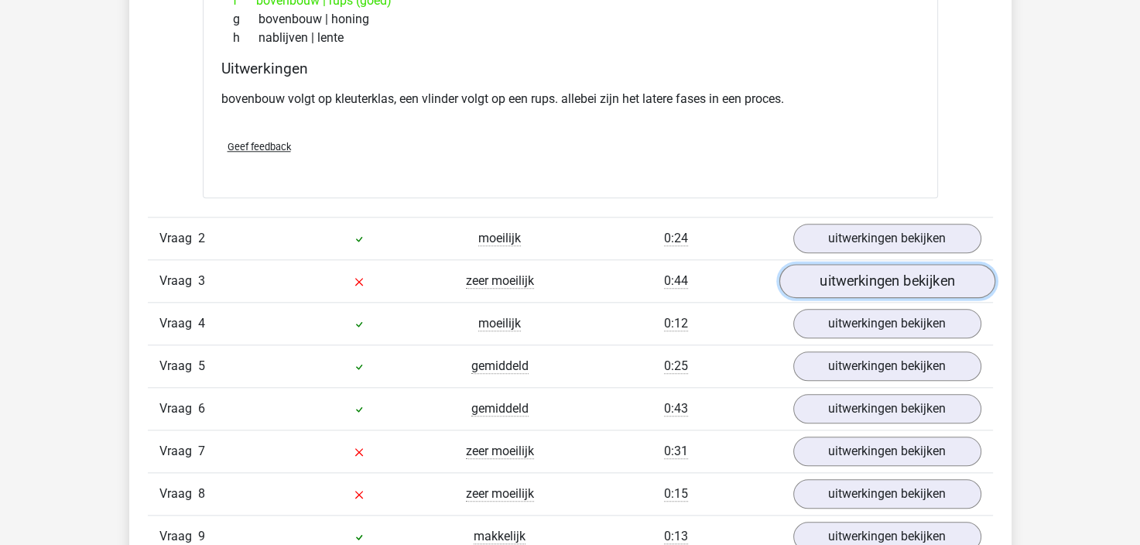
click at [850, 271] on link "uitwerkingen bekijken" at bounding box center [886, 281] width 216 height 34
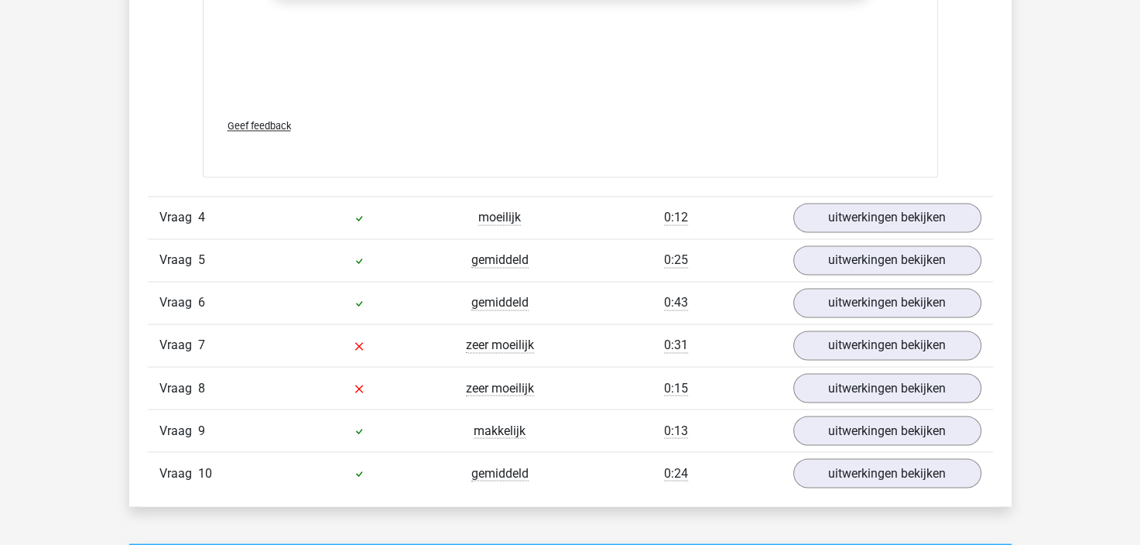
scroll to position [2476, 0]
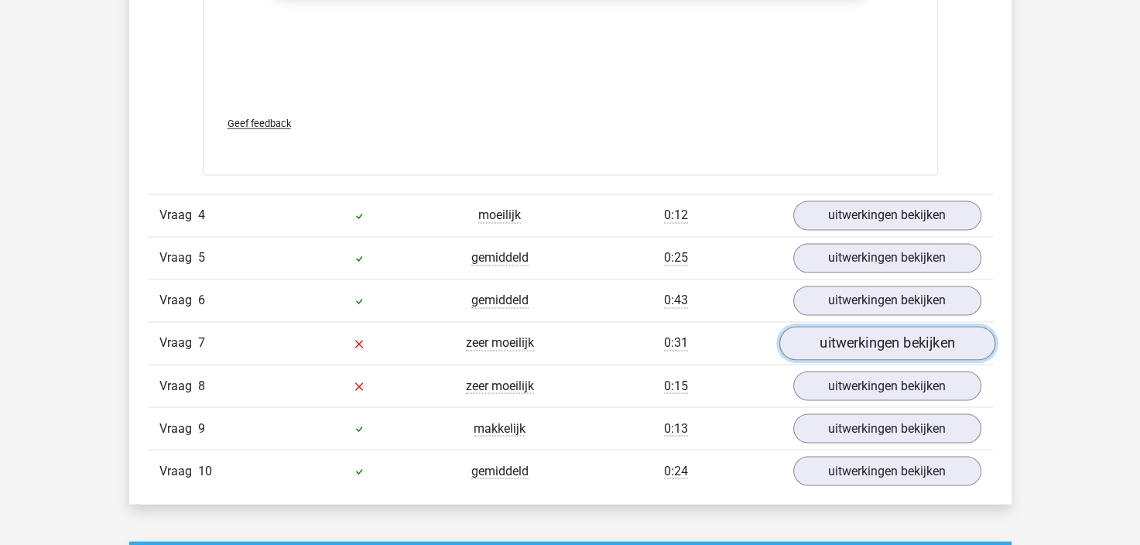
click at [869, 337] on link "uitwerkingen bekijken" at bounding box center [886, 343] width 216 height 34
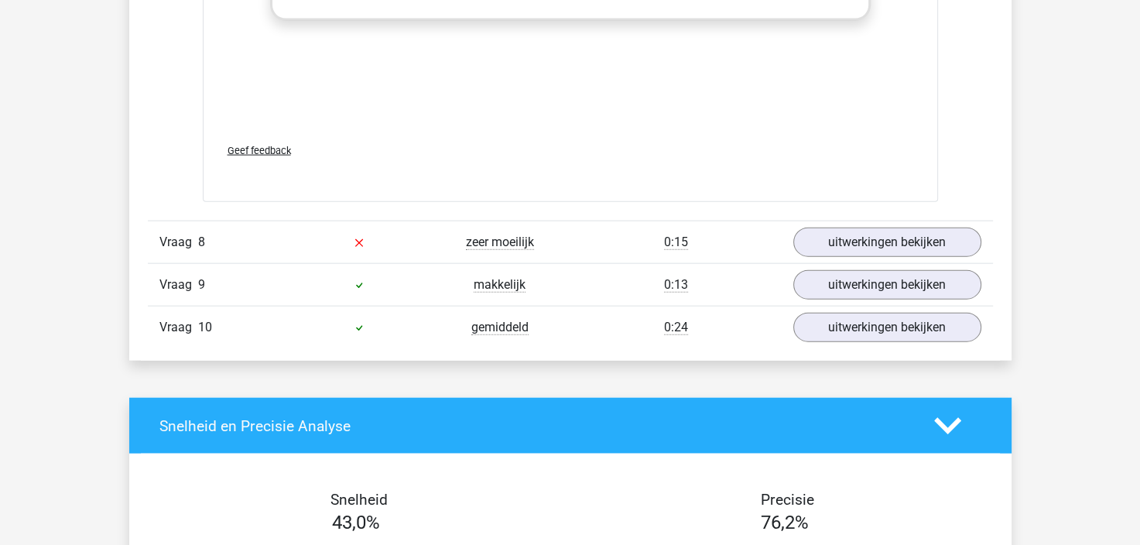
scroll to position [3482, 0]
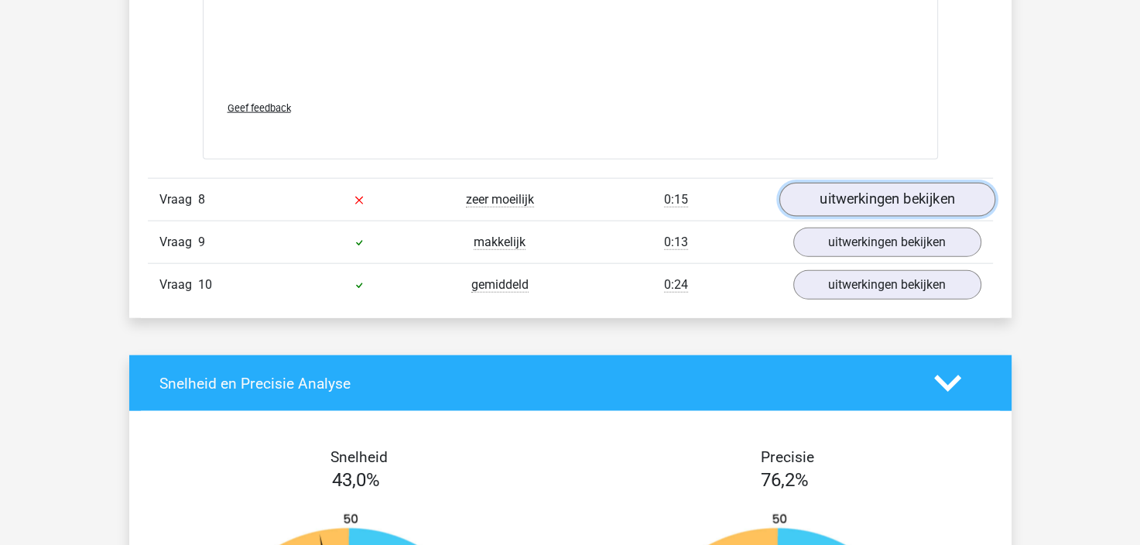
click at [859, 191] on link "uitwerkingen bekijken" at bounding box center [886, 200] width 216 height 34
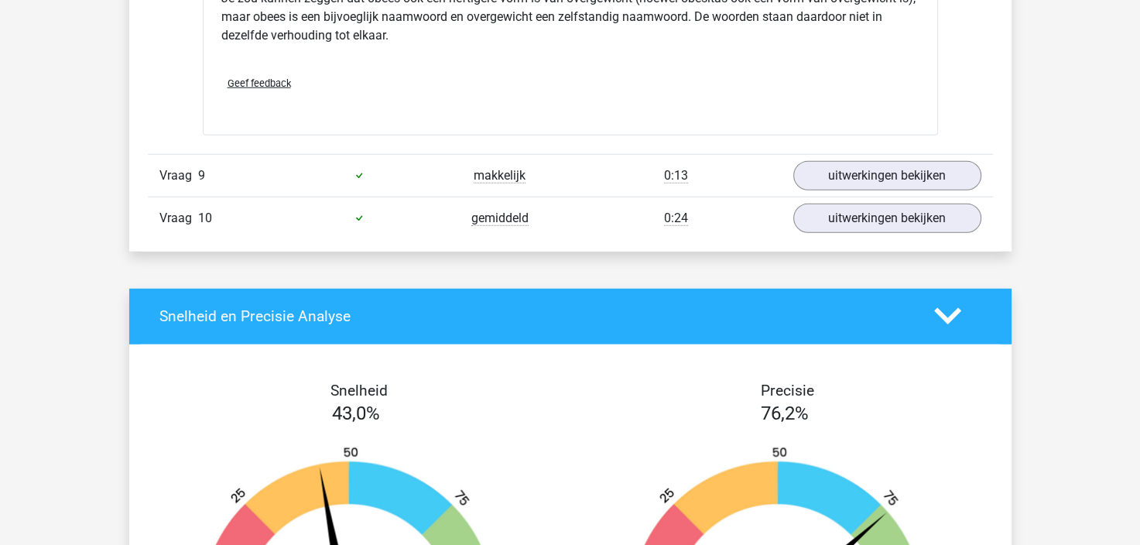
scroll to position [4023, 0]
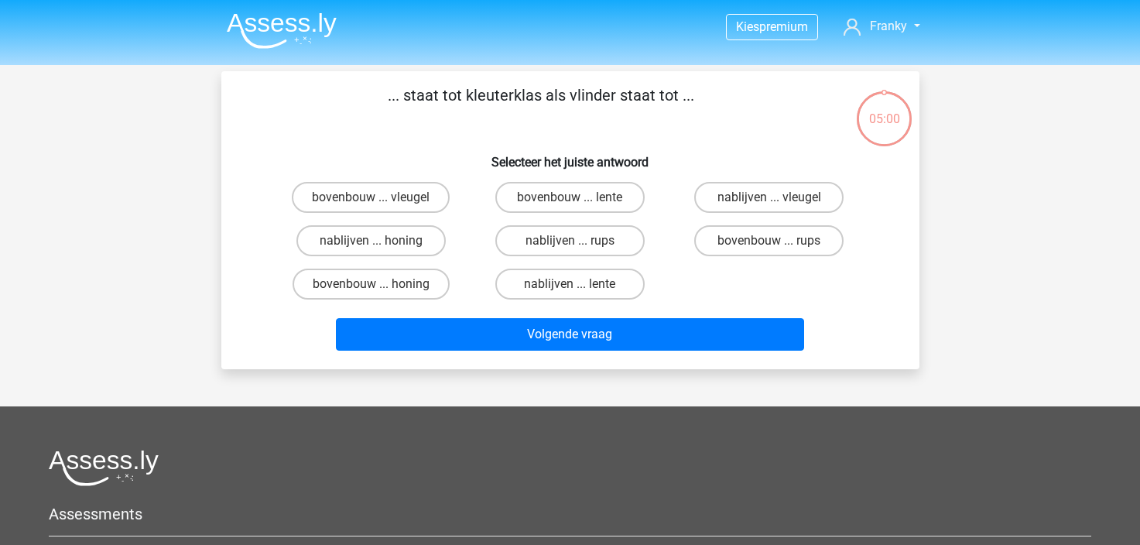
scroll to position [71, 0]
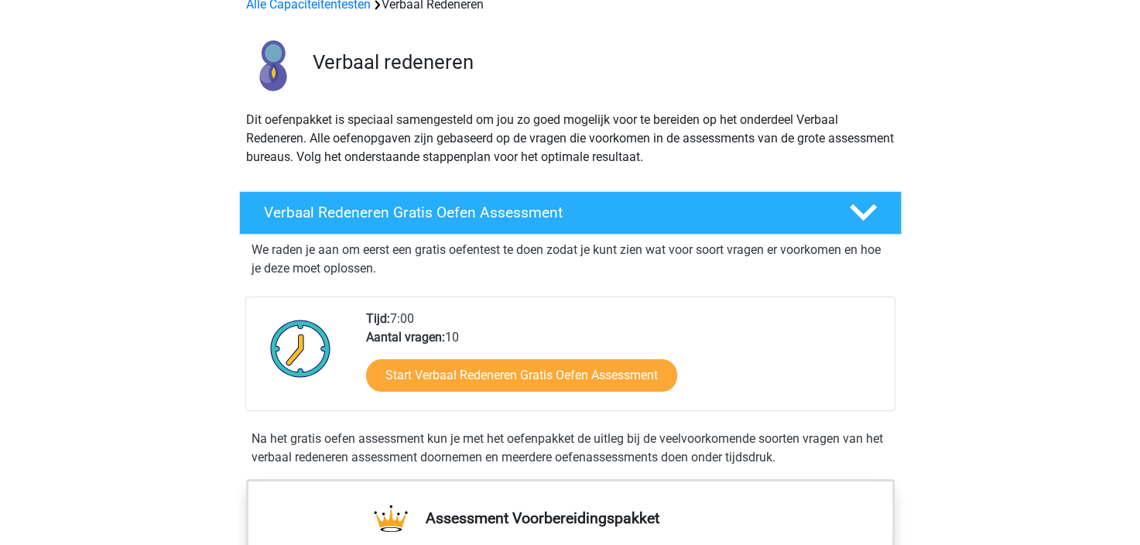
scroll to position [155, 0]
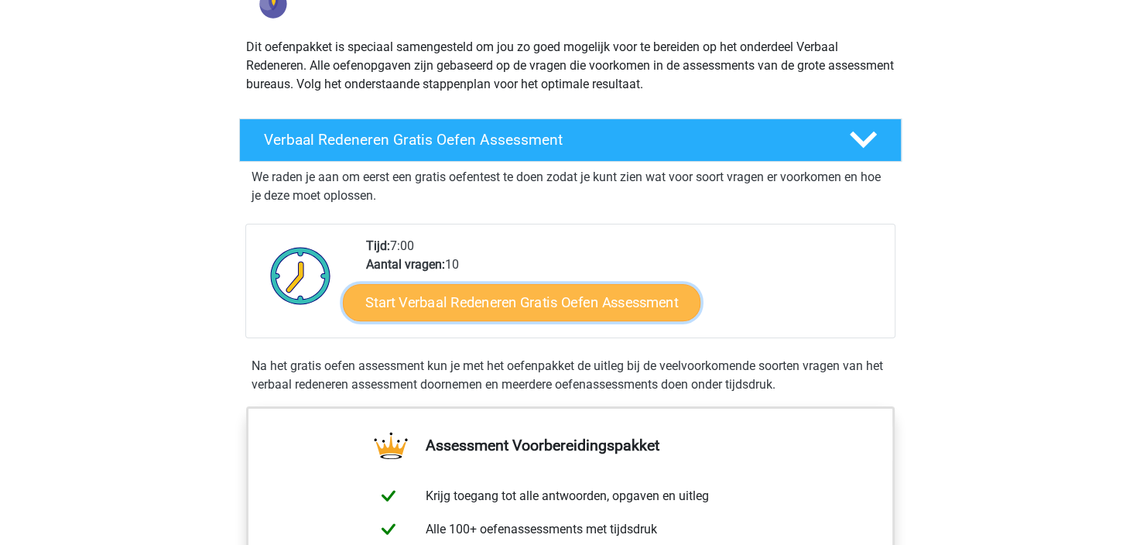
click at [611, 300] on link "Start Verbaal Redeneren Gratis Oefen Assessment" at bounding box center [521, 302] width 357 height 37
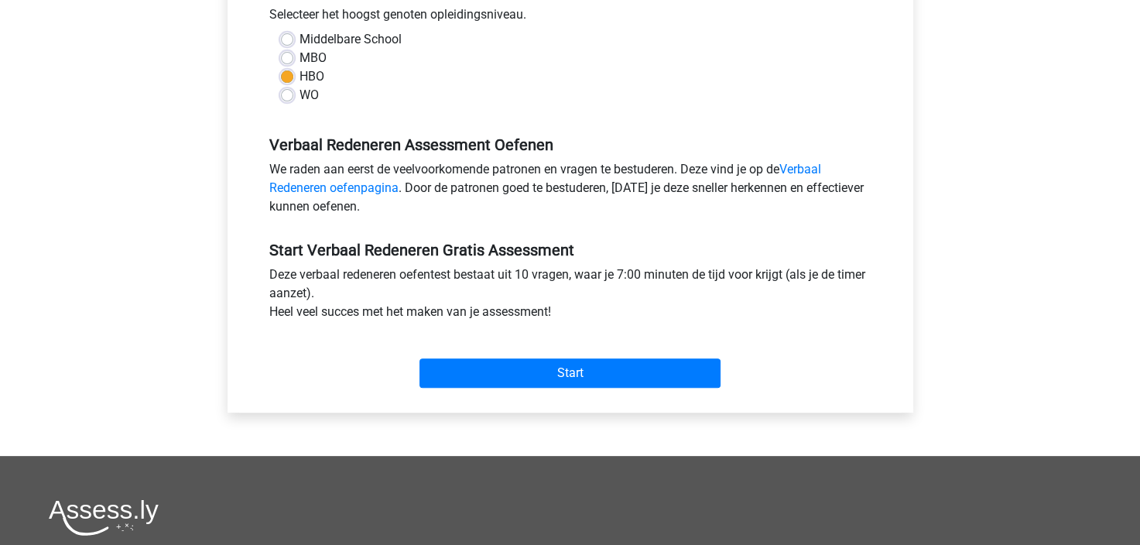
scroll to position [387, 0]
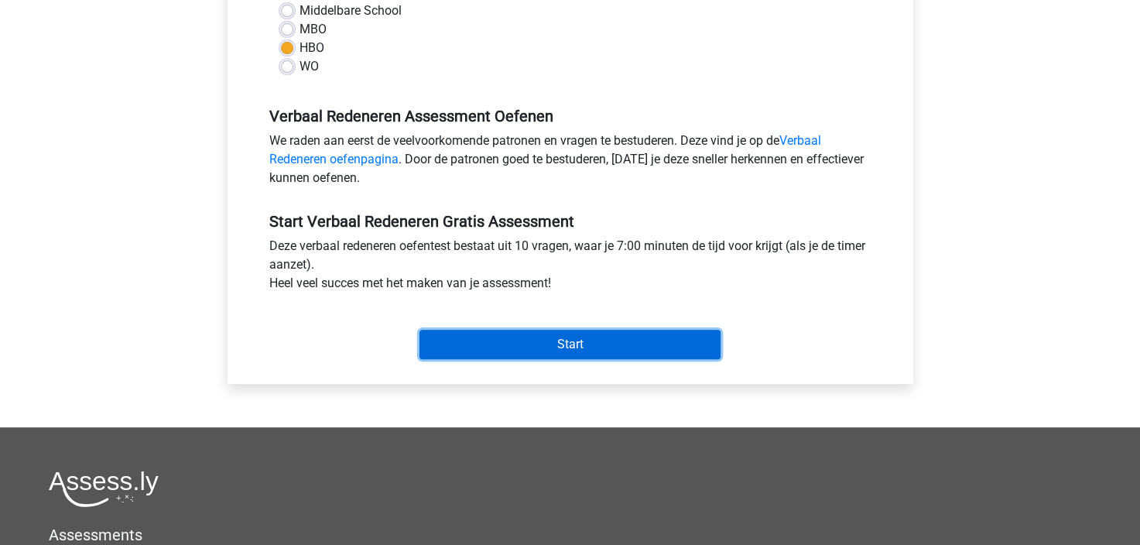
click at [624, 342] on input "Start" at bounding box center [569, 344] width 301 height 29
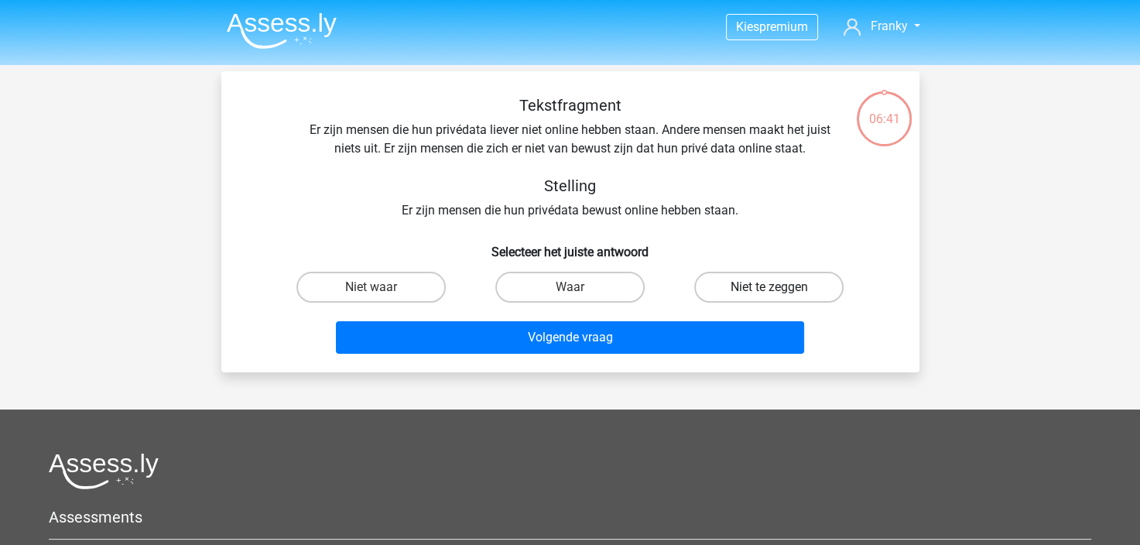
click at [756, 282] on label "Niet te zeggen" at bounding box center [768, 287] width 149 height 31
click at [769, 287] on input "Niet te zeggen" at bounding box center [774, 292] width 10 height 10
radio input "true"
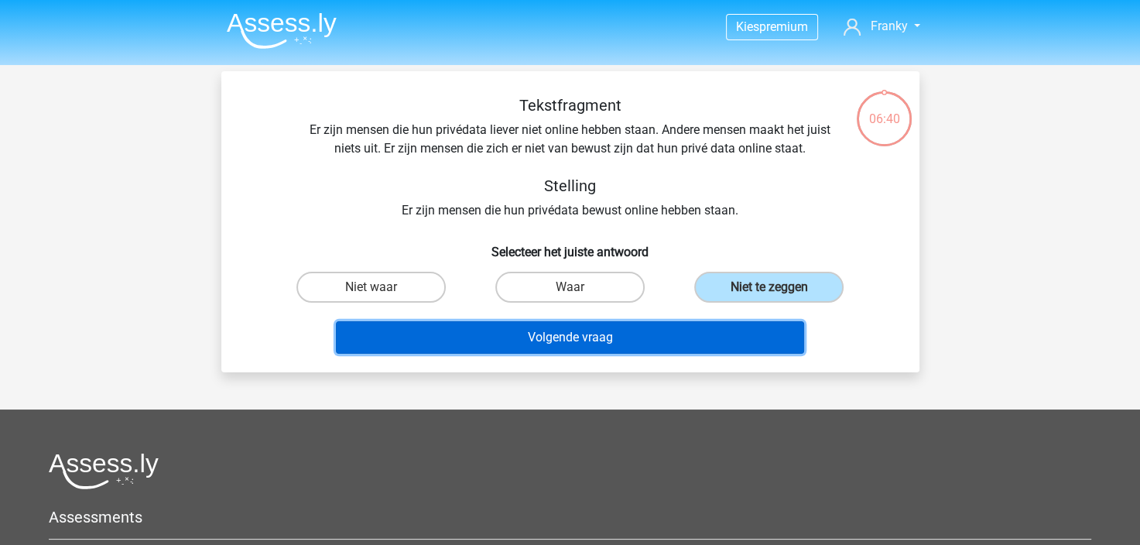
click at [662, 335] on button "Volgende vraag" at bounding box center [570, 337] width 468 height 32
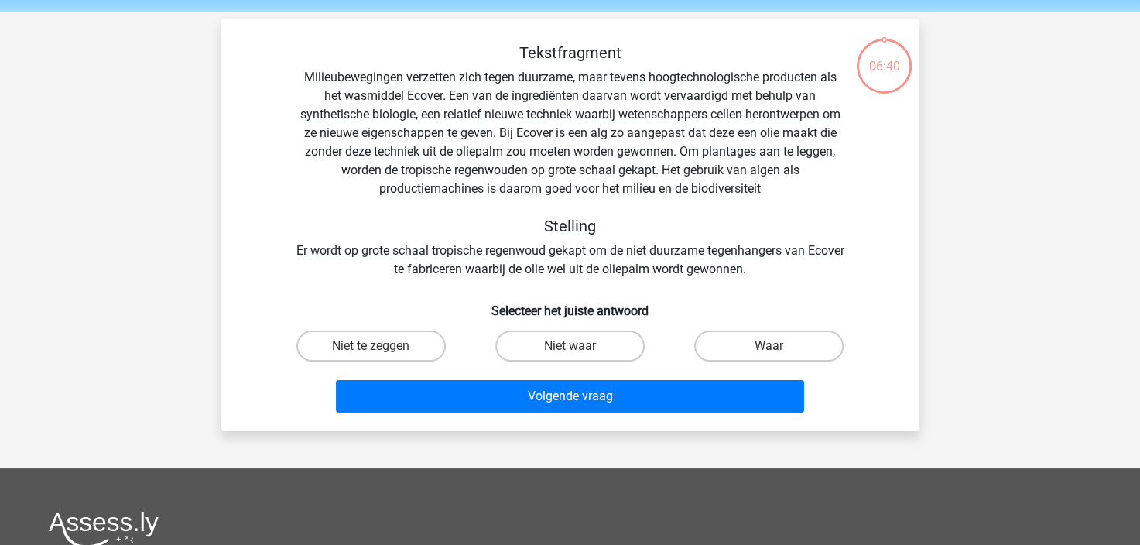
scroll to position [71, 0]
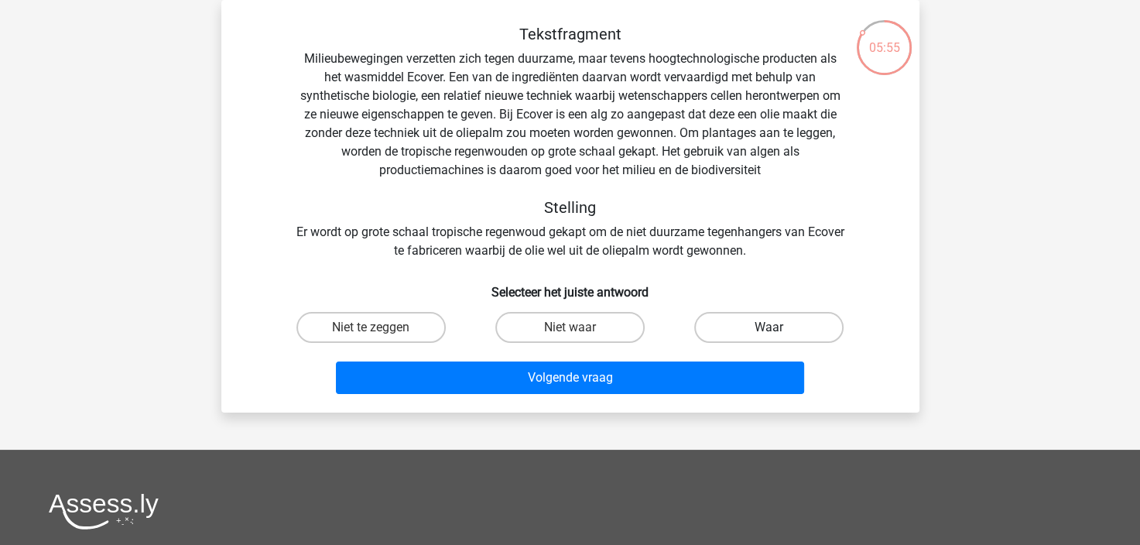
click at [768, 325] on label "Waar" at bounding box center [768, 327] width 149 height 31
click at [769, 327] on input "Waar" at bounding box center [774, 332] width 10 height 10
radio input "true"
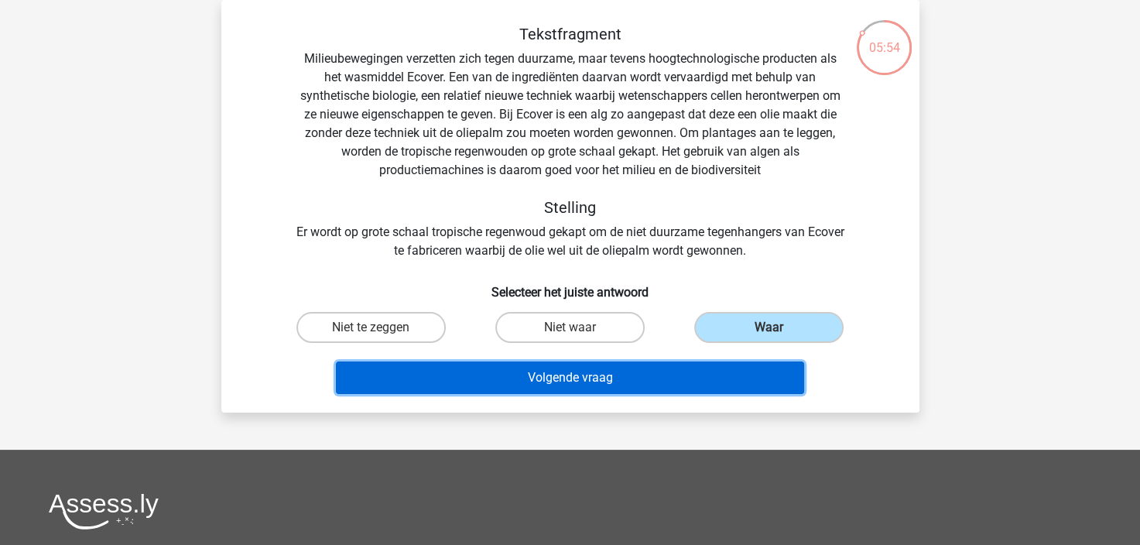
click at [635, 369] on button "Volgende vraag" at bounding box center [570, 377] width 468 height 32
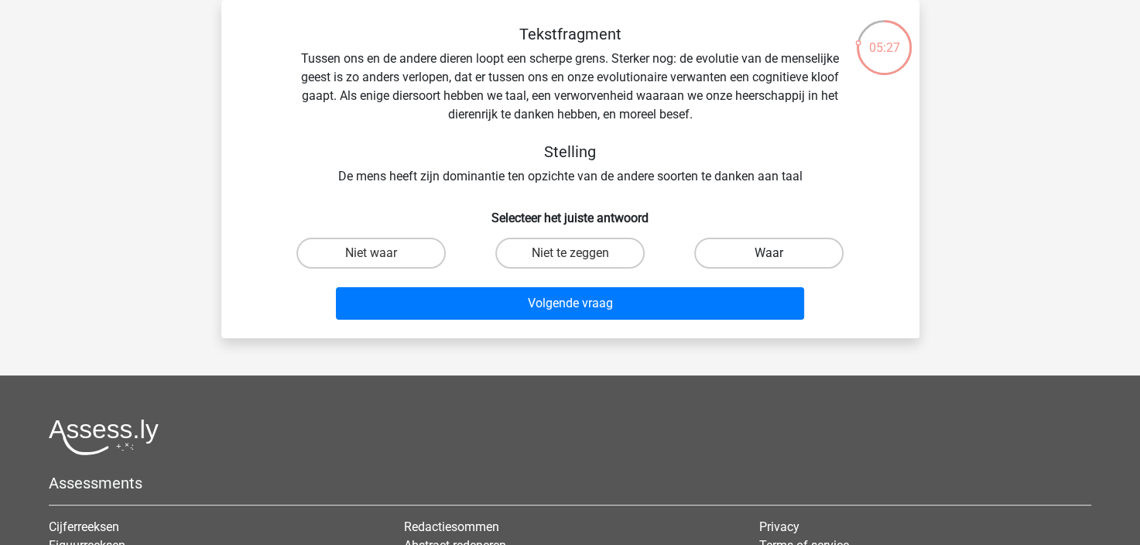
click at [740, 247] on label "Waar" at bounding box center [768, 253] width 149 height 31
click at [769, 253] on input "Waar" at bounding box center [774, 258] width 10 height 10
radio input "true"
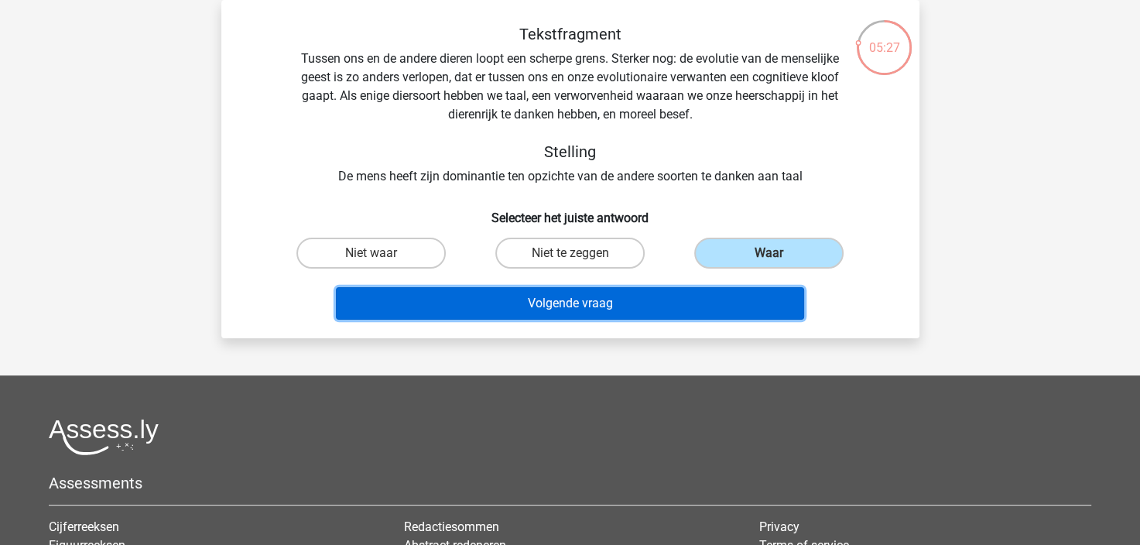
click at [668, 298] on button "Volgende vraag" at bounding box center [570, 303] width 468 height 32
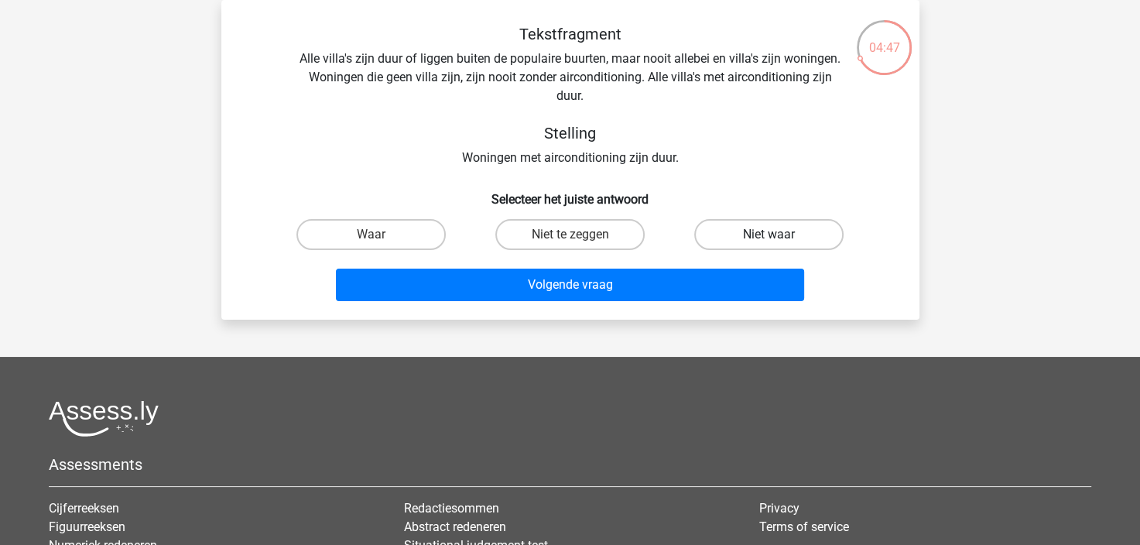
click at [783, 238] on label "Niet waar" at bounding box center [768, 234] width 149 height 31
click at [779, 238] on input "Niet waar" at bounding box center [774, 239] width 10 height 10
radio input "true"
click at [569, 227] on label "Niet te zeggen" at bounding box center [569, 234] width 149 height 31
click at [569, 234] on input "Niet te zeggen" at bounding box center [574, 239] width 10 height 10
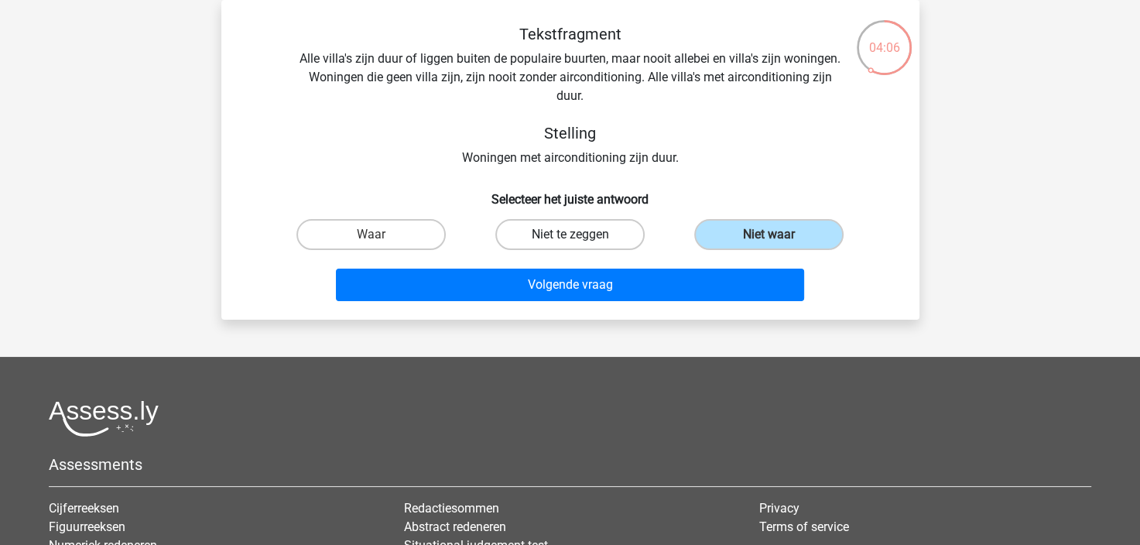
radio input "true"
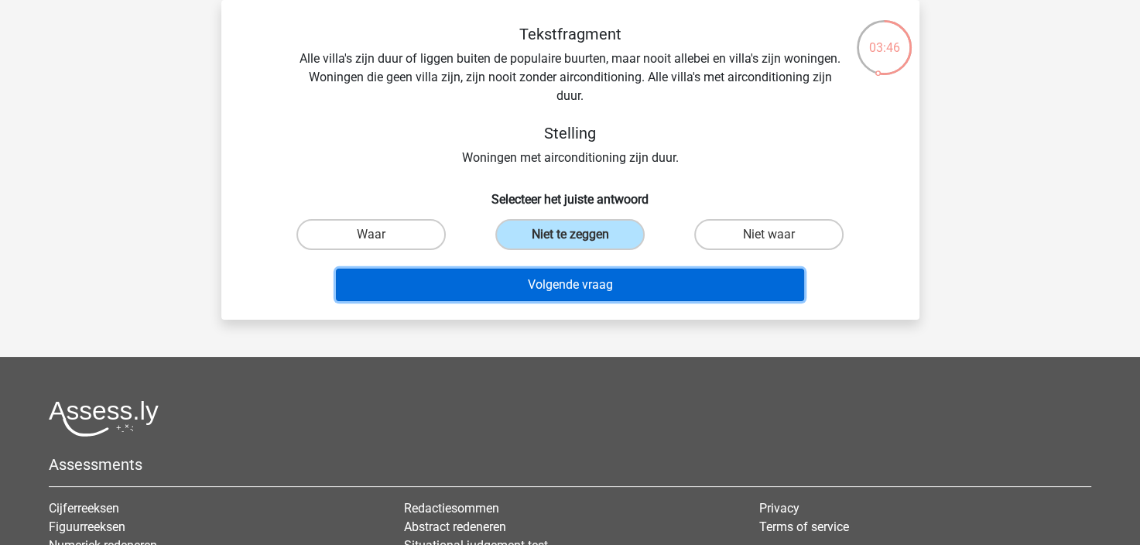
click at [595, 282] on button "Volgende vraag" at bounding box center [570, 284] width 468 height 32
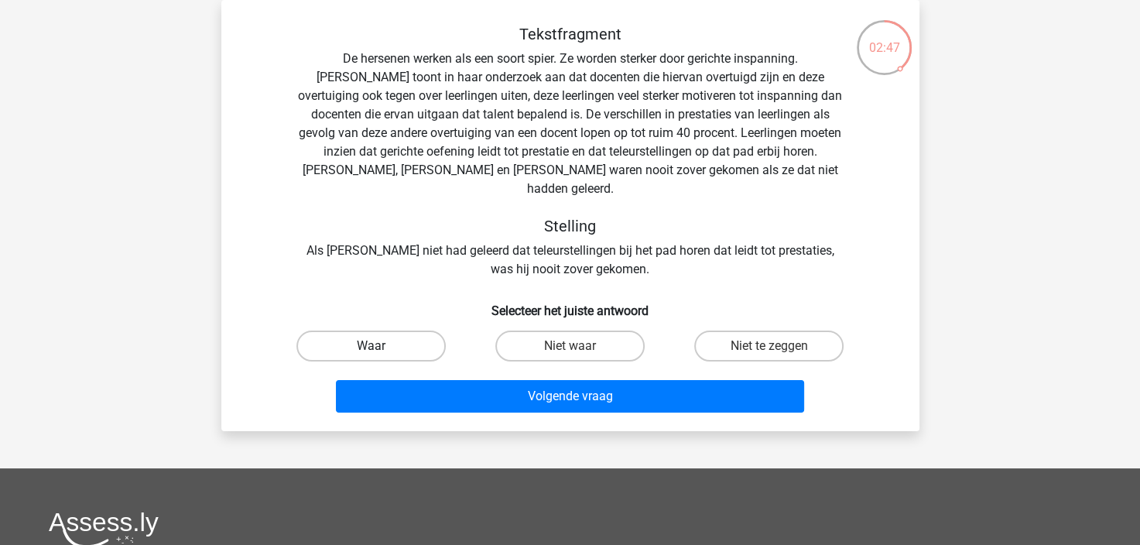
click at [401, 330] on label "Waar" at bounding box center [370, 345] width 149 height 31
click at [381, 346] on input "Waar" at bounding box center [376, 351] width 10 height 10
radio input "true"
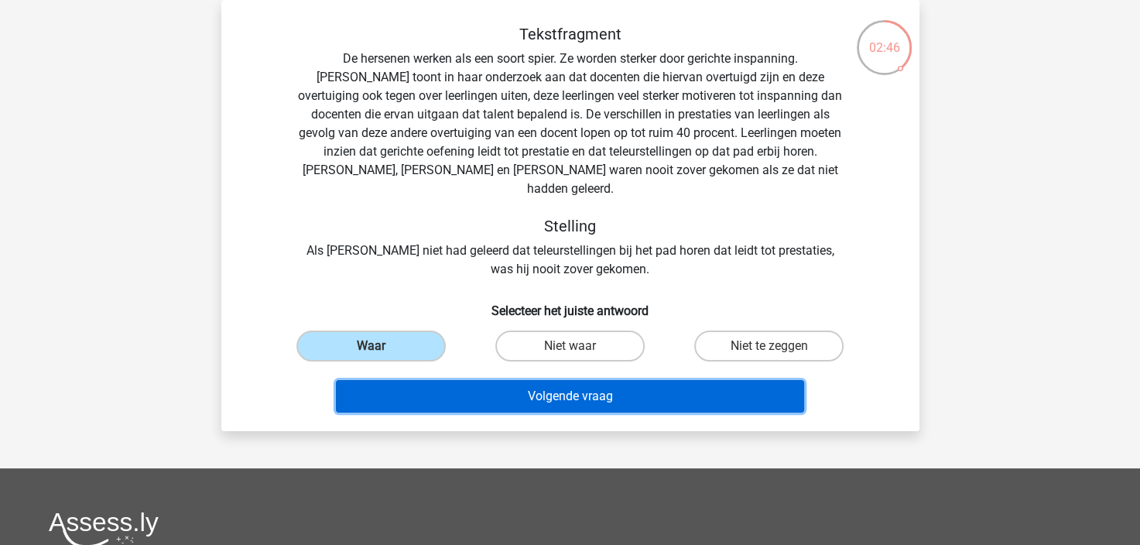
click at [583, 380] on button "Volgende vraag" at bounding box center [570, 396] width 468 height 32
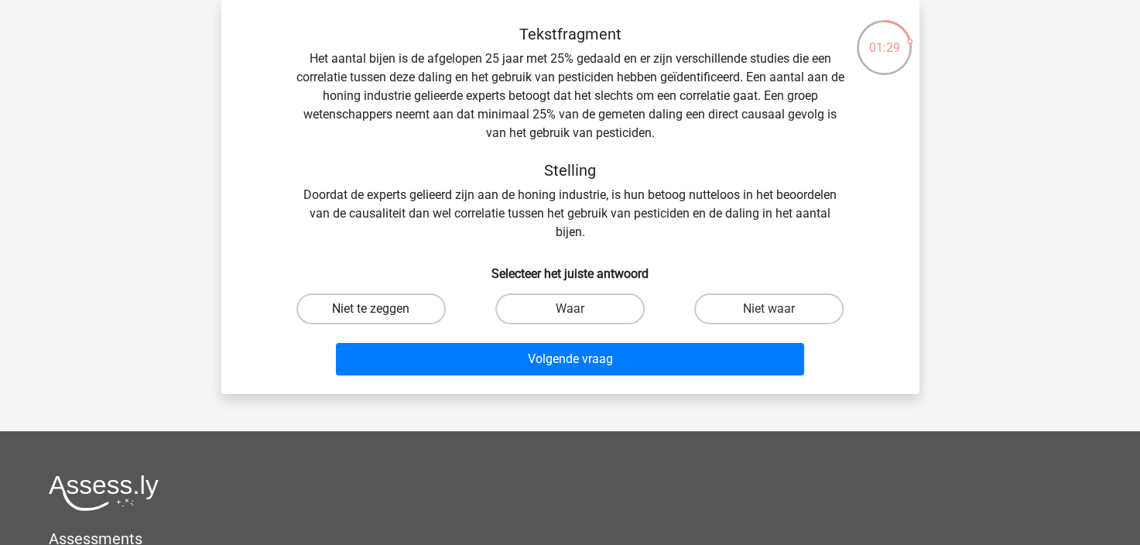
click at [394, 303] on label "Niet te zeggen" at bounding box center [370, 308] width 149 height 31
click at [381, 309] on input "Niet te zeggen" at bounding box center [376, 314] width 10 height 10
radio input "true"
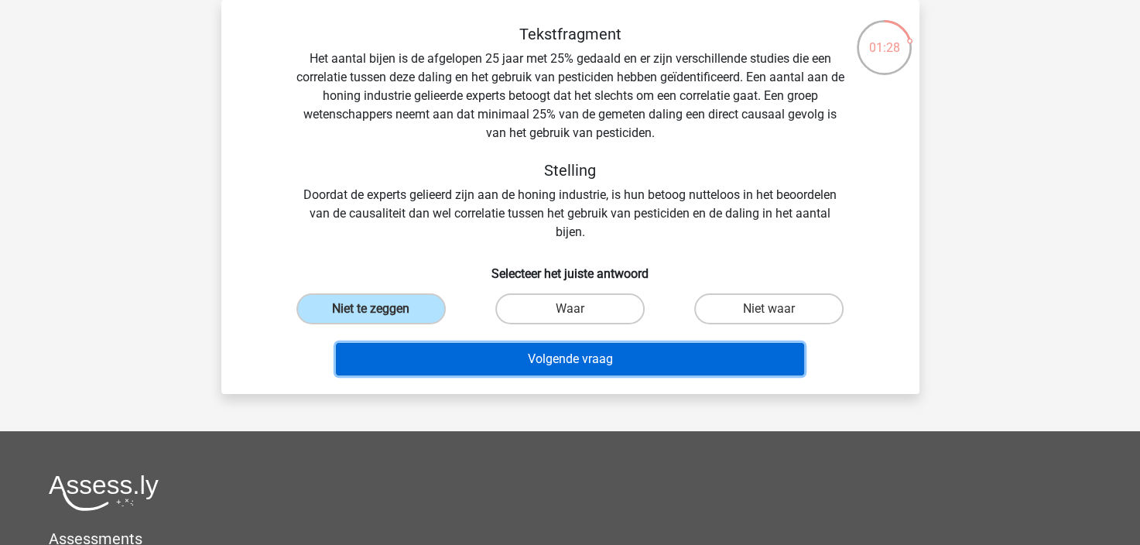
click at [567, 356] on button "Volgende vraag" at bounding box center [570, 359] width 468 height 32
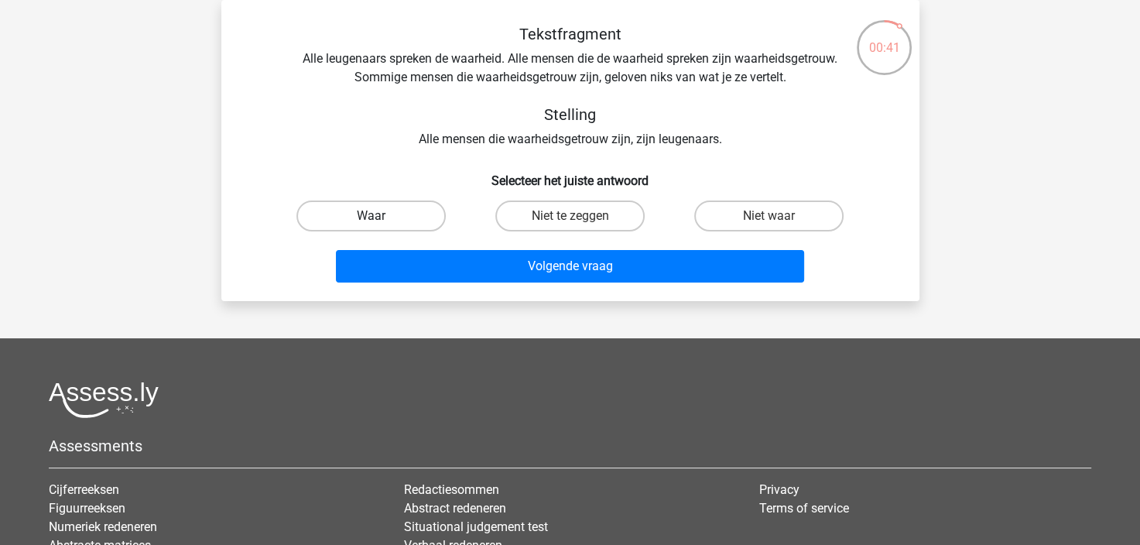
click at [425, 210] on label "Waar" at bounding box center [370, 215] width 149 height 31
click at [381, 216] on input "Waar" at bounding box center [376, 221] width 10 height 10
radio input "true"
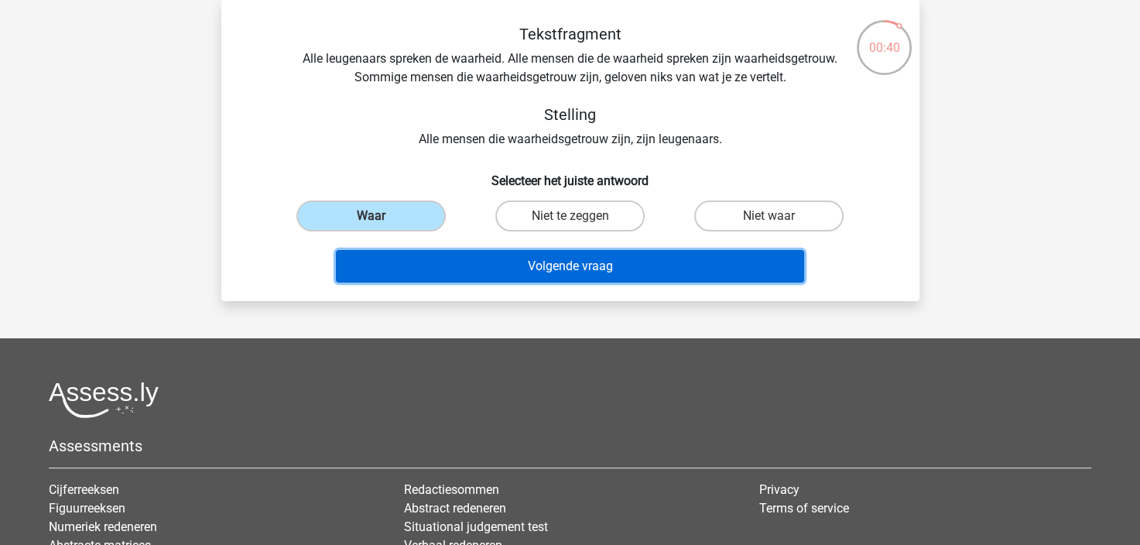
click at [563, 258] on button "Volgende vraag" at bounding box center [570, 266] width 468 height 32
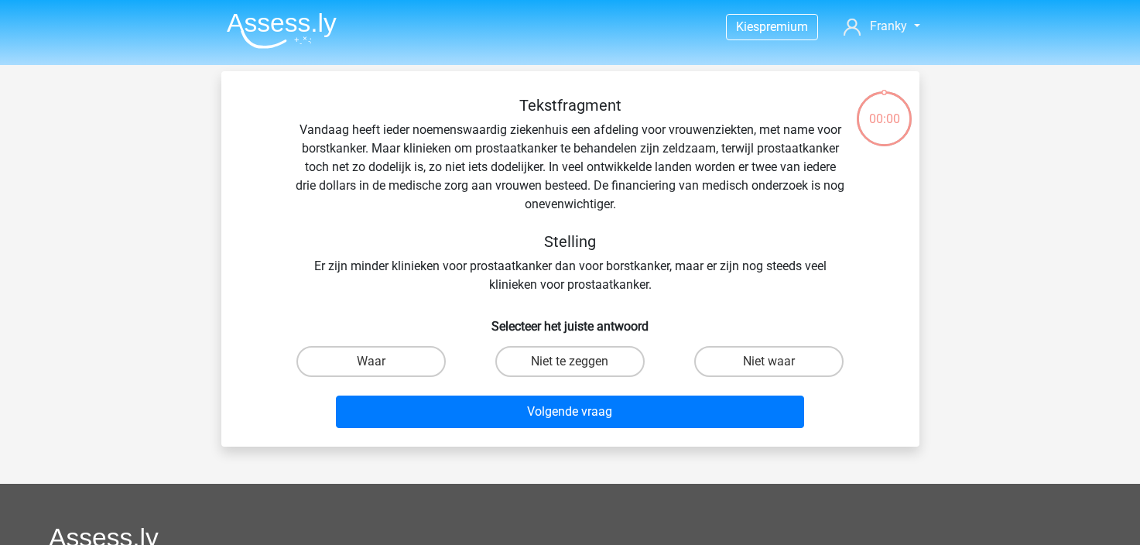
scroll to position [71, 0]
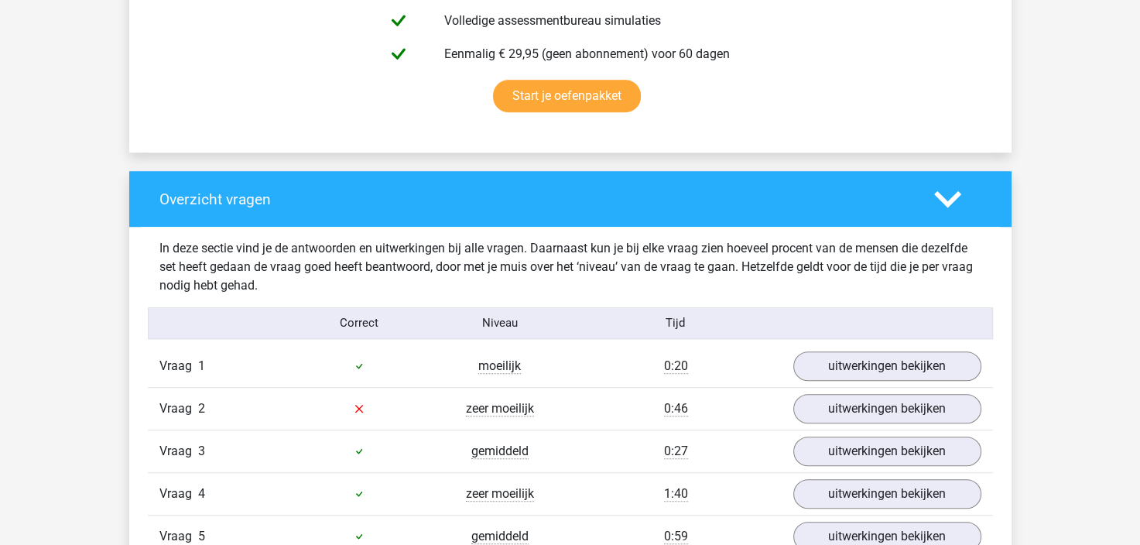
scroll to position [1161, 0]
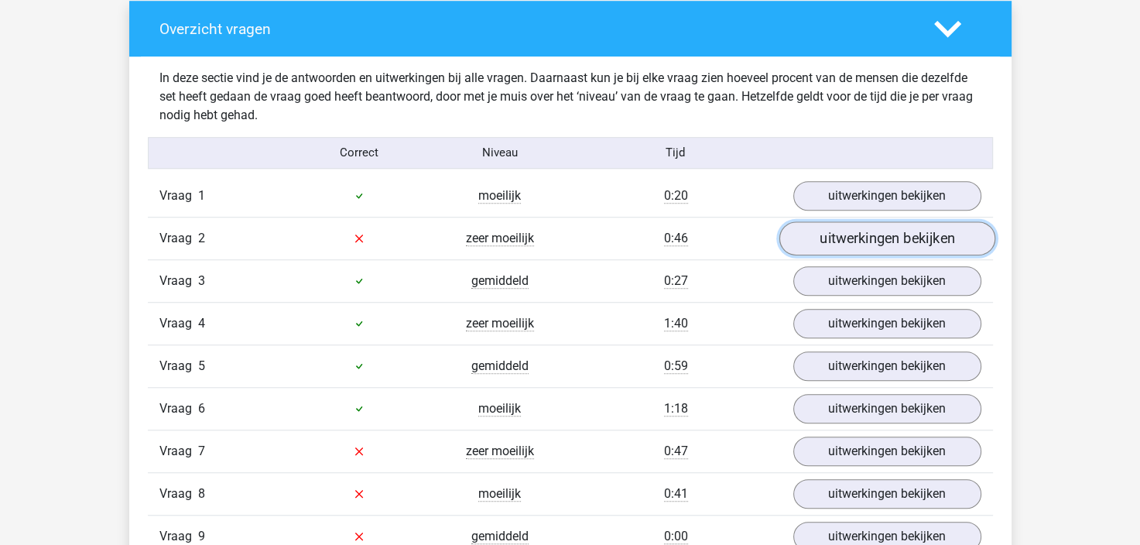
click at [852, 234] on link "uitwerkingen bekijken" at bounding box center [886, 238] width 216 height 34
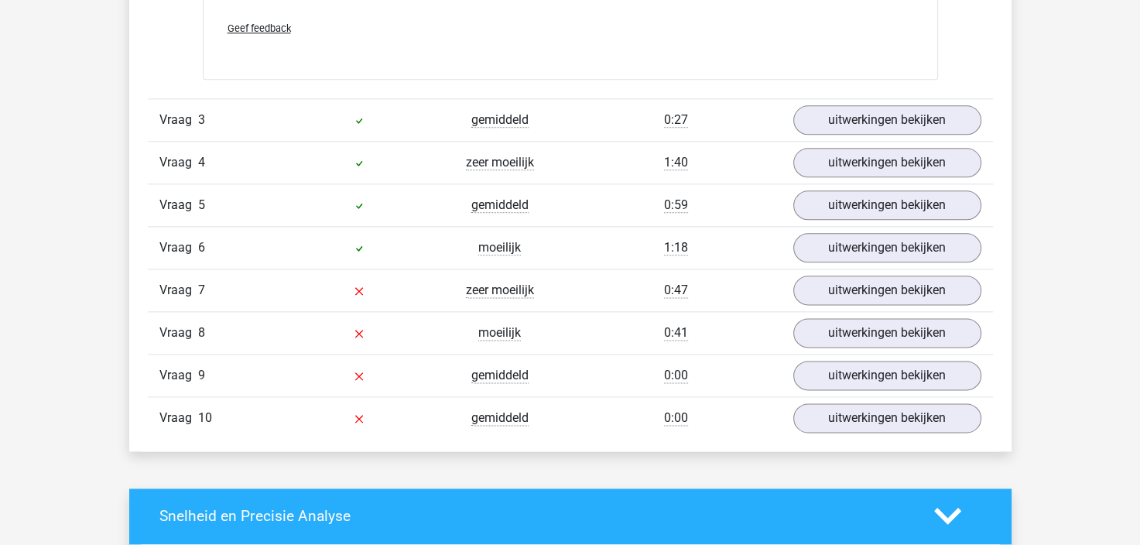
scroll to position [1857, 0]
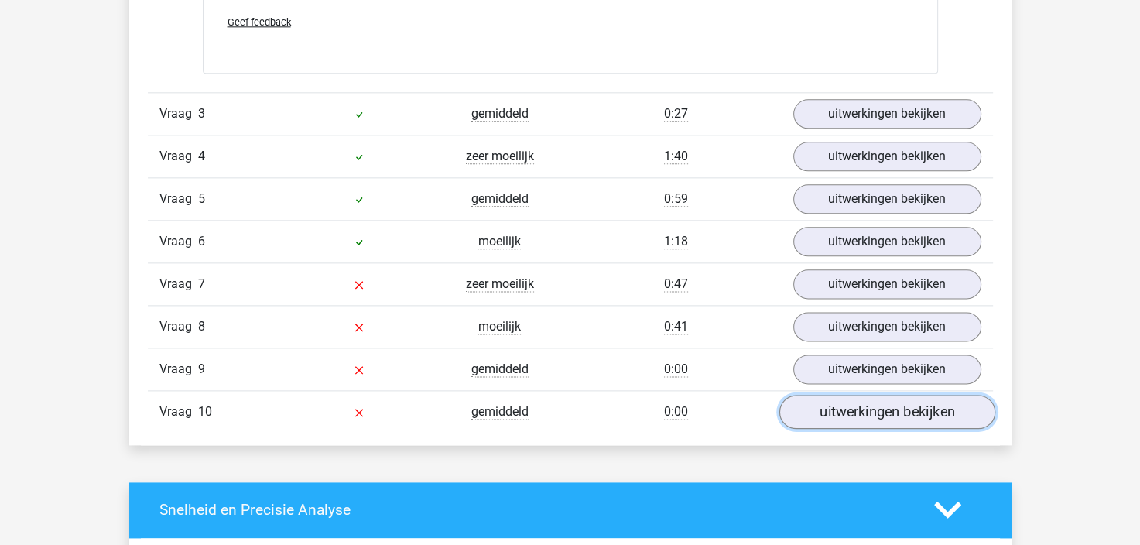
click at [863, 402] on link "uitwerkingen bekijken" at bounding box center [886, 412] width 216 height 34
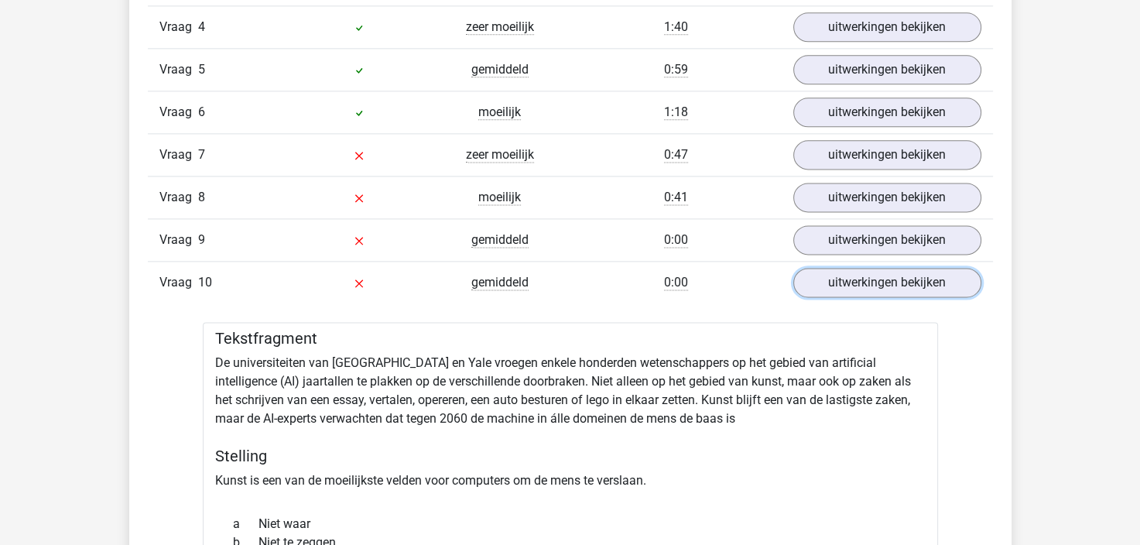
scroll to position [2012, 0]
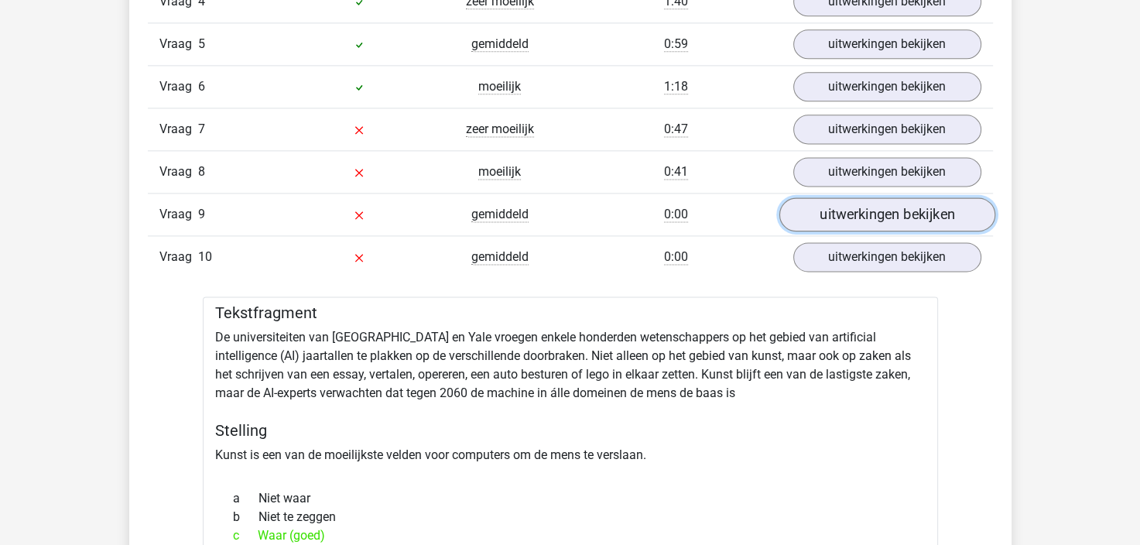
click at [846, 210] on link "uitwerkingen bekijken" at bounding box center [886, 214] width 216 height 34
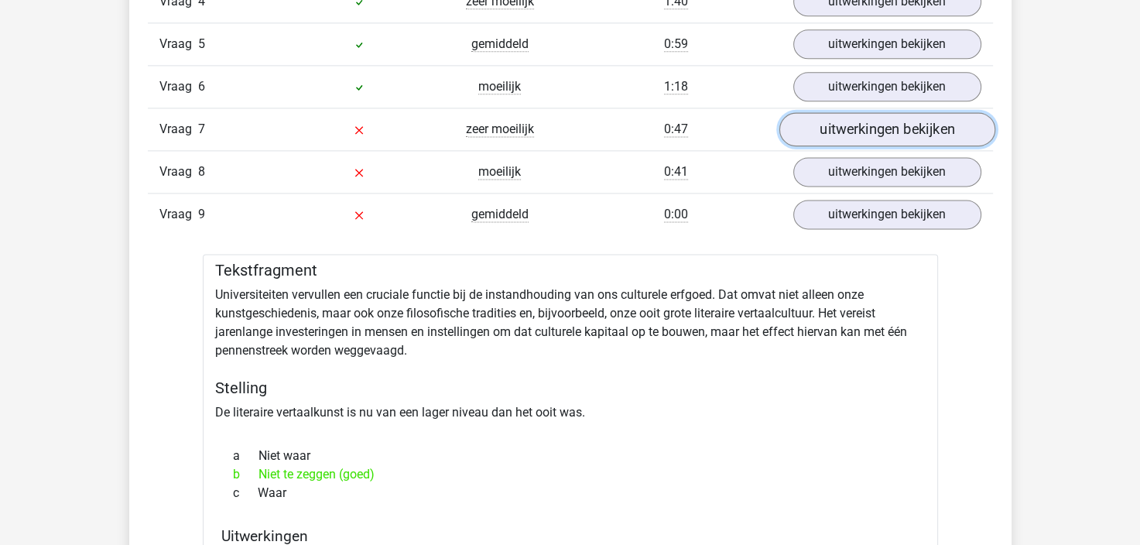
click at [843, 118] on link "uitwerkingen bekijken" at bounding box center [886, 129] width 216 height 34
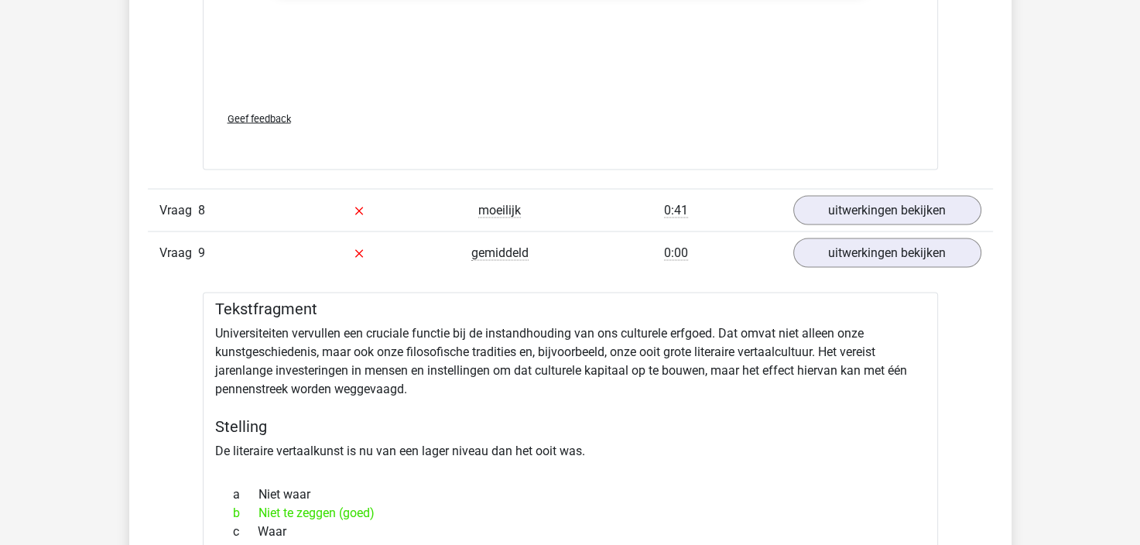
scroll to position [2863, 0]
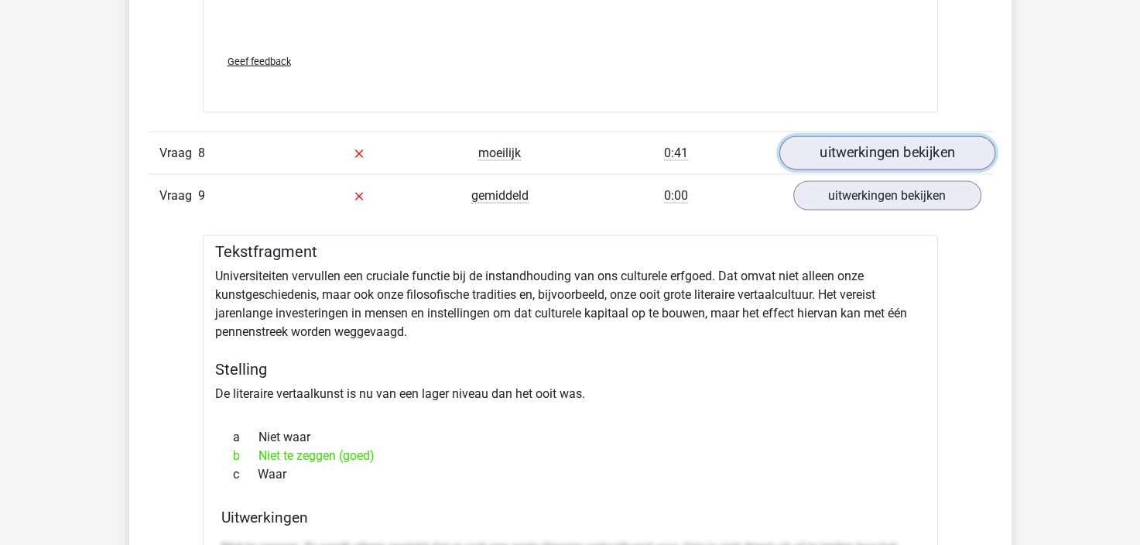
click at [872, 145] on link "uitwerkingen bekijken" at bounding box center [886, 153] width 216 height 34
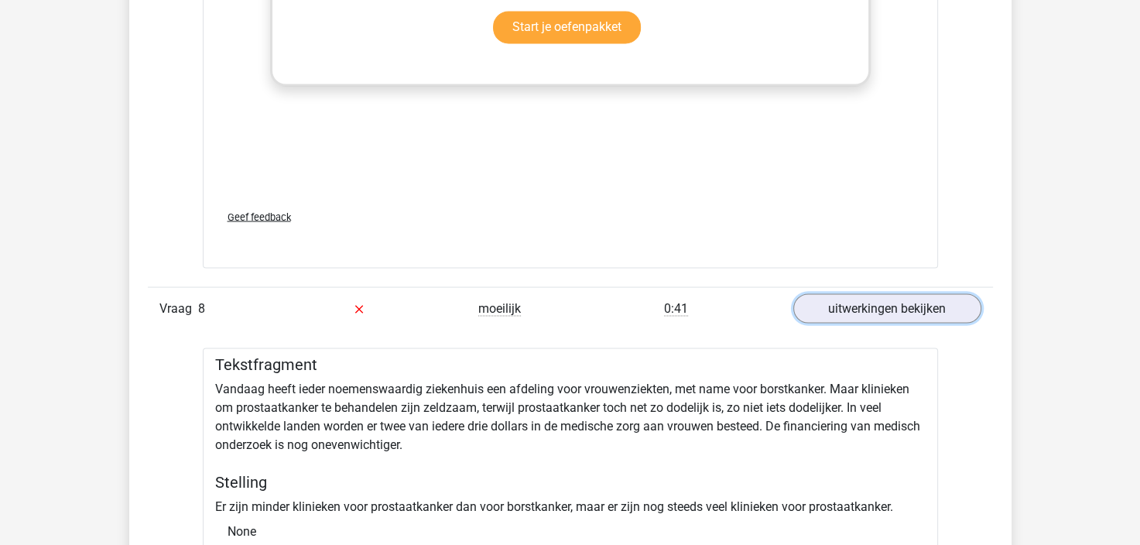
scroll to position [2785, 0]
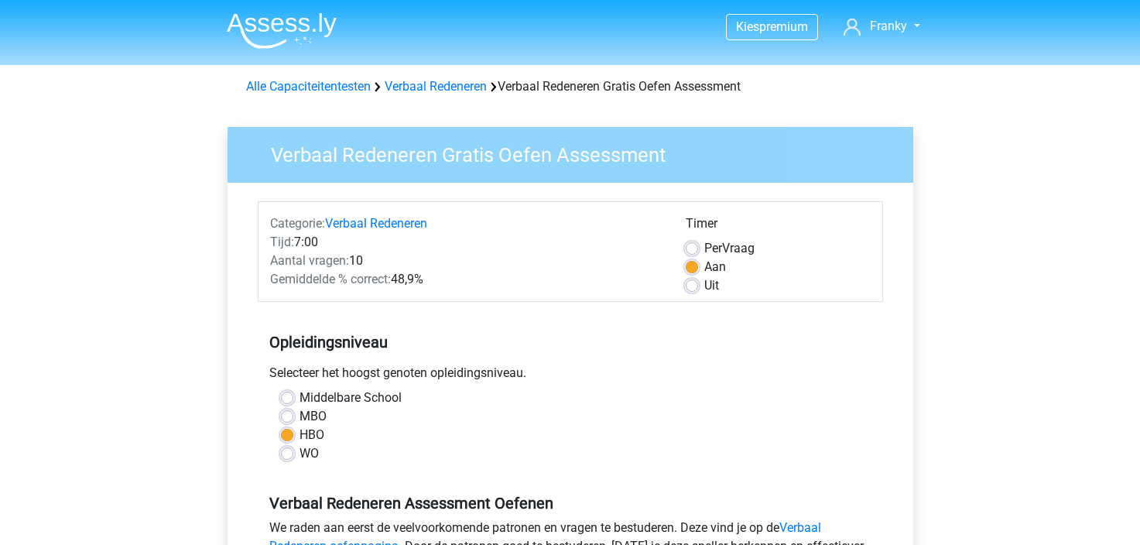
scroll to position [387, 0]
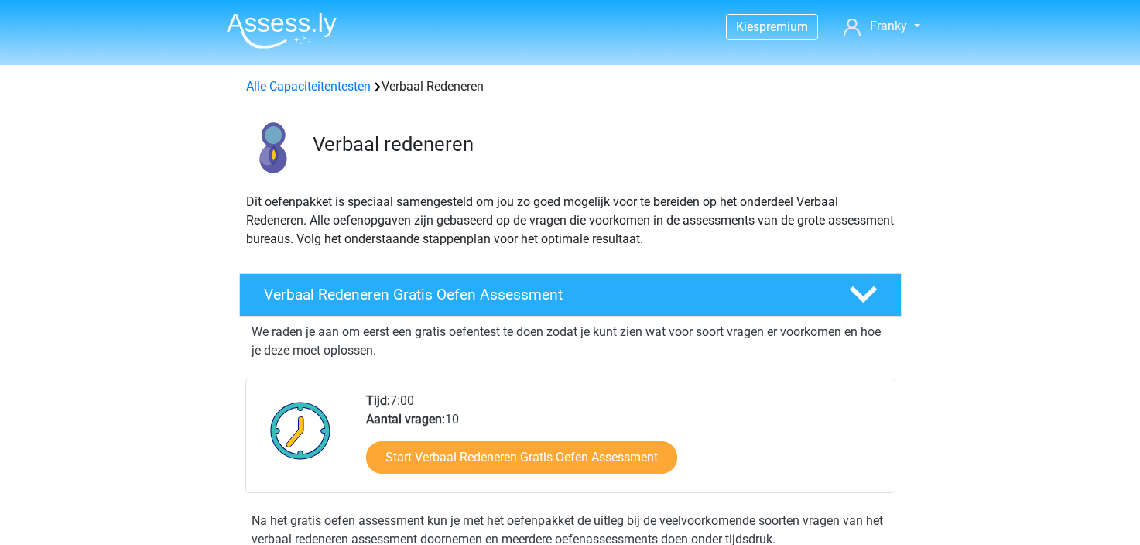
scroll to position [155, 0]
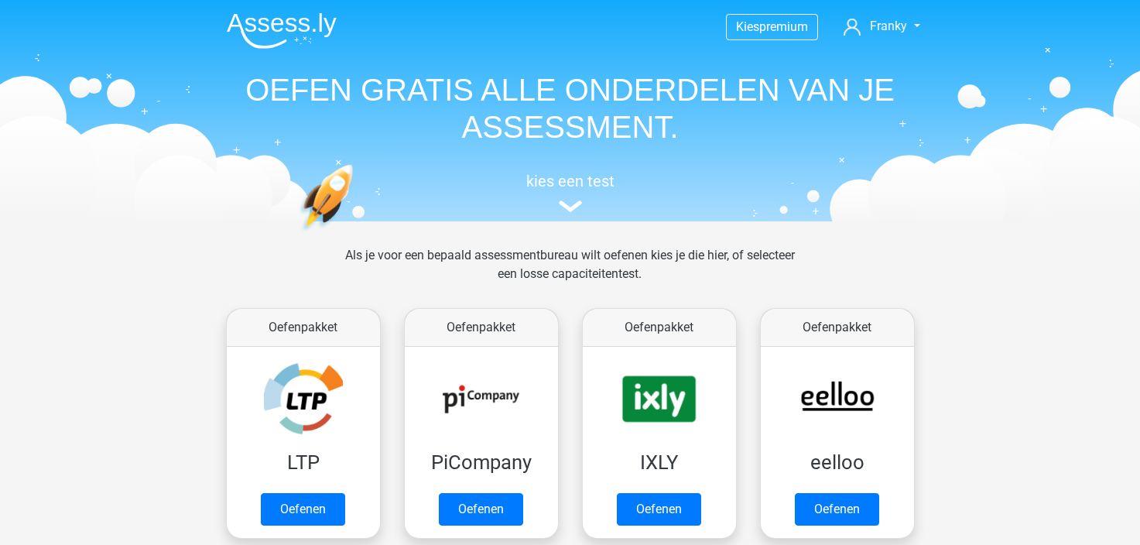
scroll to position [1083, 0]
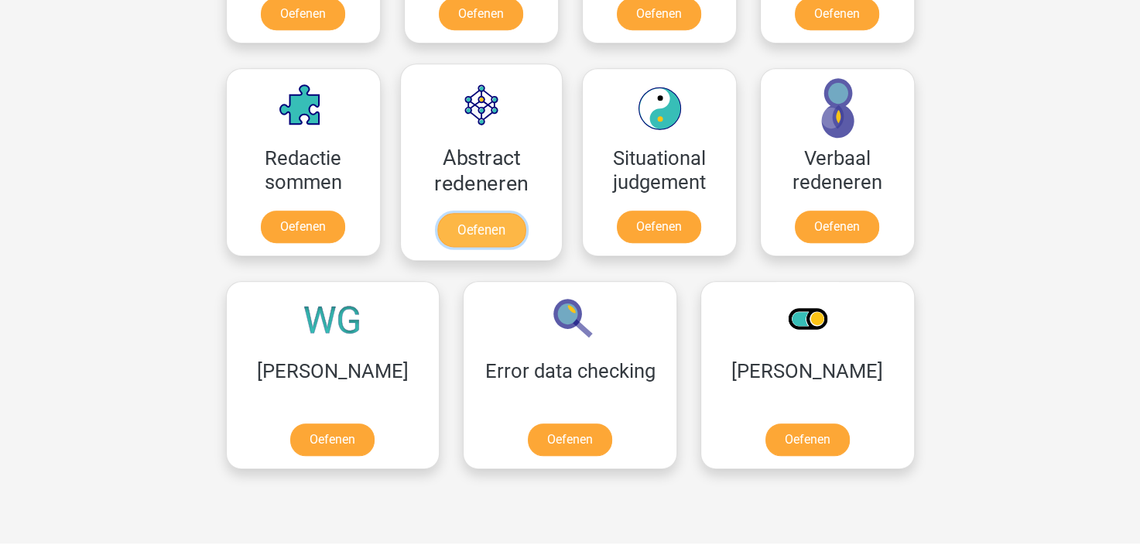
click at [490, 220] on link "Oefenen" at bounding box center [480, 230] width 88 height 34
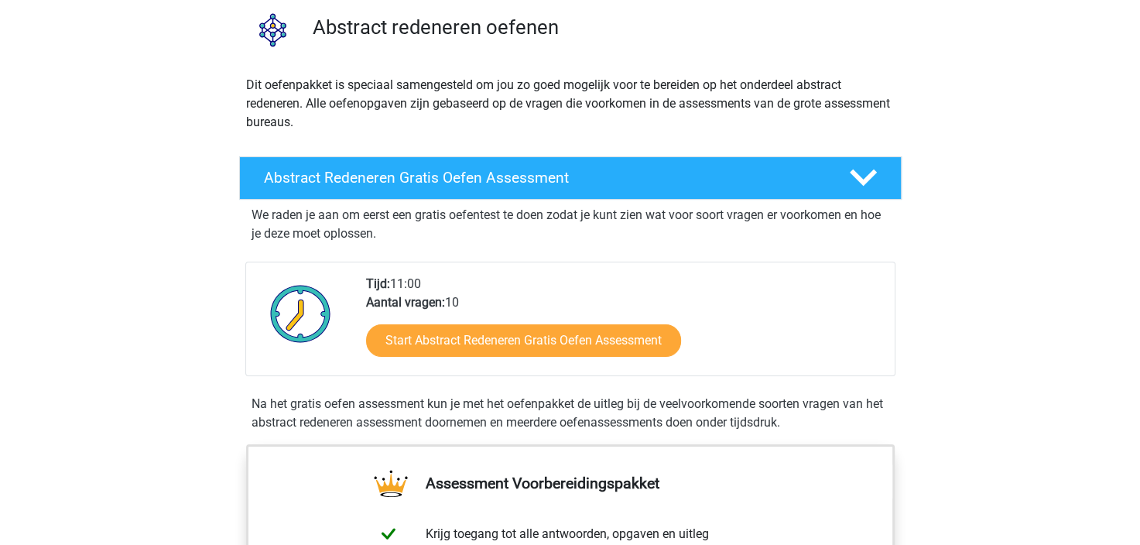
scroll to position [155, 0]
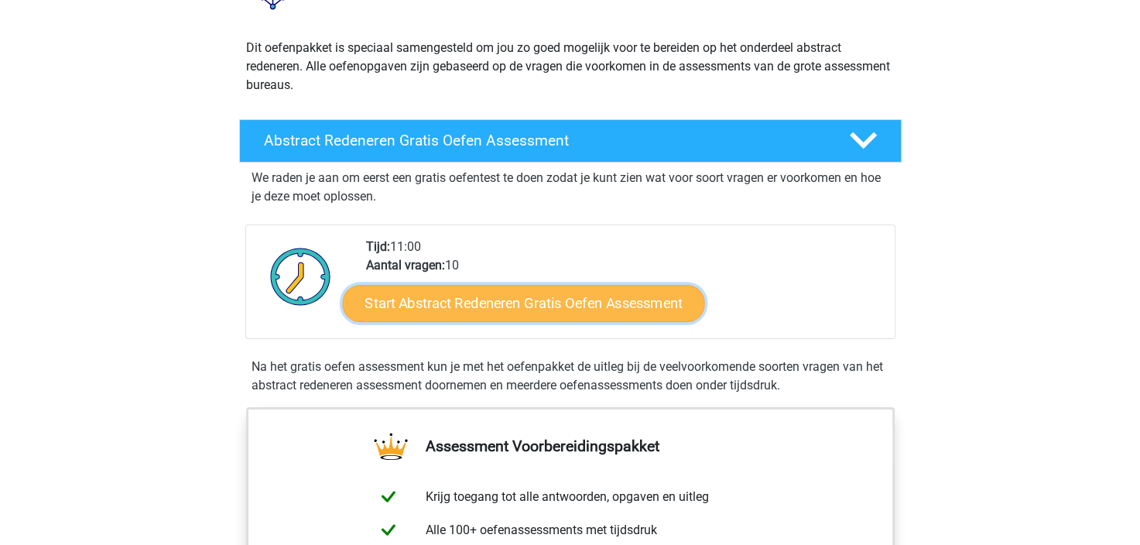
click at [566, 297] on link "Start Abstract Redeneren Gratis Oefen Assessment" at bounding box center [523, 302] width 362 height 37
